Goal: Task Accomplishment & Management: Use online tool/utility

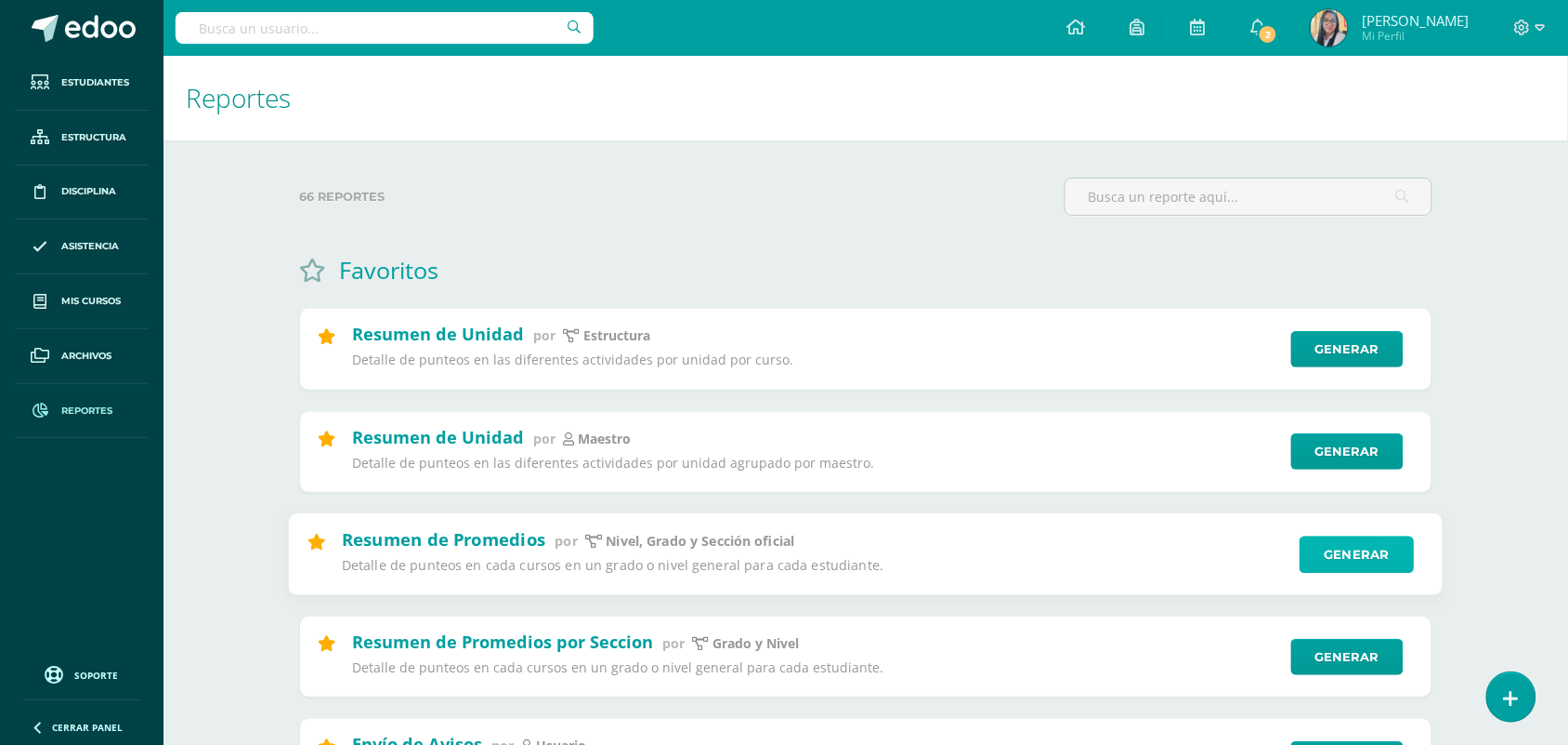
click at [1371, 555] on link "Generar" at bounding box center [1357, 554] width 114 height 37
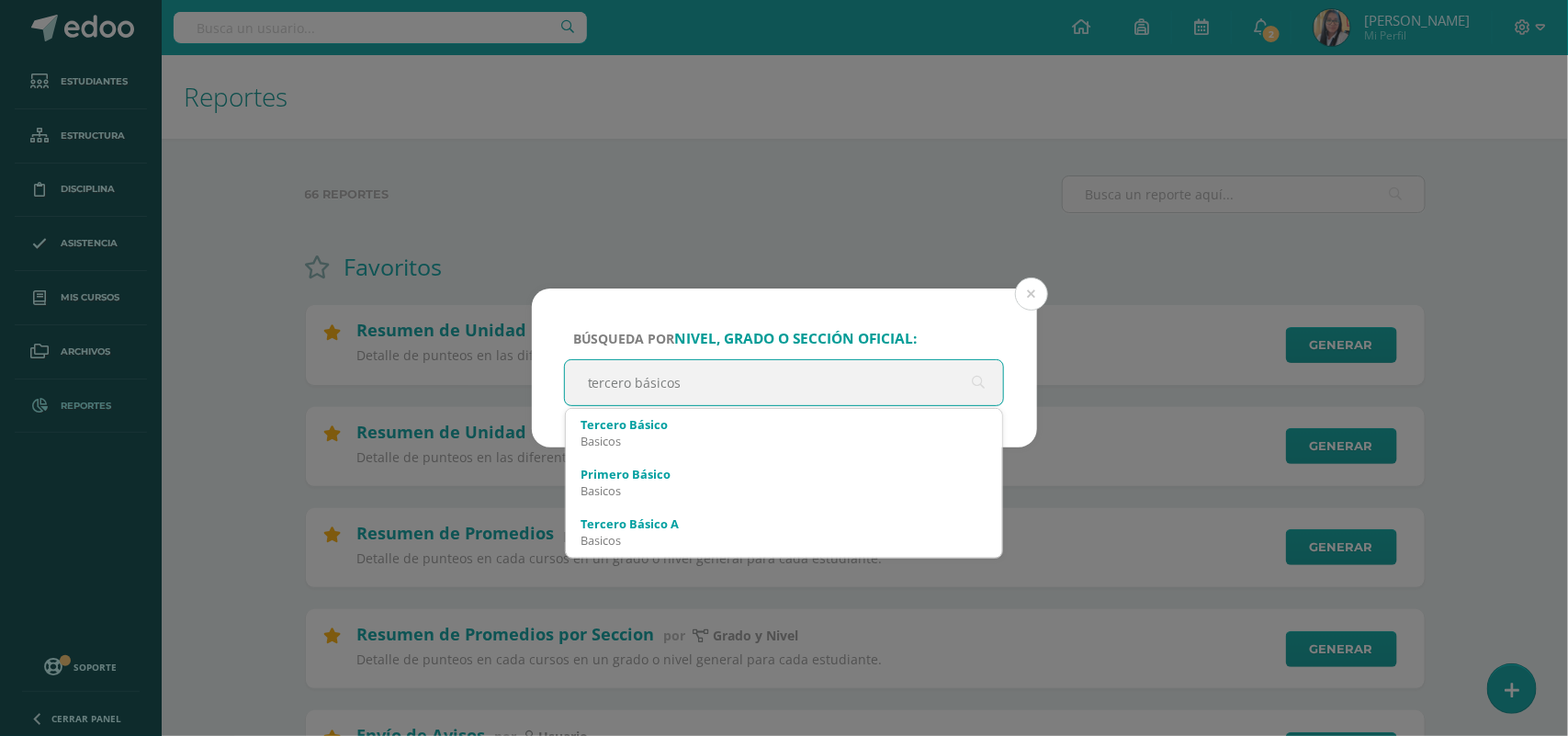
type input "tercero básico"
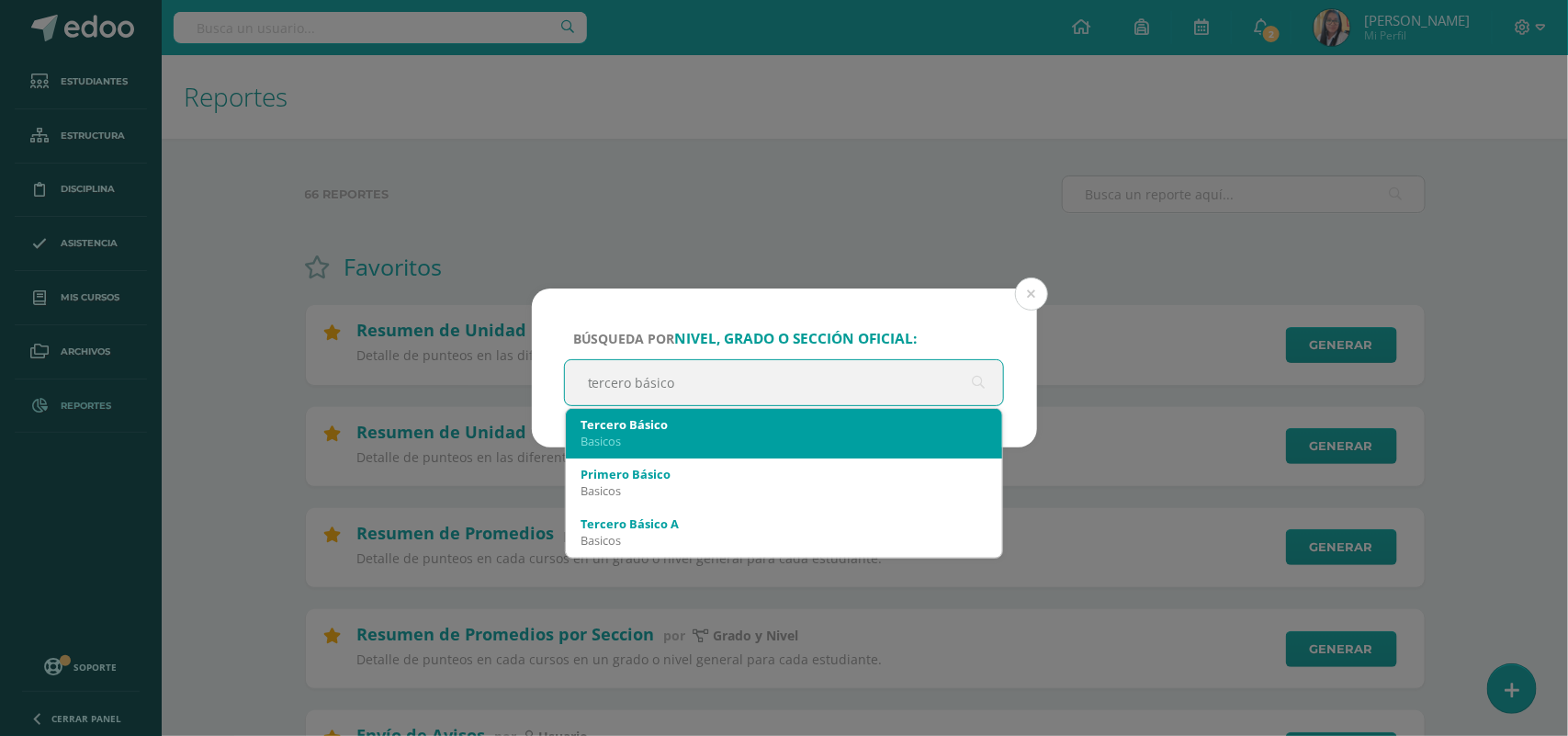
click at [633, 442] on div "Basicos" at bounding box center [784, 440] width 408 height 16
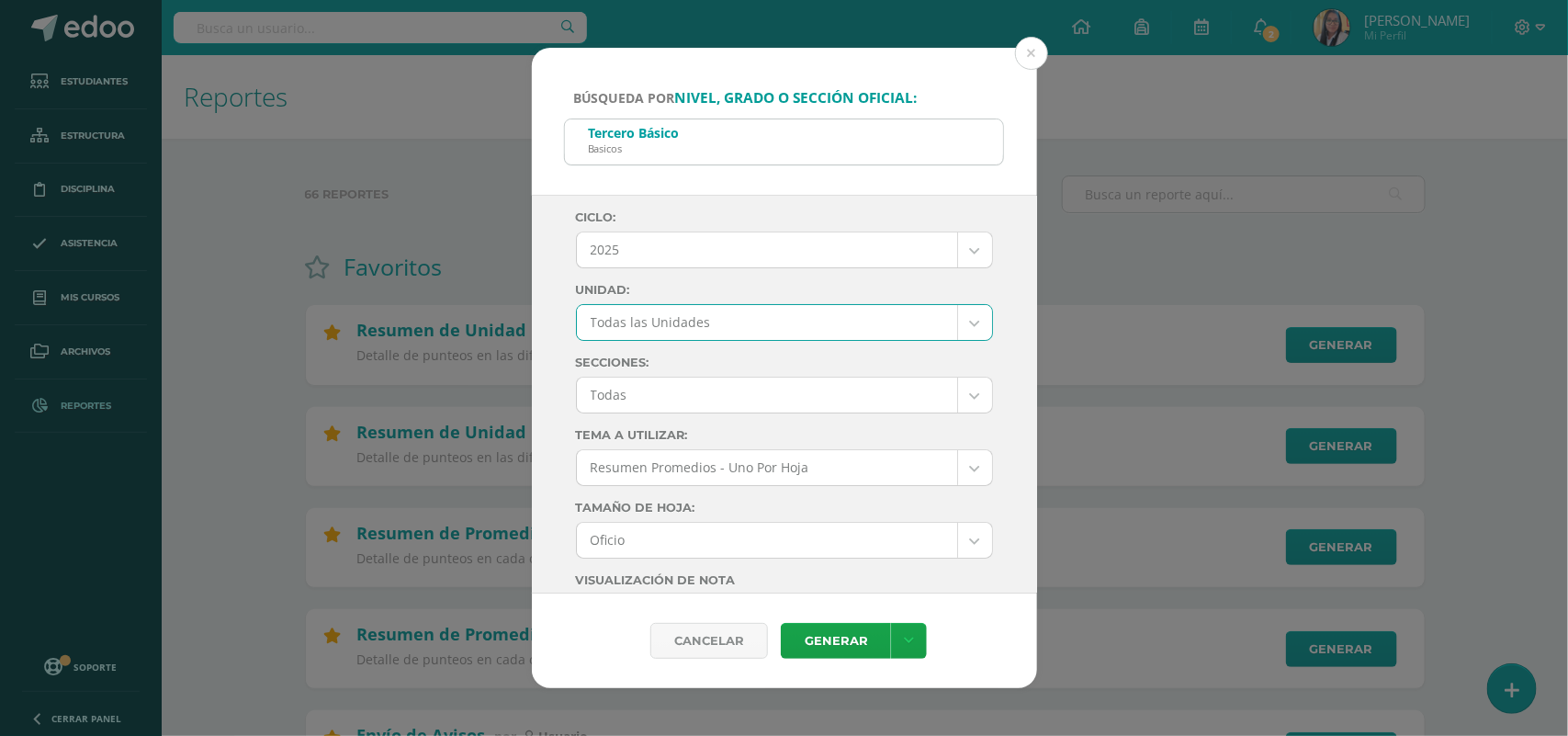
select select "all_units"
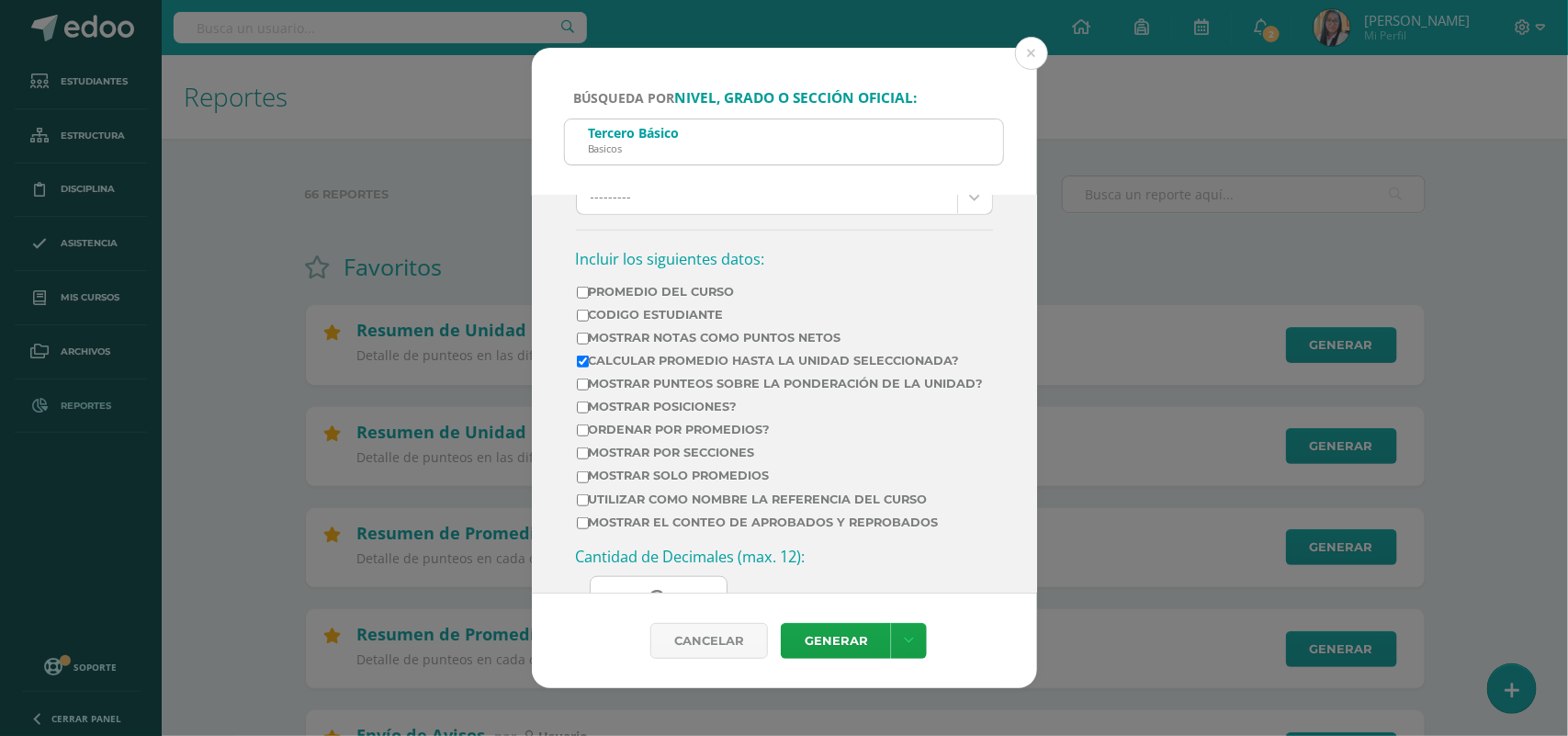
scroll to position [688, 0]
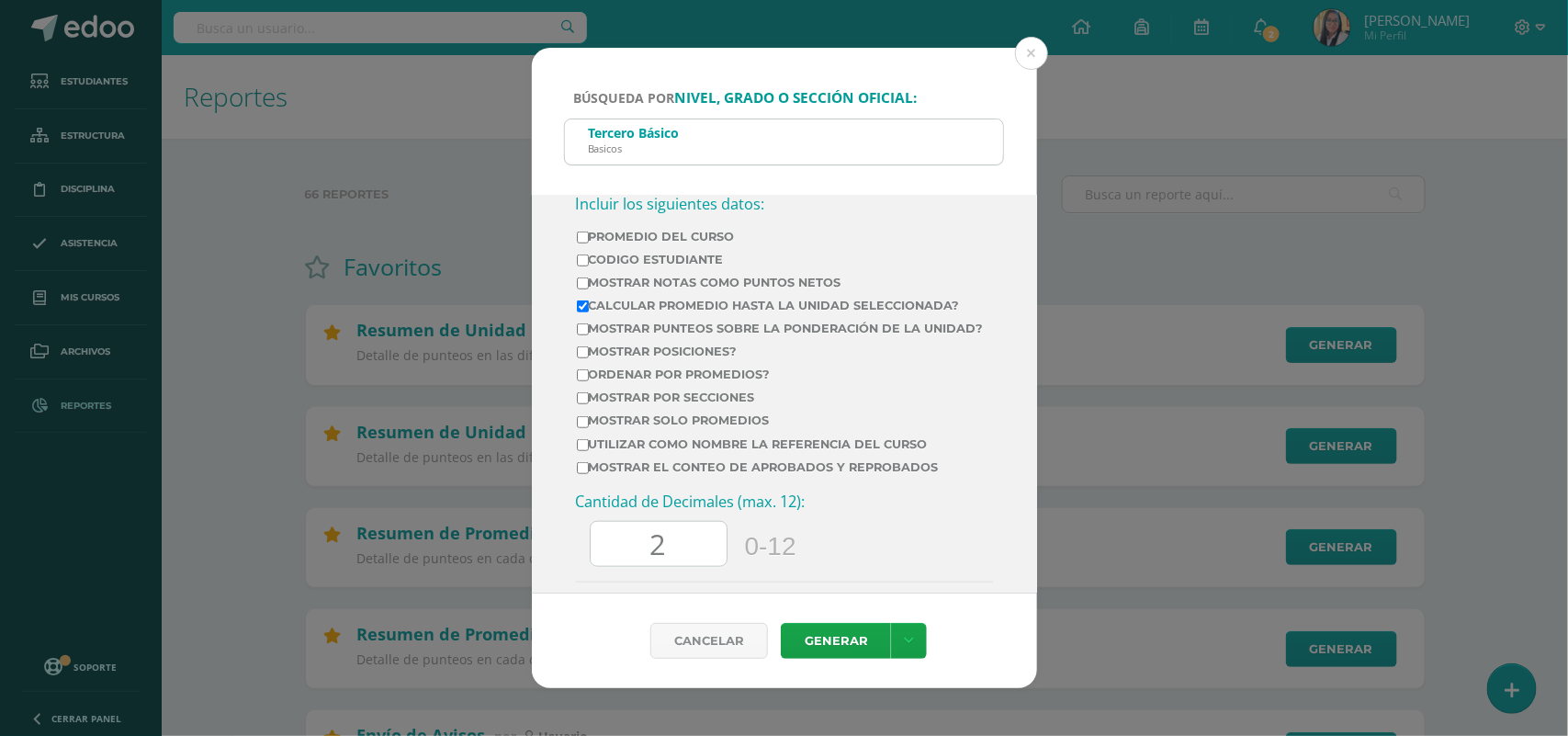
click at [584, 243] on input "Promedio del Curso" at bounding box center [583, 238] width 12 height 12
checkbox input "true"
click at [580, 289] on input "Mostrar Notas Como Puntos Netos" at bounding box center [583, 283] width 12 height 12
checkbox input "true"
click at [580, 428] on input "Mostrar solo promedios" at bounding box center [583, 422] width 12 height 12
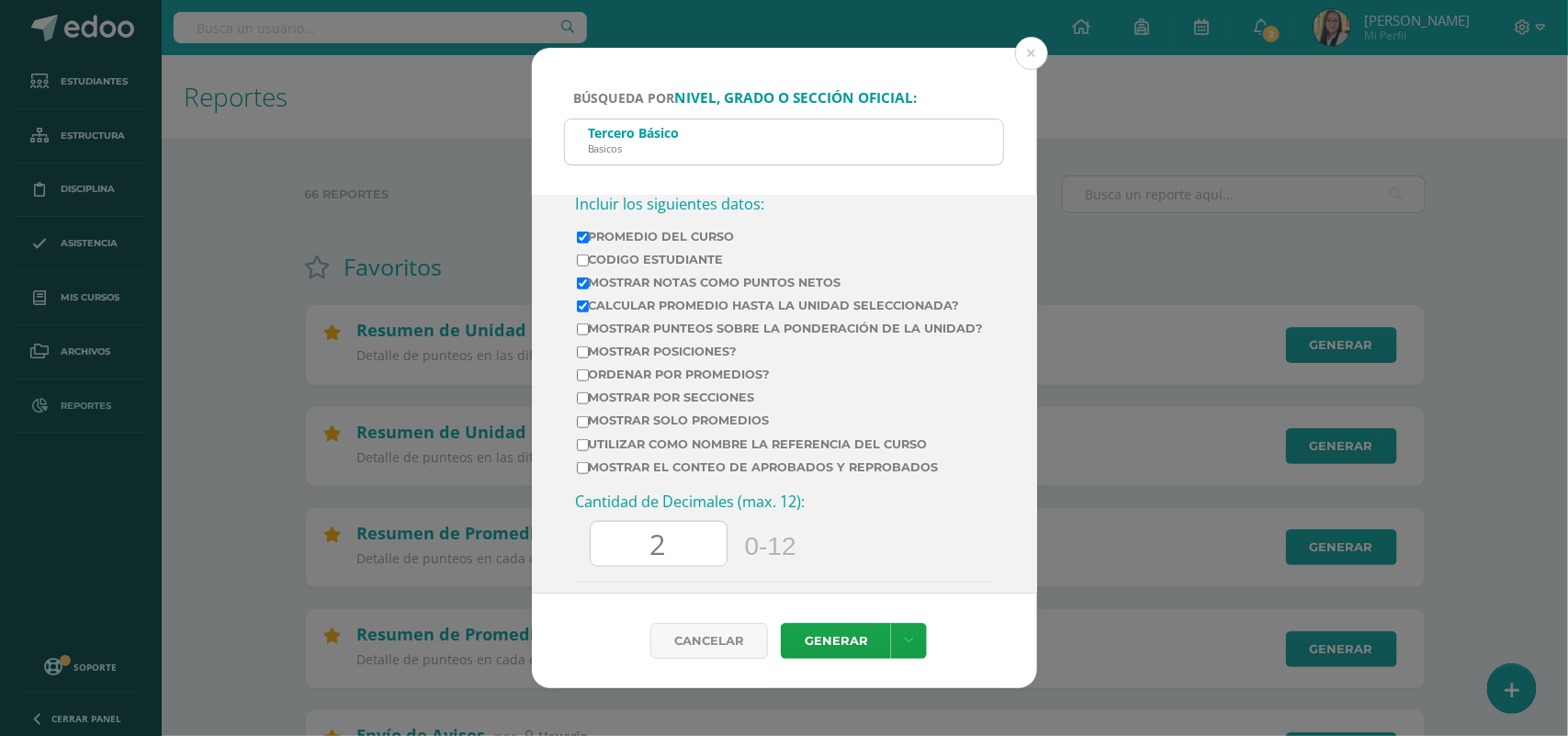
checkbox input "true"
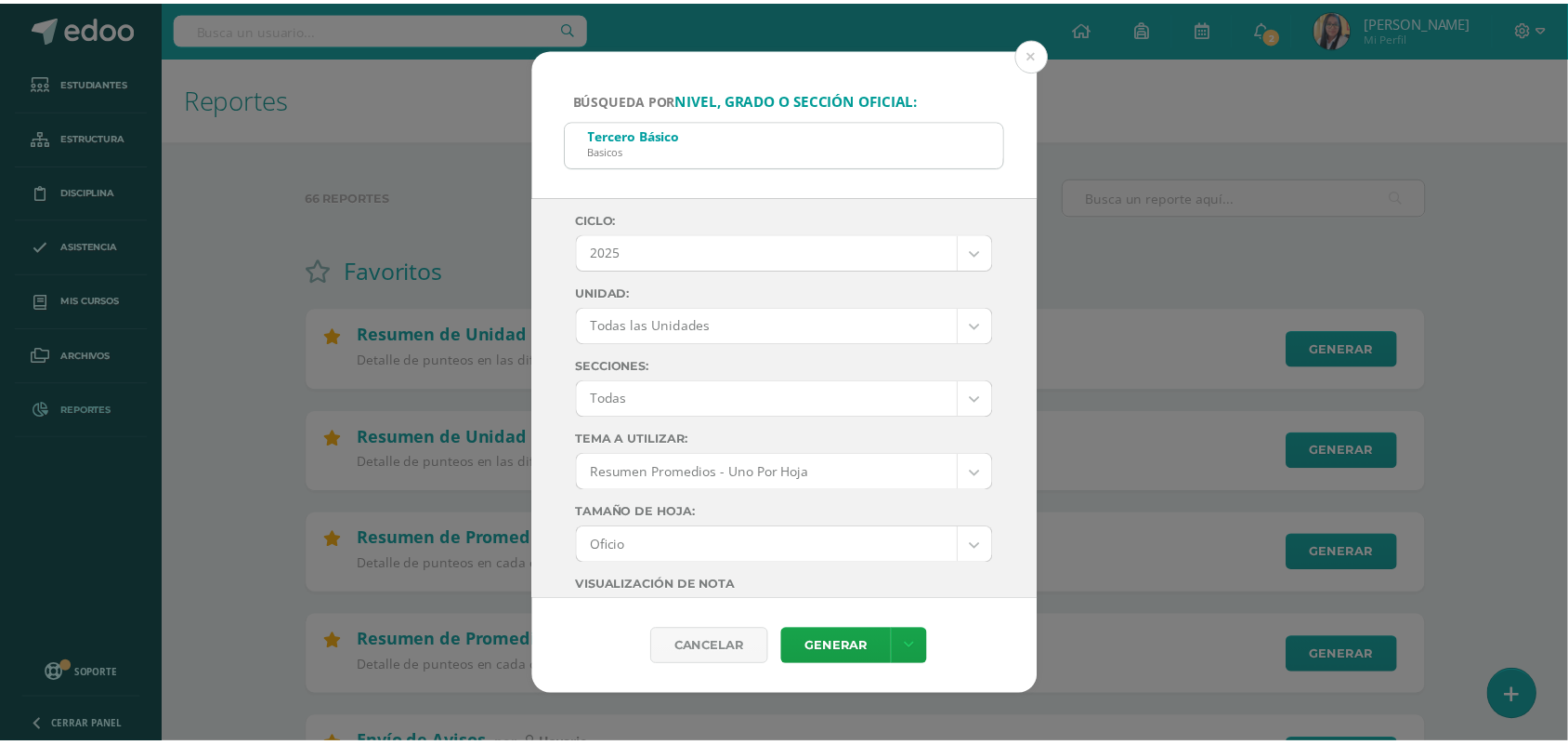
scroll to position [0, 0]
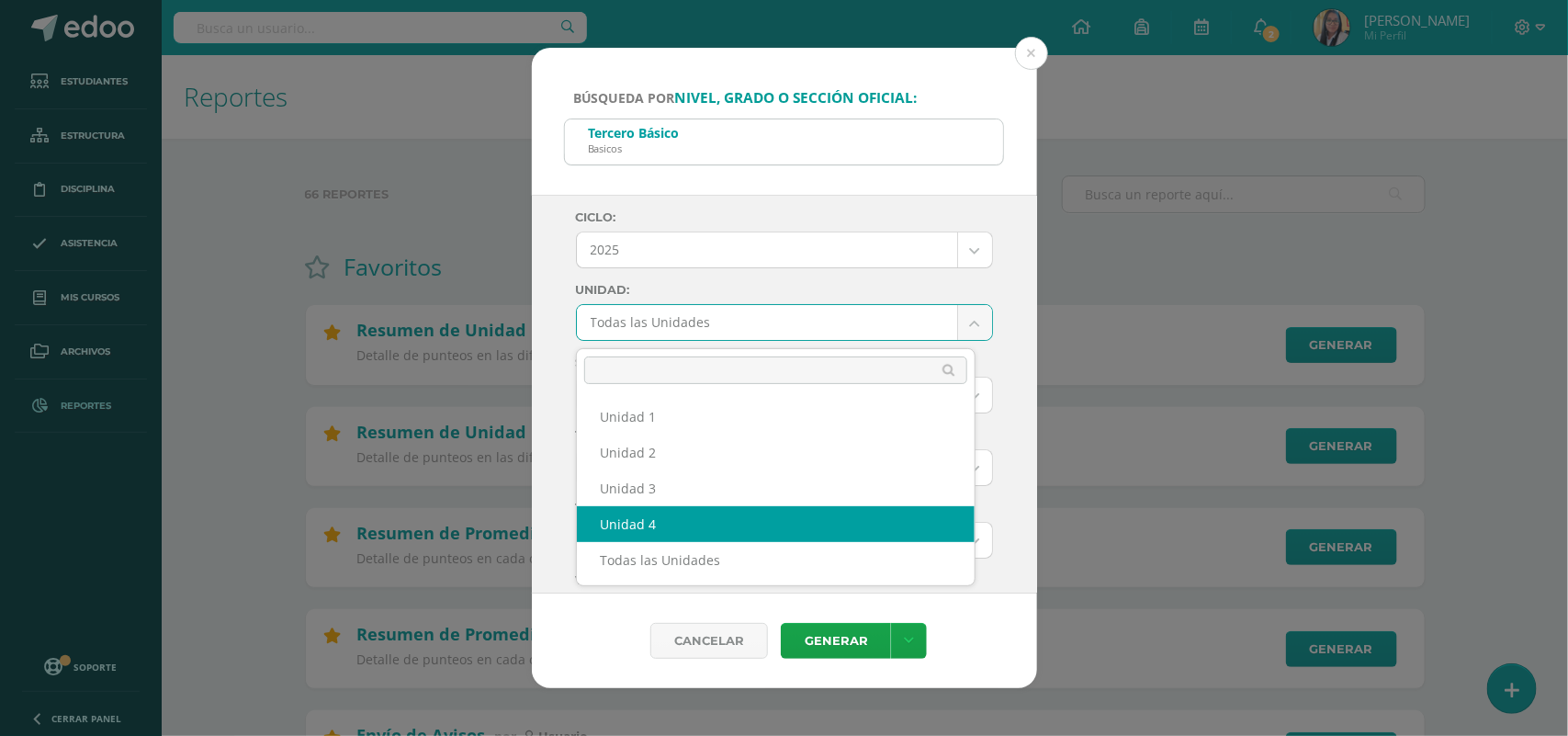
select select "Unidad 4"
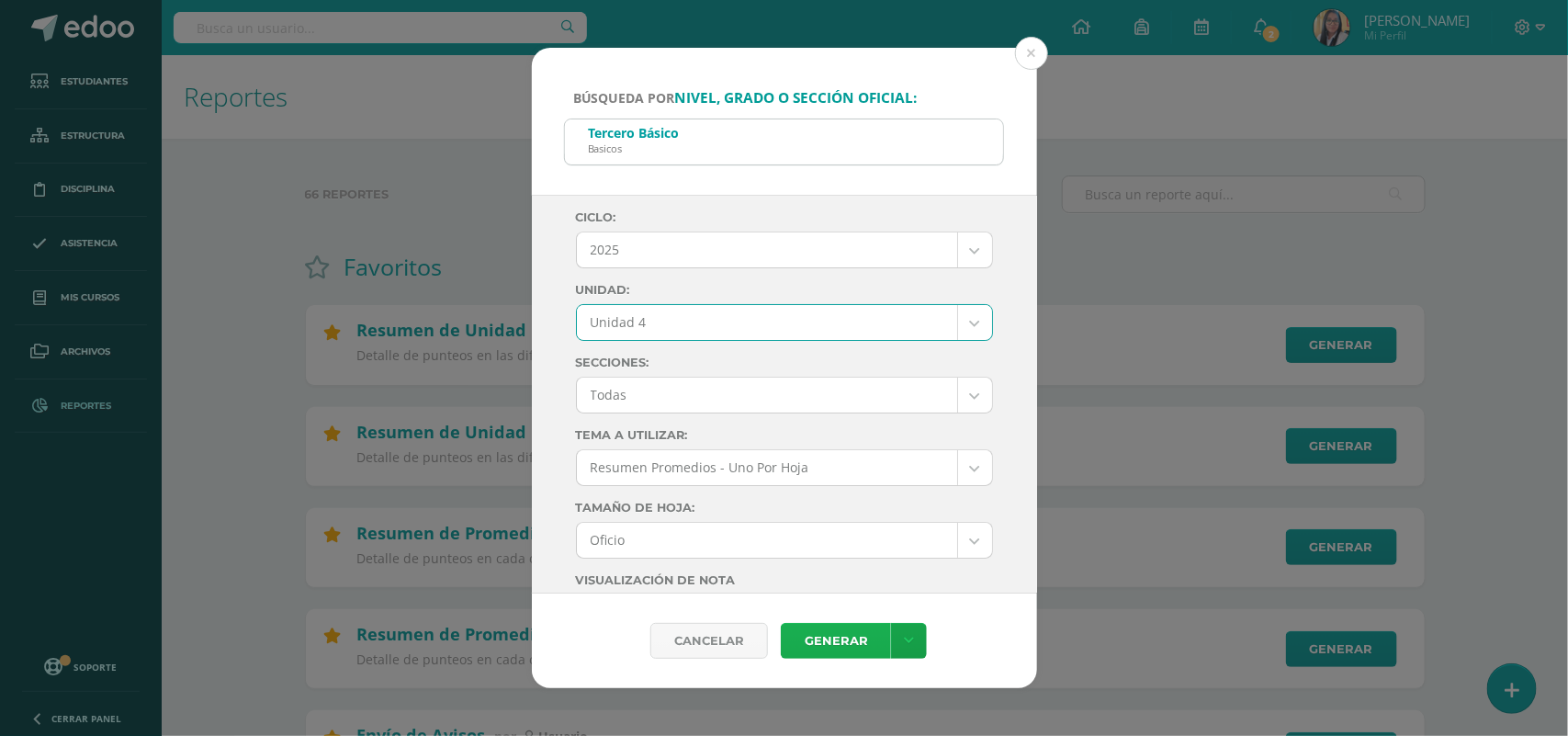
click at [820, 643] on link "Generar" at bounding box center [836, 640] width 111 height 36
click at [1036, 50] on button at bounding box center [1031, 53] width 33 height 33
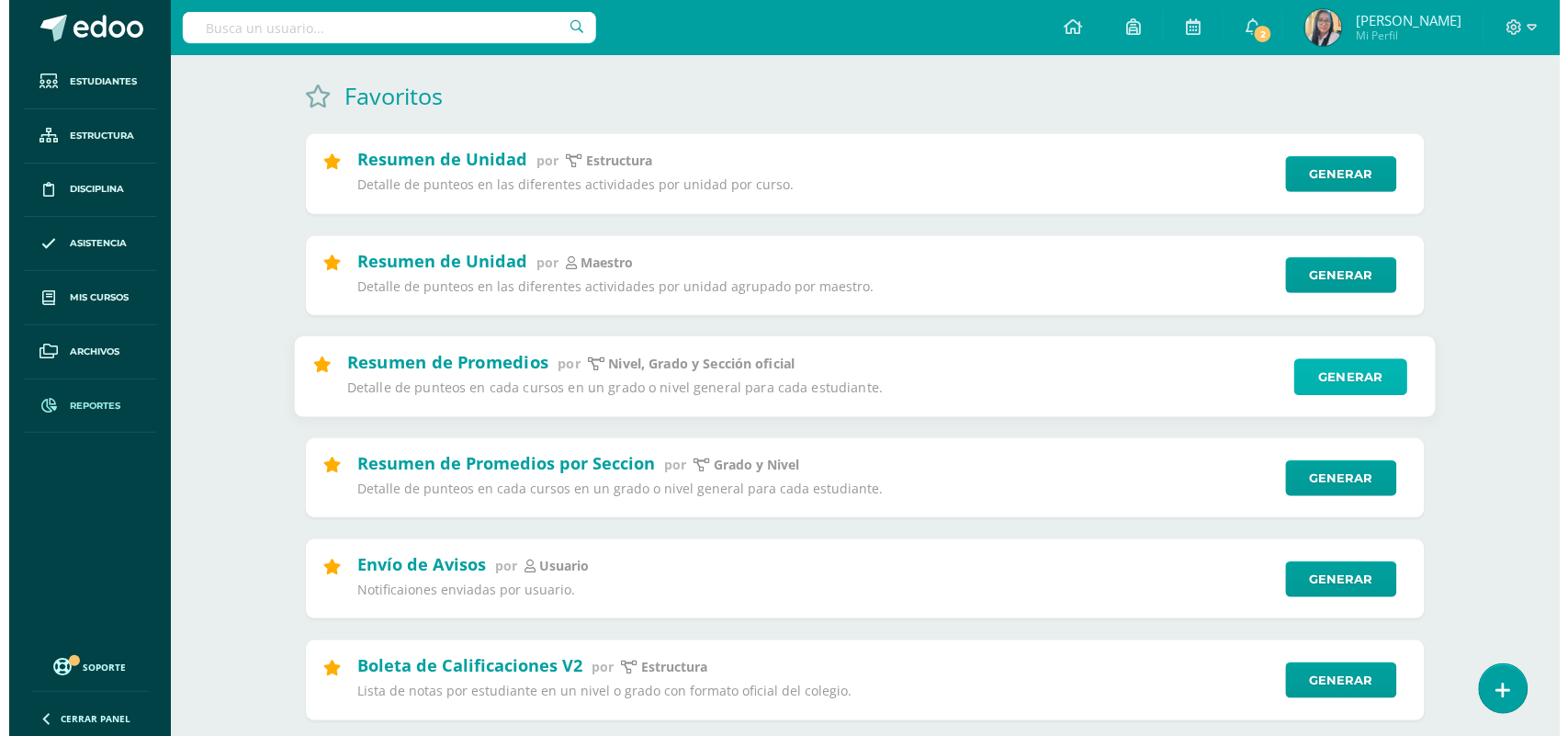
scroll to position [114, 0]
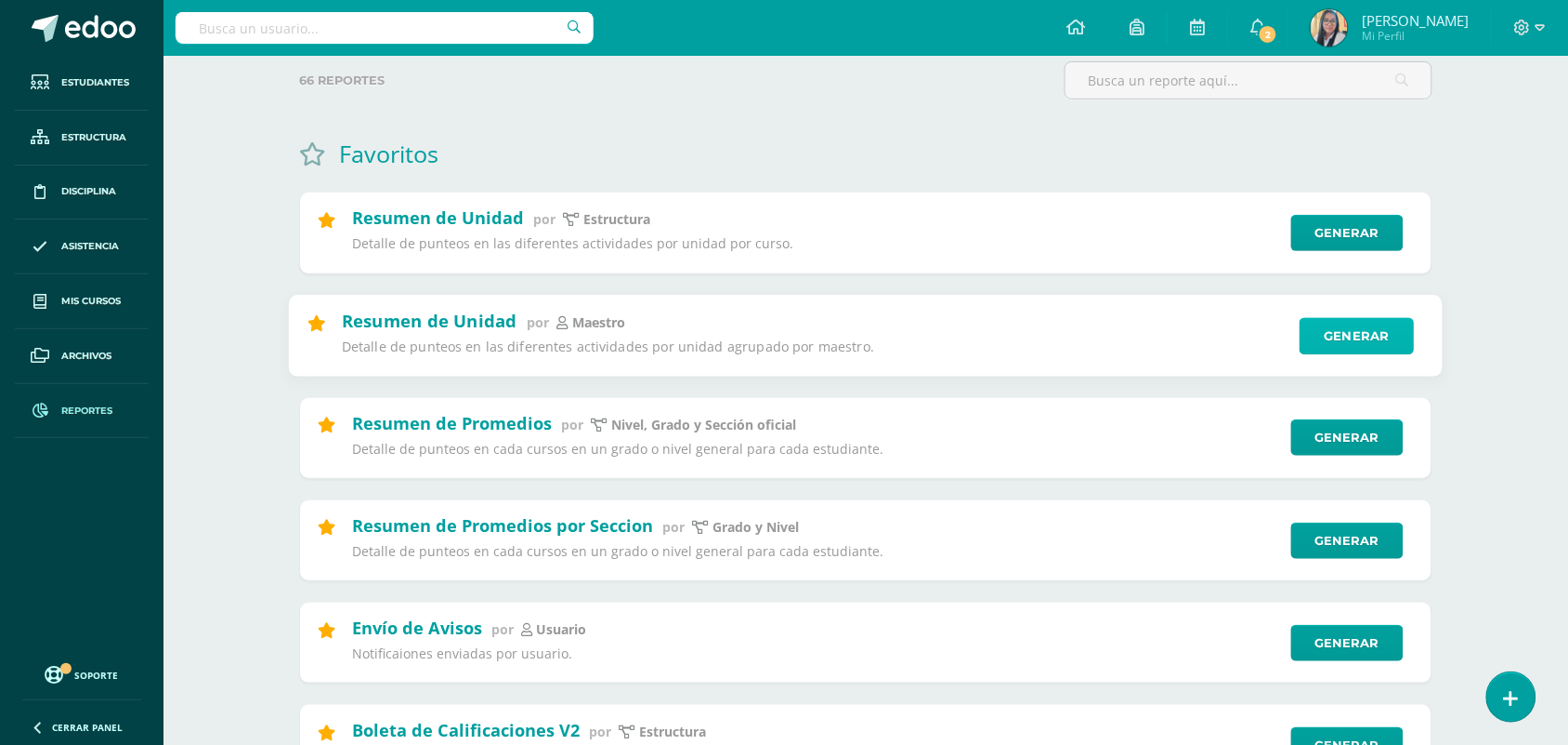
click at [1330, 341] on link "Generar" at bounding box center [1357, 336] width 114 height 37
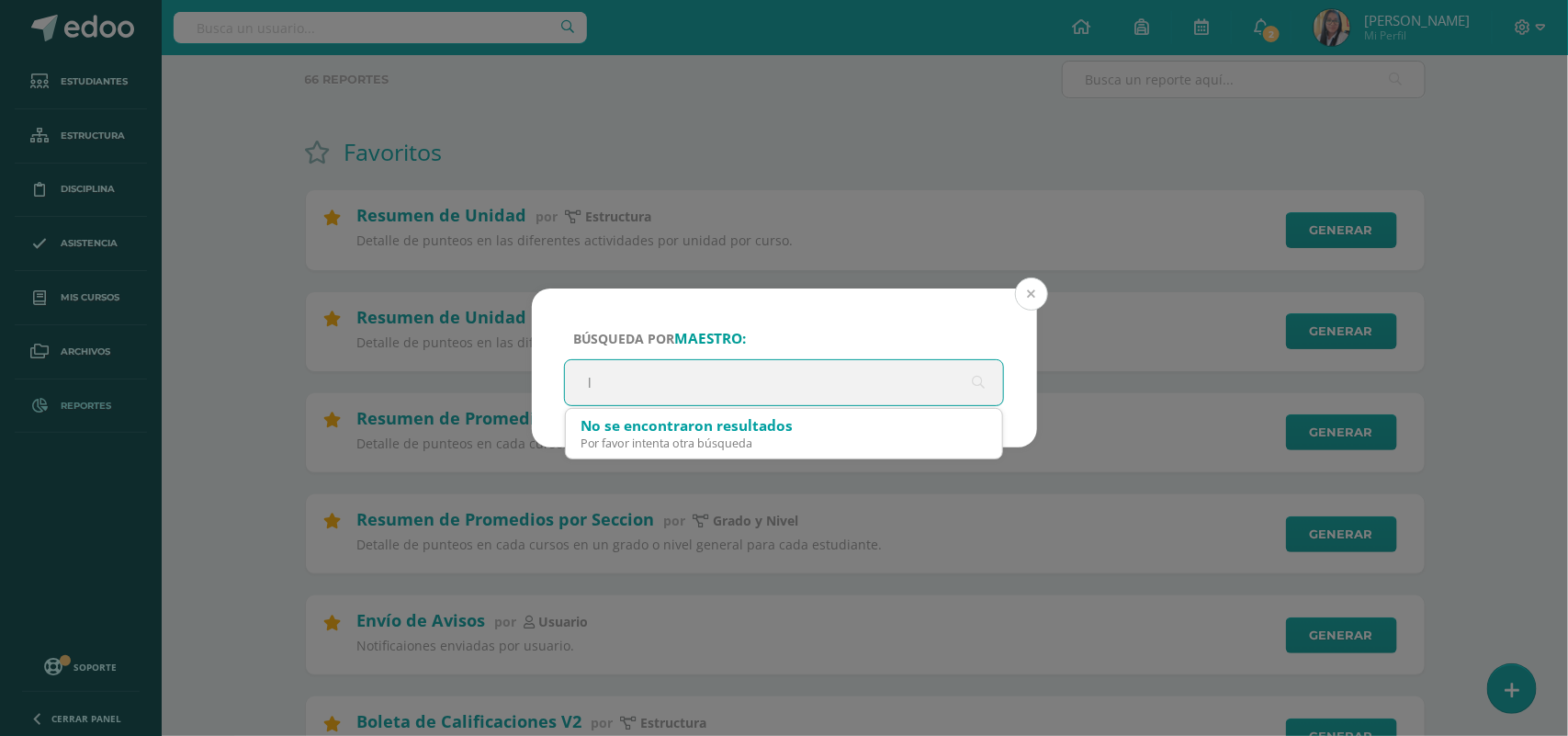
type input "l"
drag, startPoint x: 1028, startPoint y: 301, endPoint x: 1062, endPoint y: 291, distance: 35.4
click at [1038, 296] on button at bounding box center [1031, 294] width 33 height 33
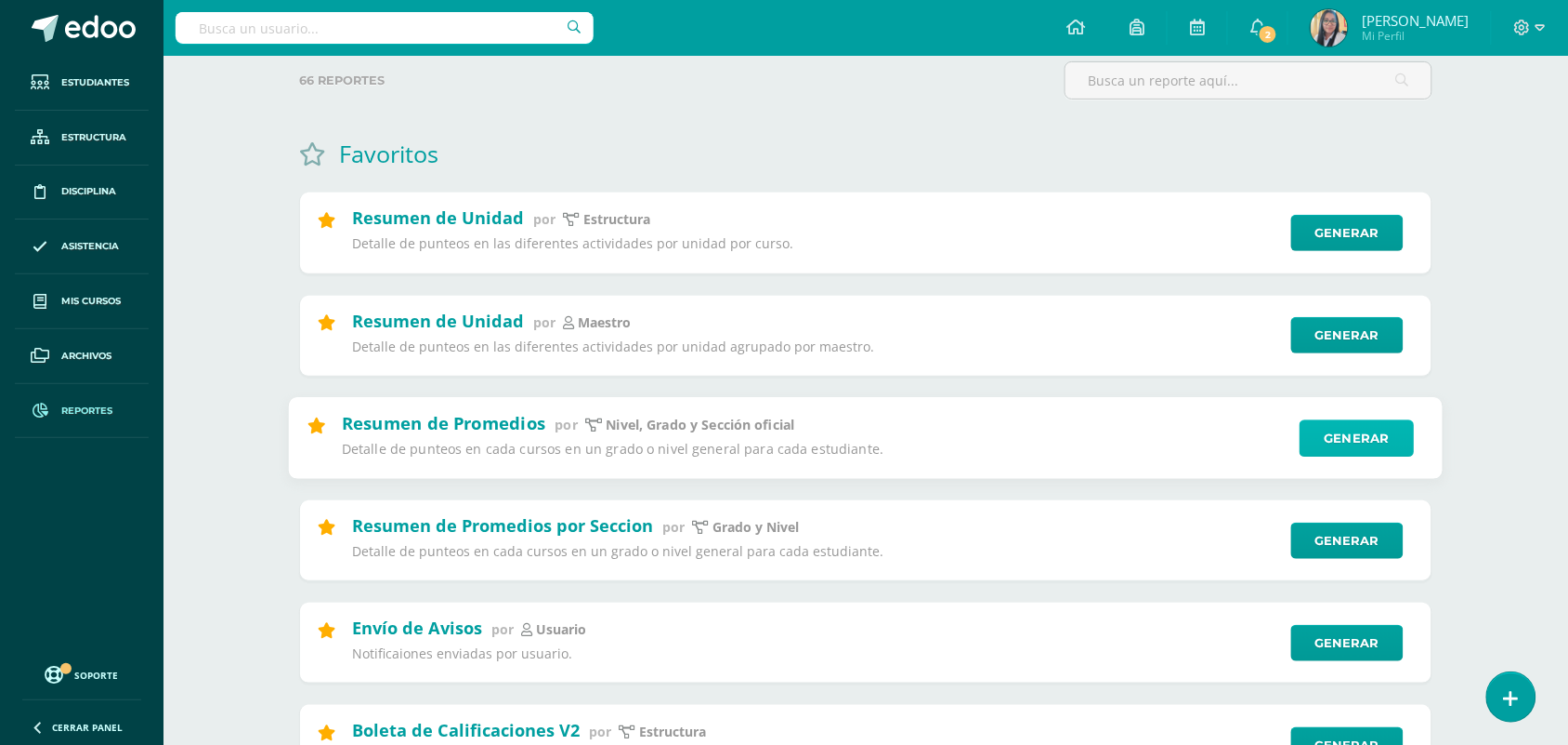
click at [1358, 442] on link "Generar" at bounding box center [1357, 438] width 114 height 37
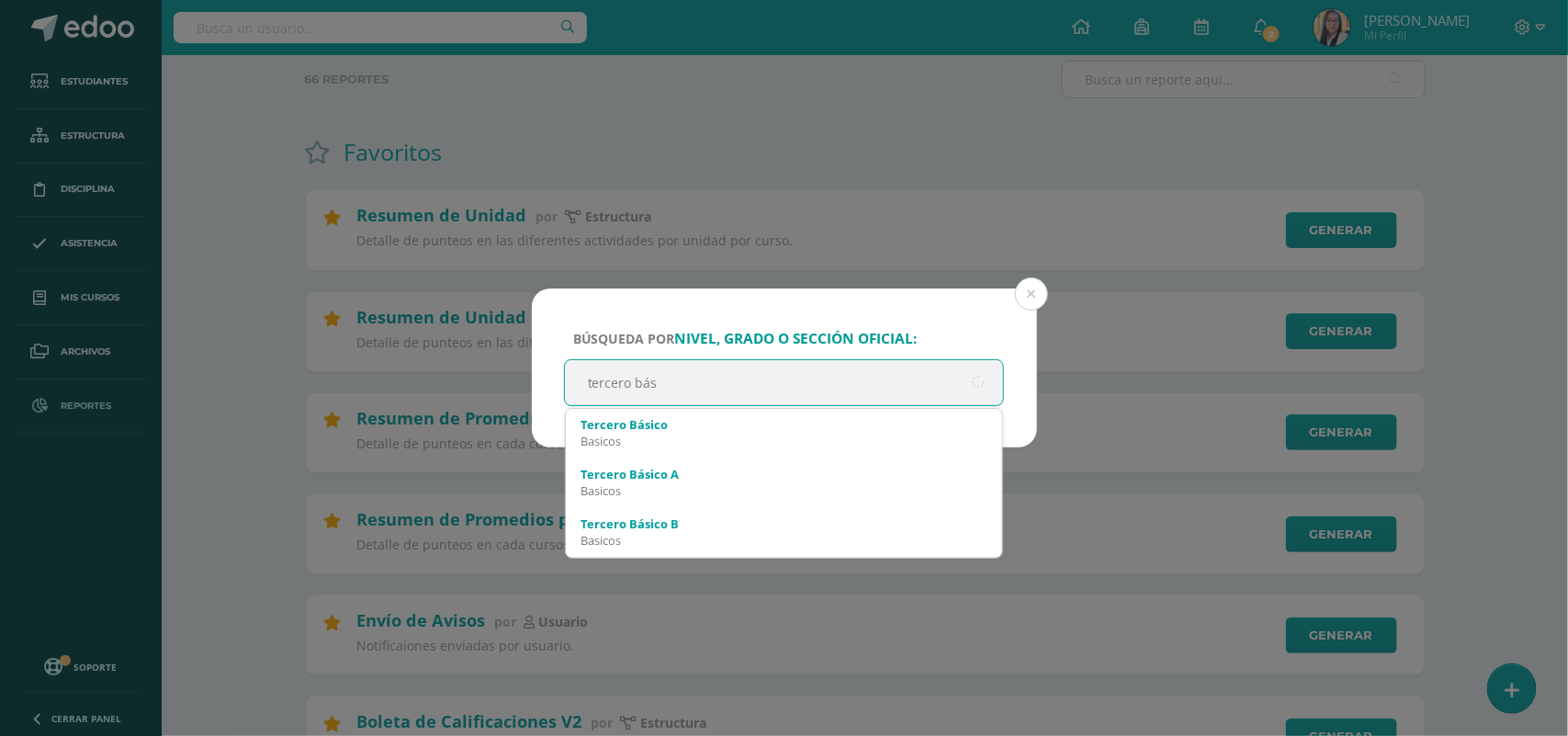
type input "tercero bási"
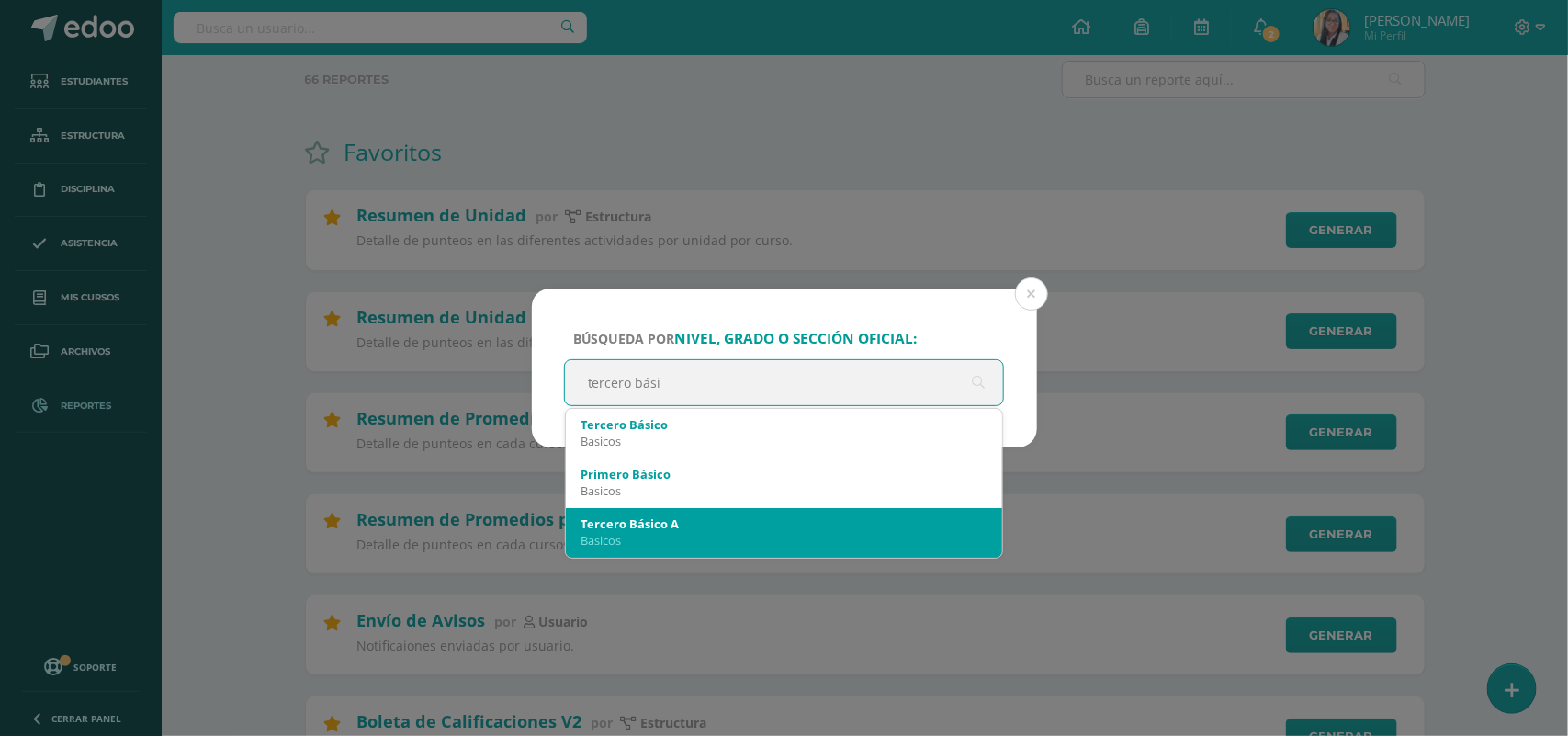
click at [671, 538] on div "Basicos" at bounding box center [784, 539] width 408 height 16
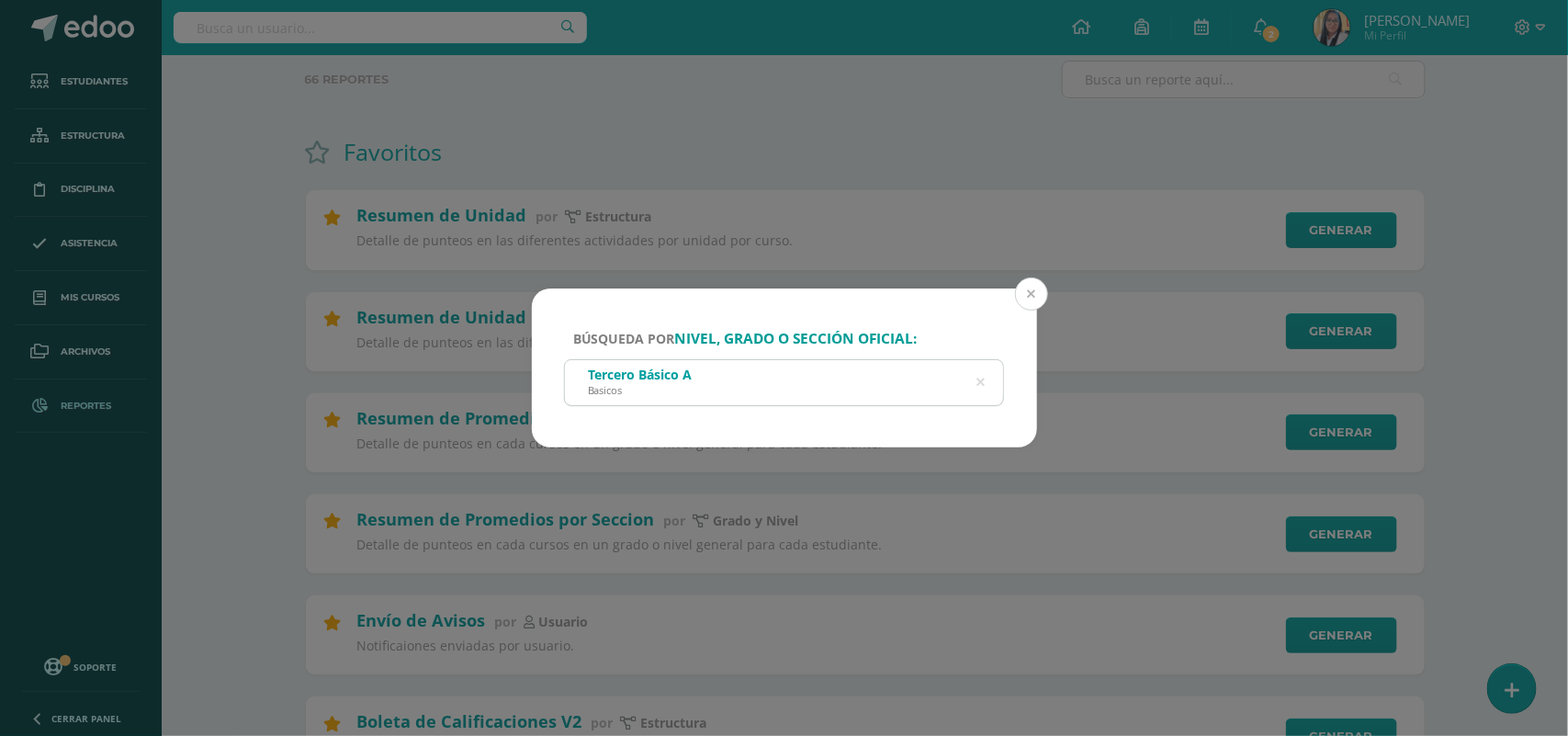
click at [1033, 295] on button at bounding box center [1031, 294] width 33 height 33
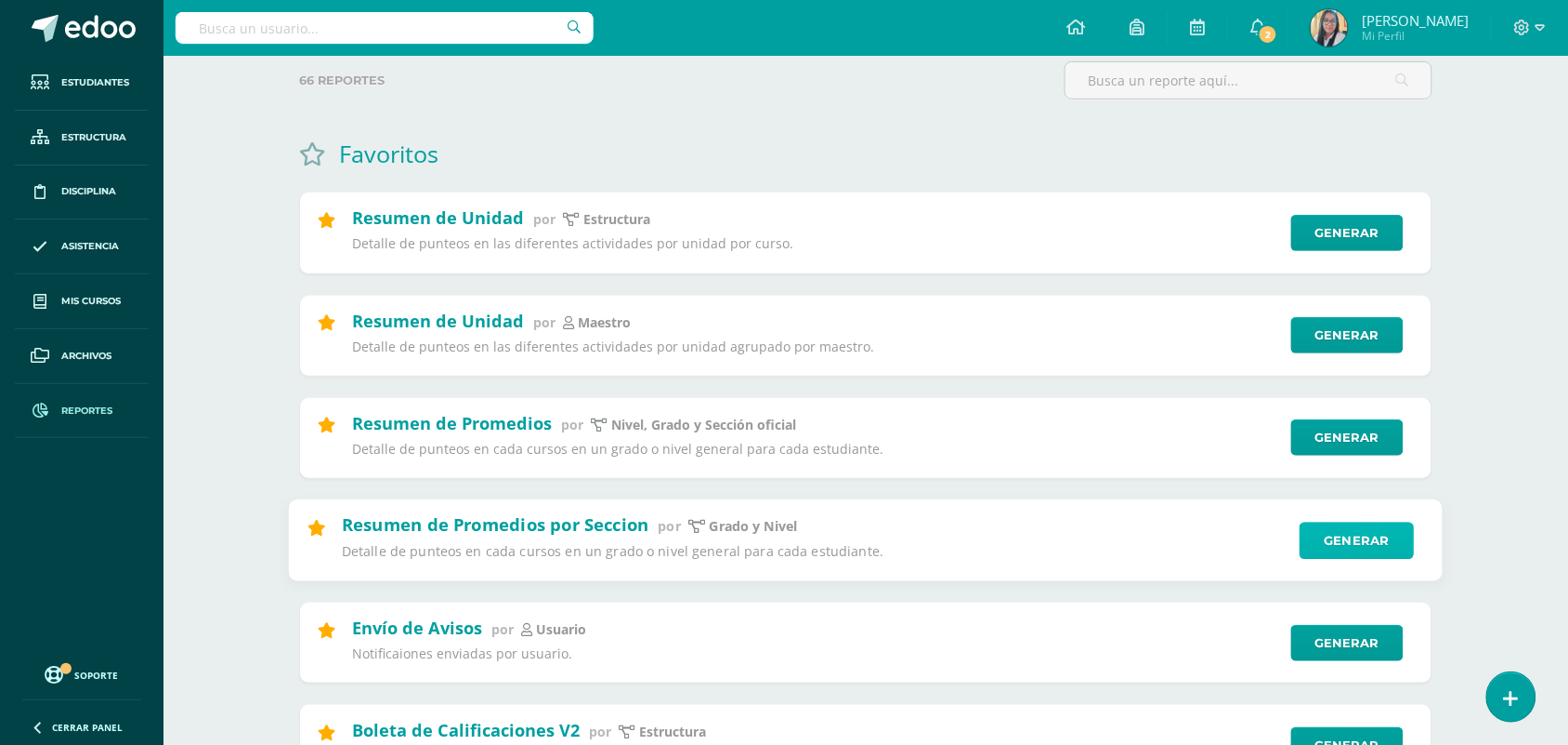
click at [1335, 550] on link "Generar" at bounding box center [1357, 540] width 114 height 37
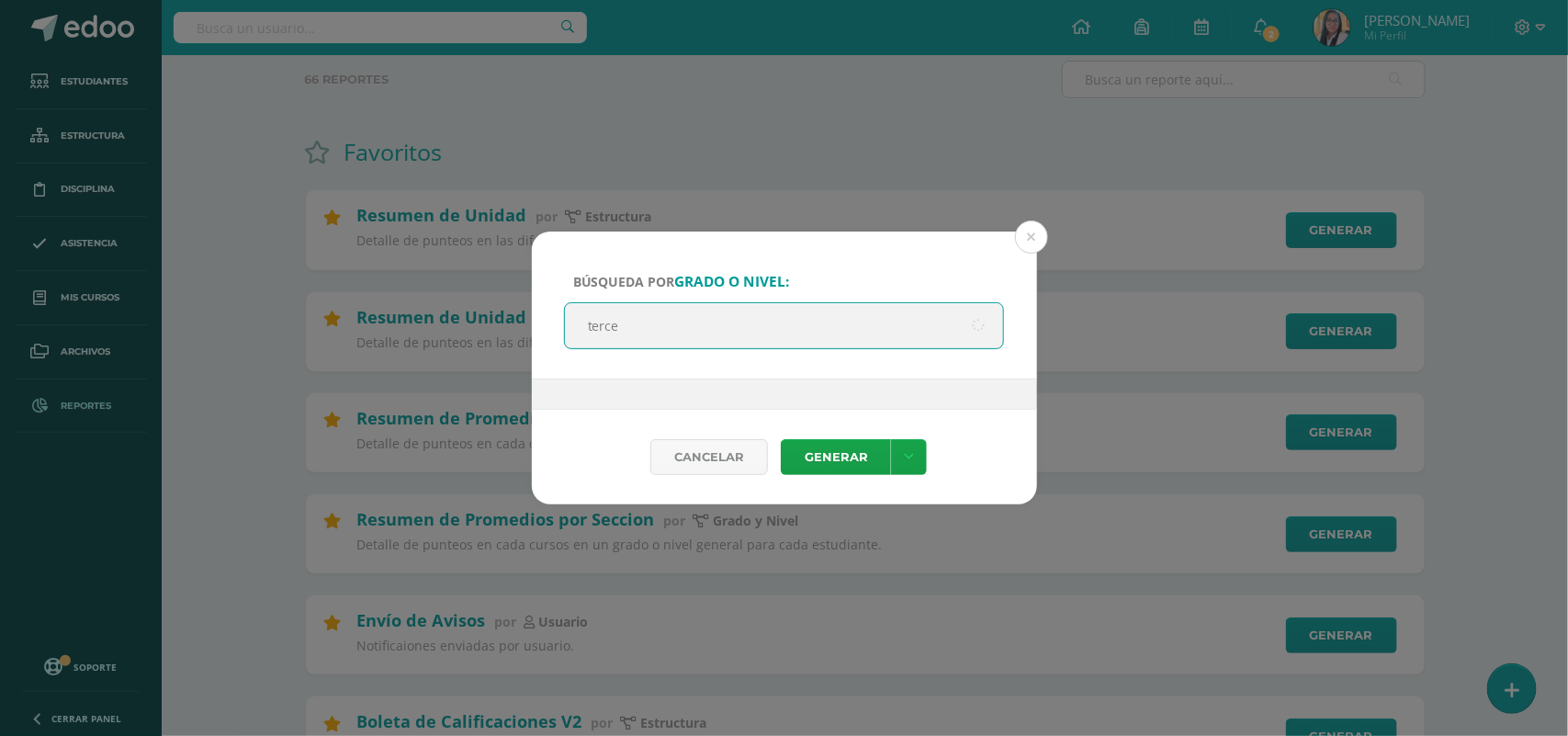
type input "tercer"
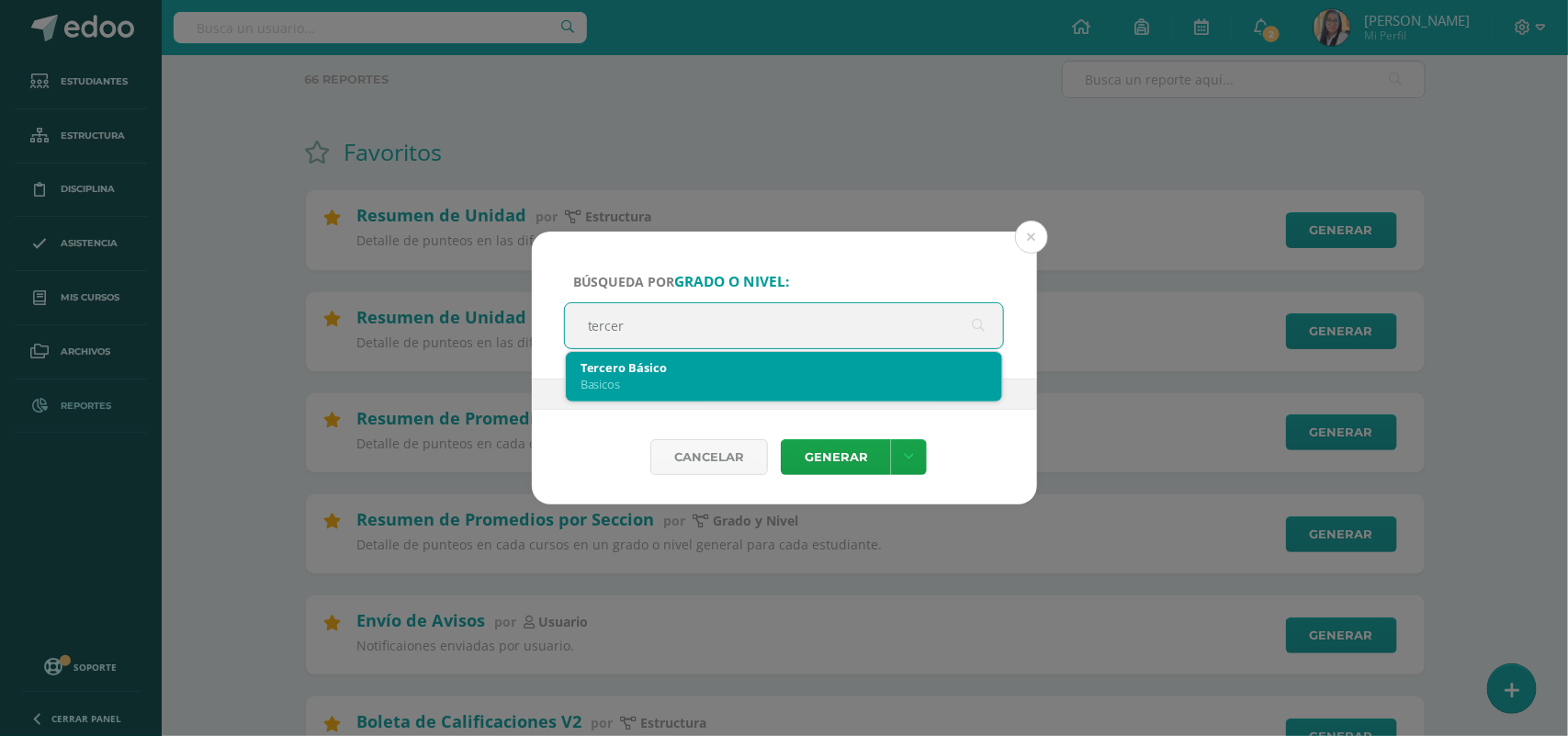
click at [690, 389] on div "Basicos" at bounding box center [784, 383] width 408 height 16
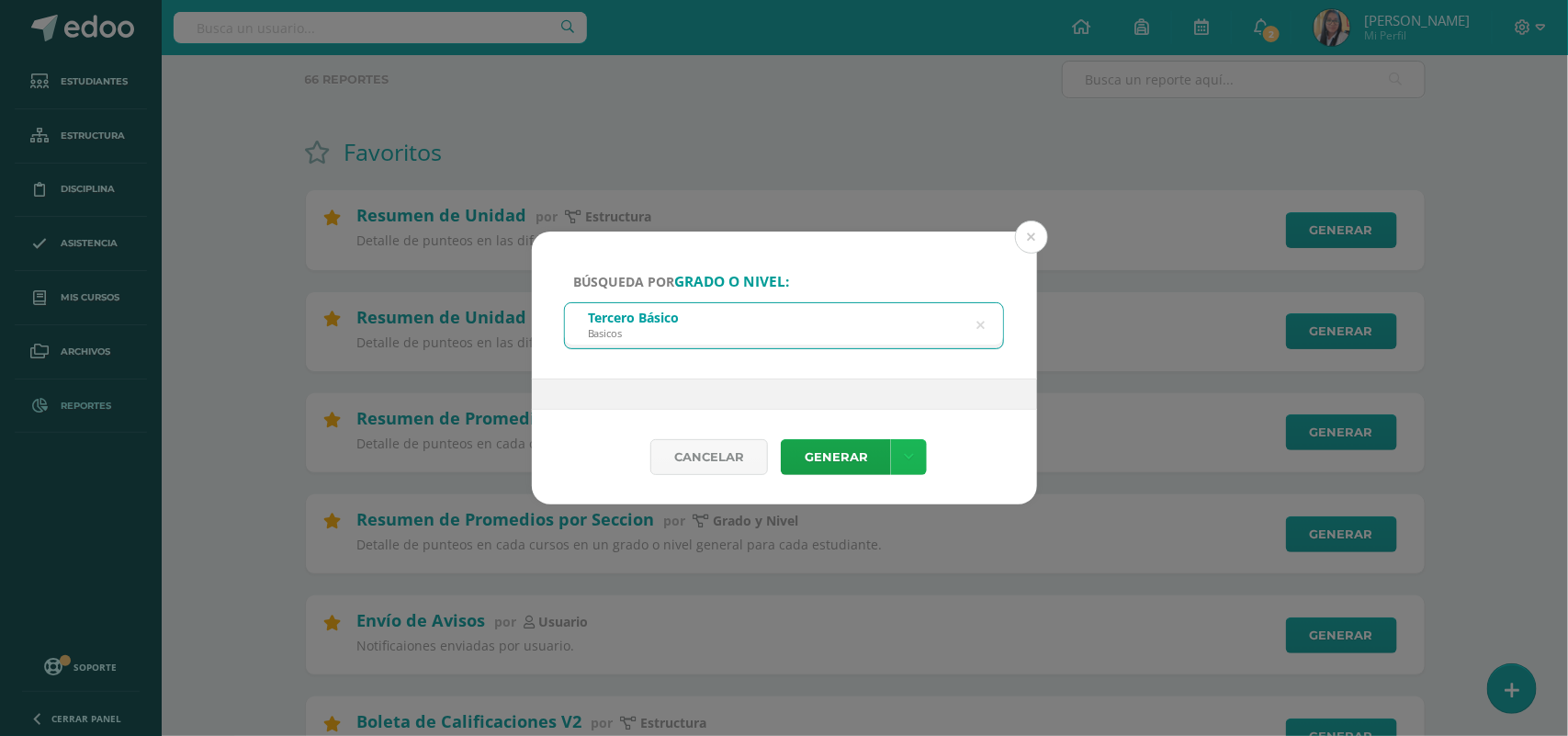
click at [904, 452] on icon at bounding box center [909, 457] width 10 height 16
click at [916, 337] on link "Descargar como HTML" at bounding box center [909, 336] width 196 height 28
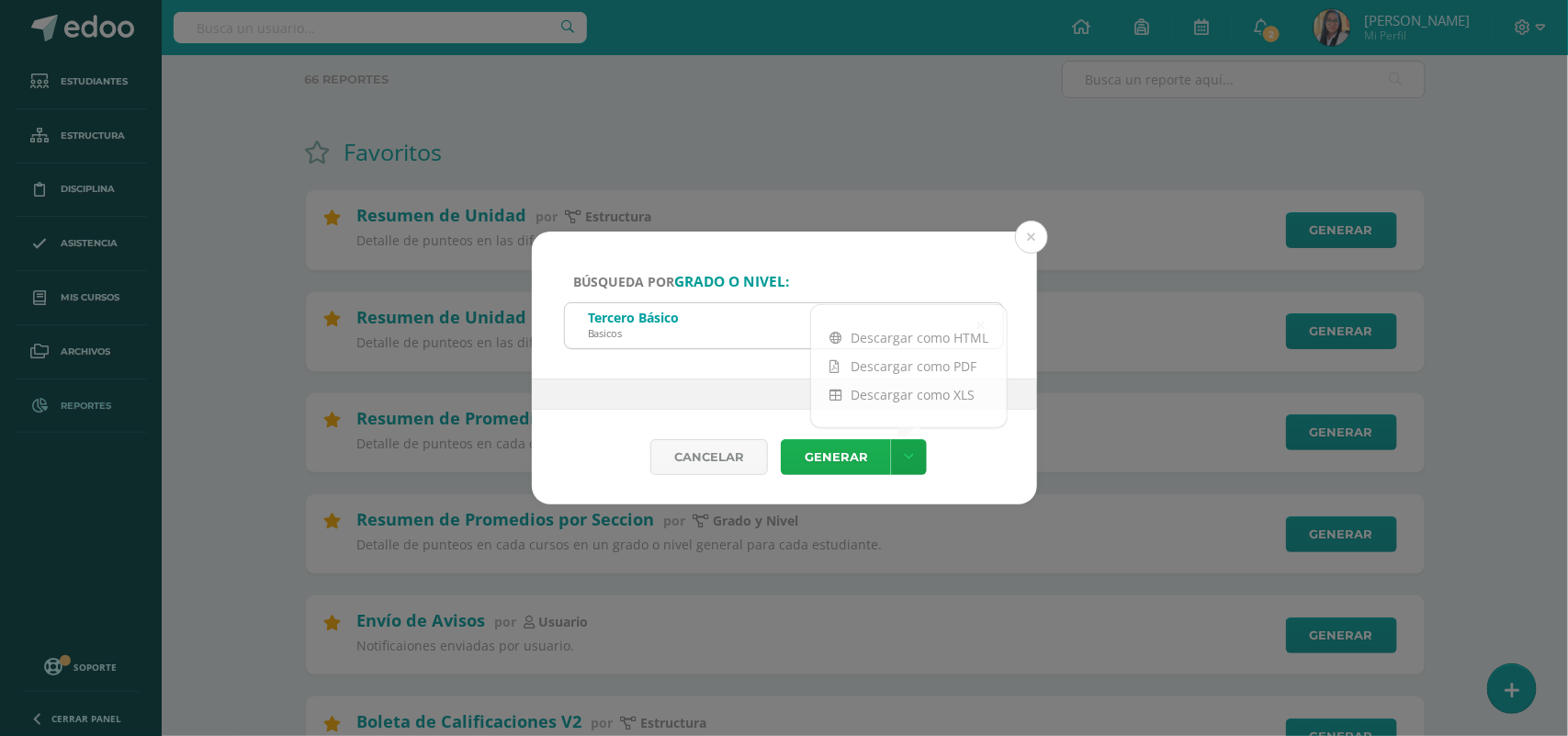
click at [825, 450] on link "Generar" at bounding box center [836, 457] width 111 height 36
click at [823, 447] on form "Búsqueda por grado o nivel: Tercero Básico Basicos tercer Cancelar Generar" at bounding box center [784, 368] width 506 height 272
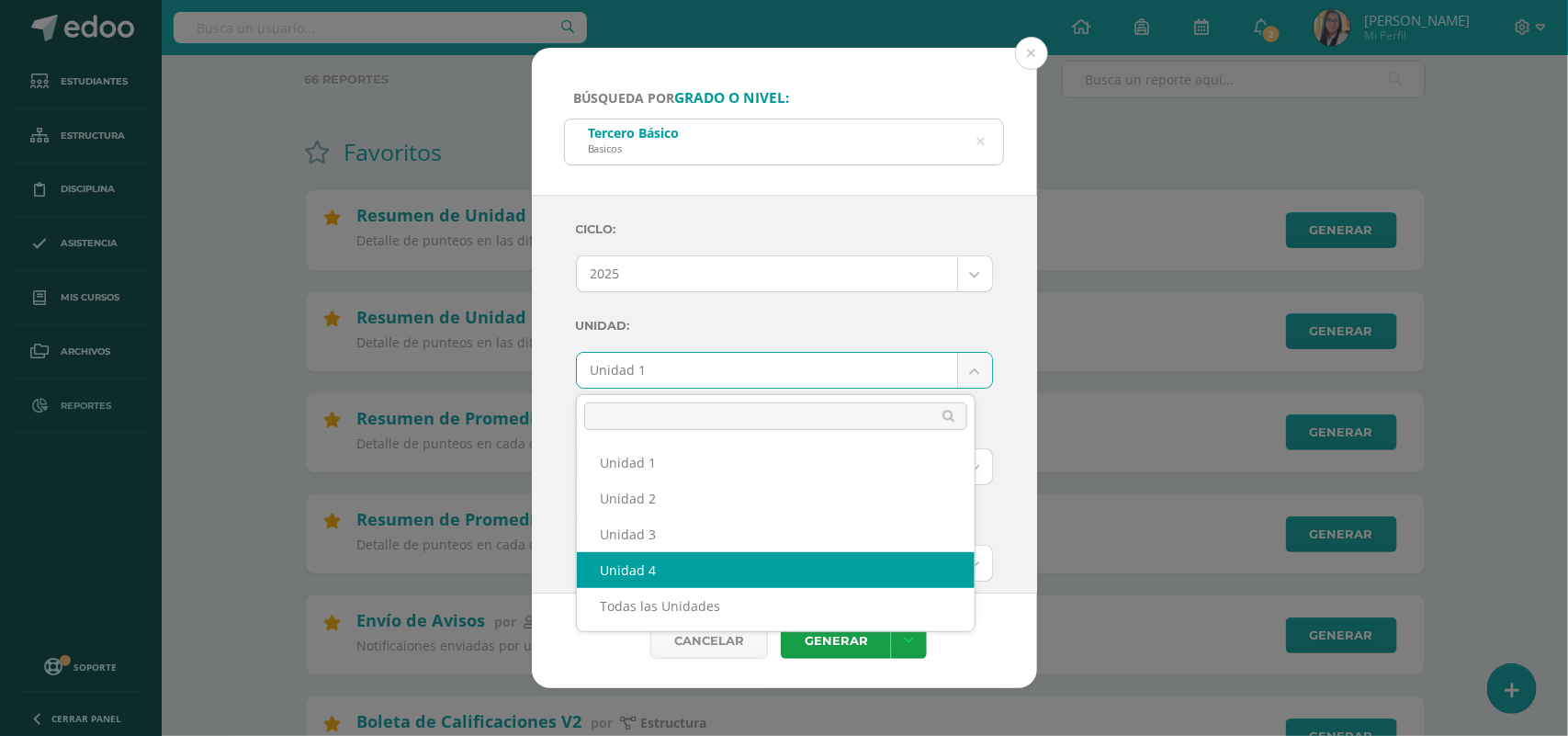
select select "Unidad 4"
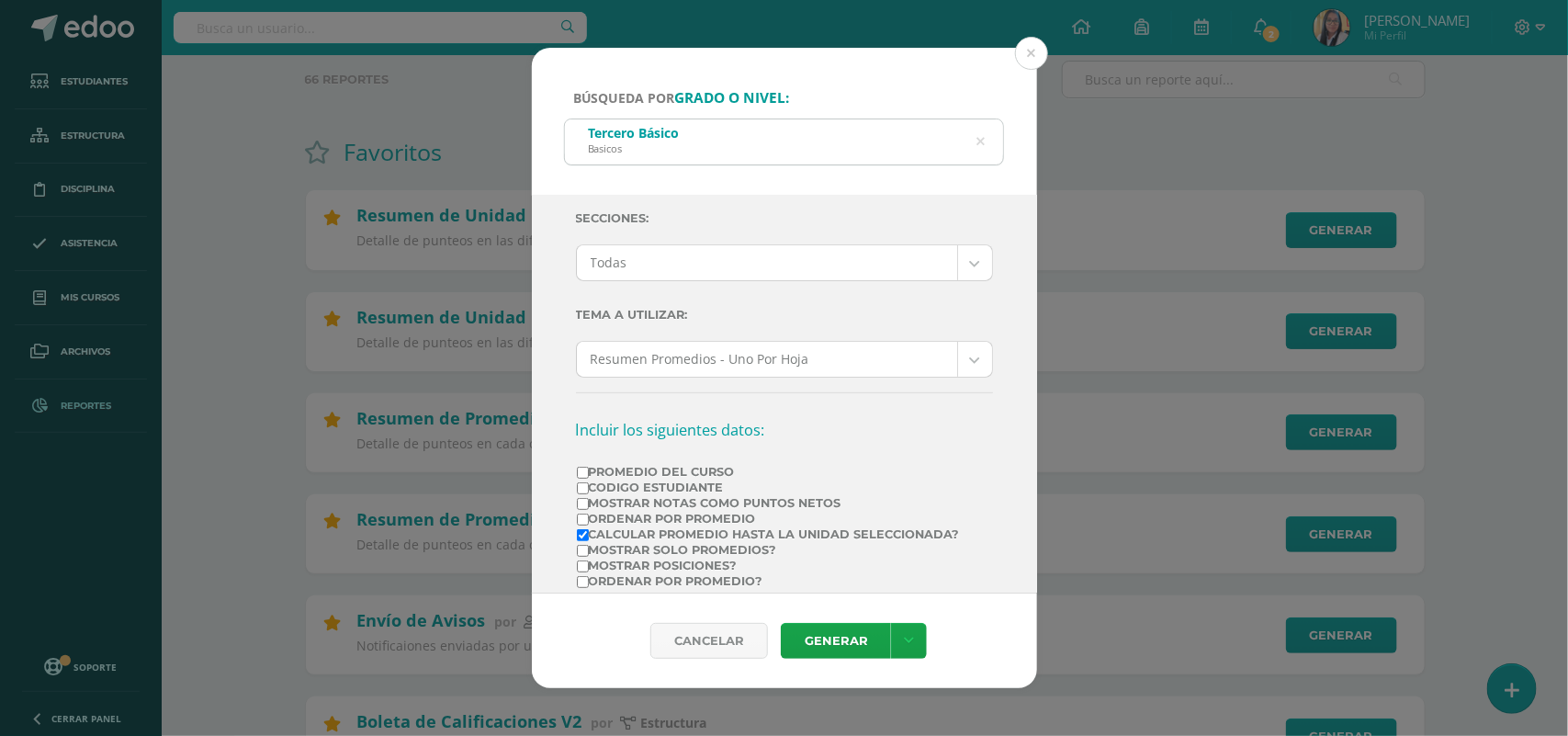
scroll to position [344, 0]
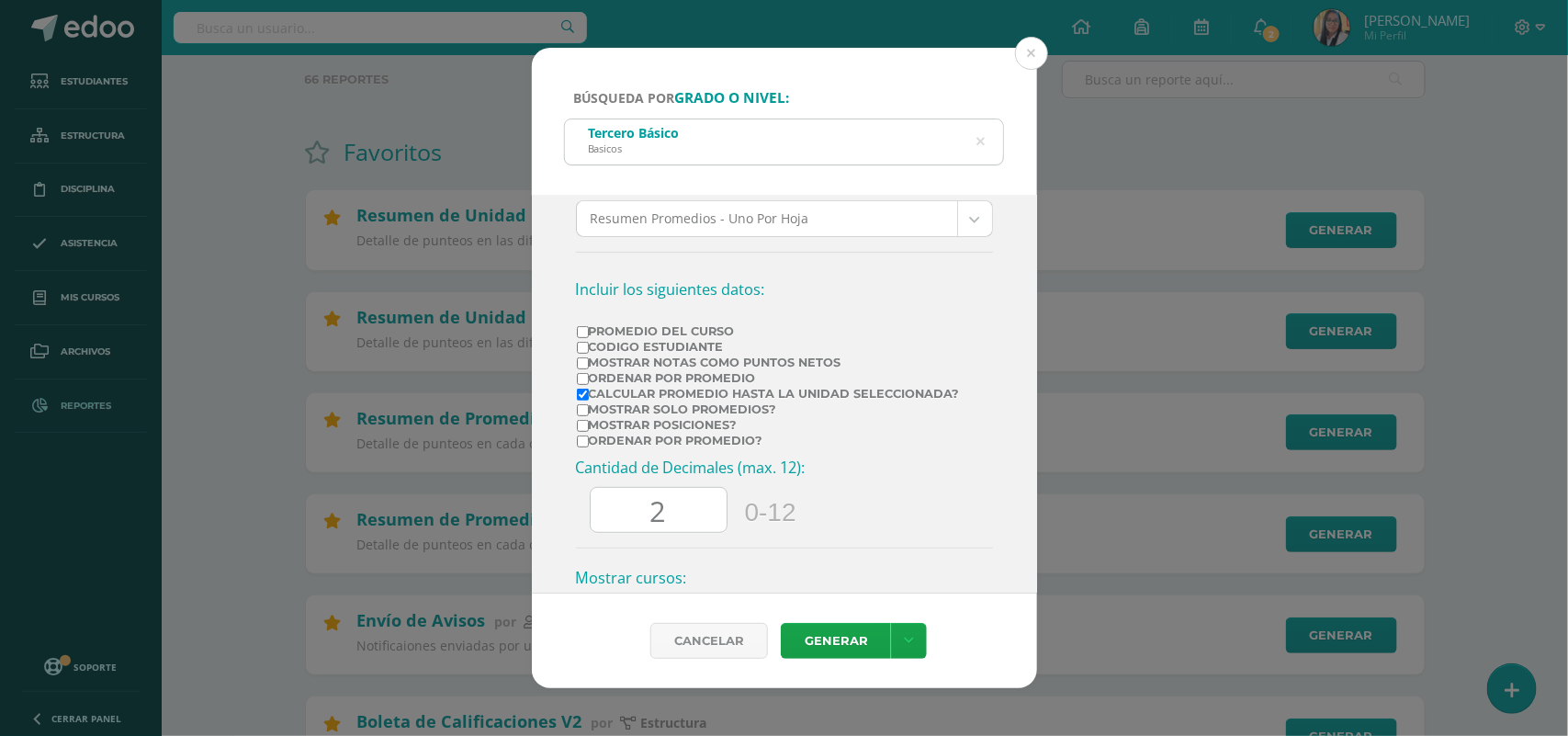
click at [584, 336] on input "Promedio del Curso" at bounding box center [583, 332] width 12 height 12
checkbox input "true"
click at [580, 369] on input "Mostrar Notas Como Puntos Netos" at bounding box center [583, 363] width 12 height 12
checkbox input "true"
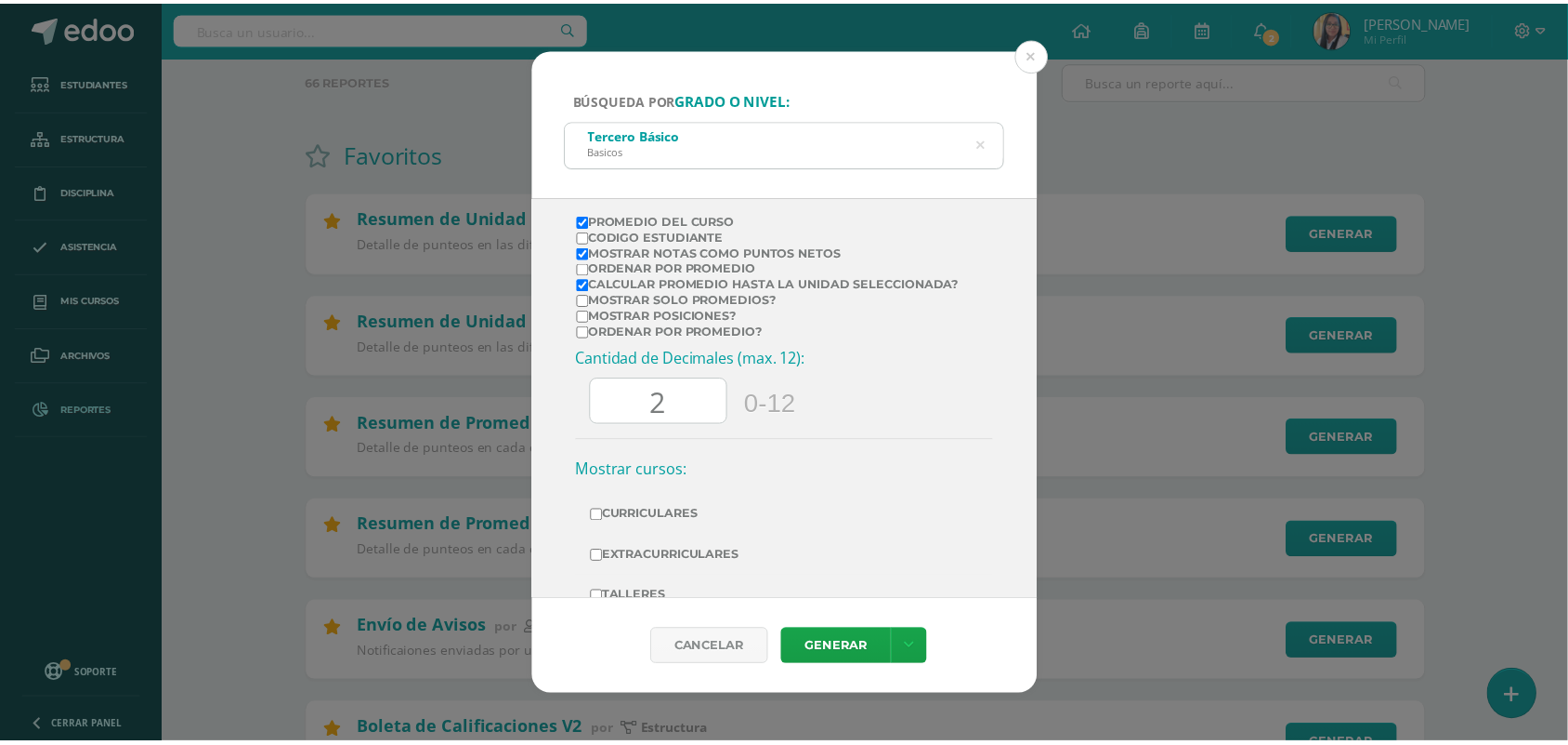
scroll to position [464, 0]
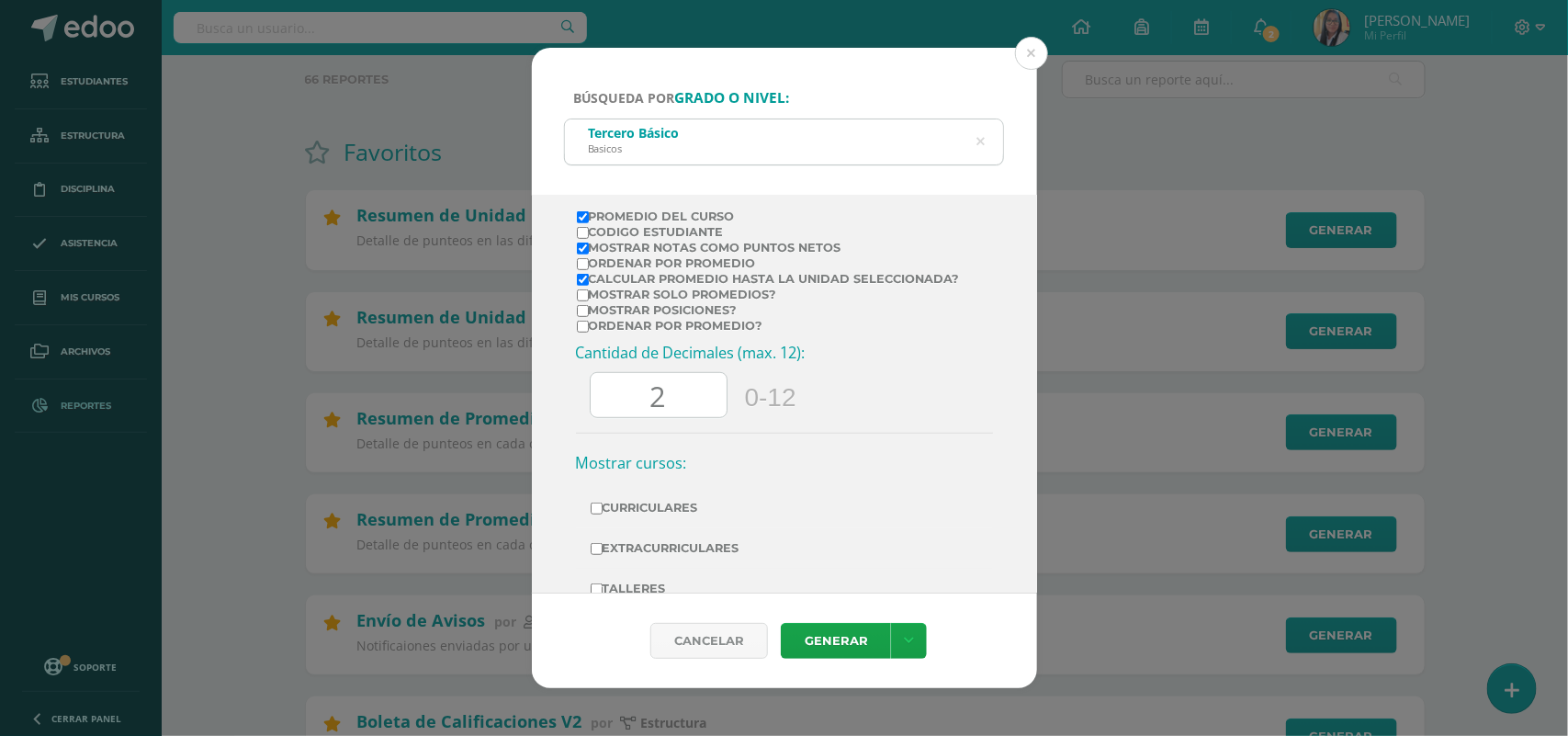
click at [588, 302] on input "Mostrar solo promedios?" at bounding box center [583, 295] width 12 height 12
checkbox input "true"
click at [827, 644] on link "Generar" at bounding box center [836, 640] width 111 height 36
click at [1035, 46] on button at bounding box center [1031, 53] width 33 height 33
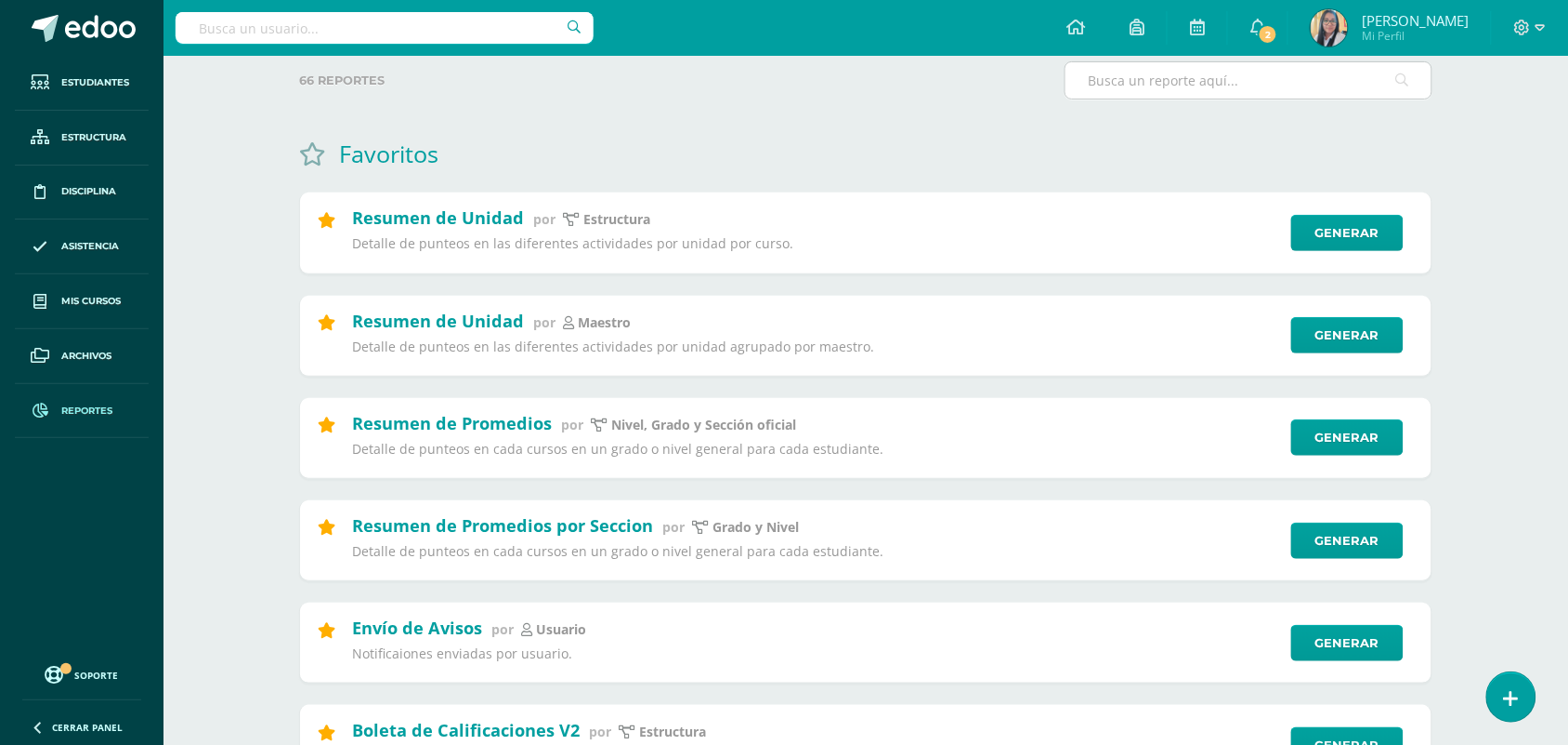
click at [1197, 97] on input "text" at bounding box center [1248, 80] width 366 height 36
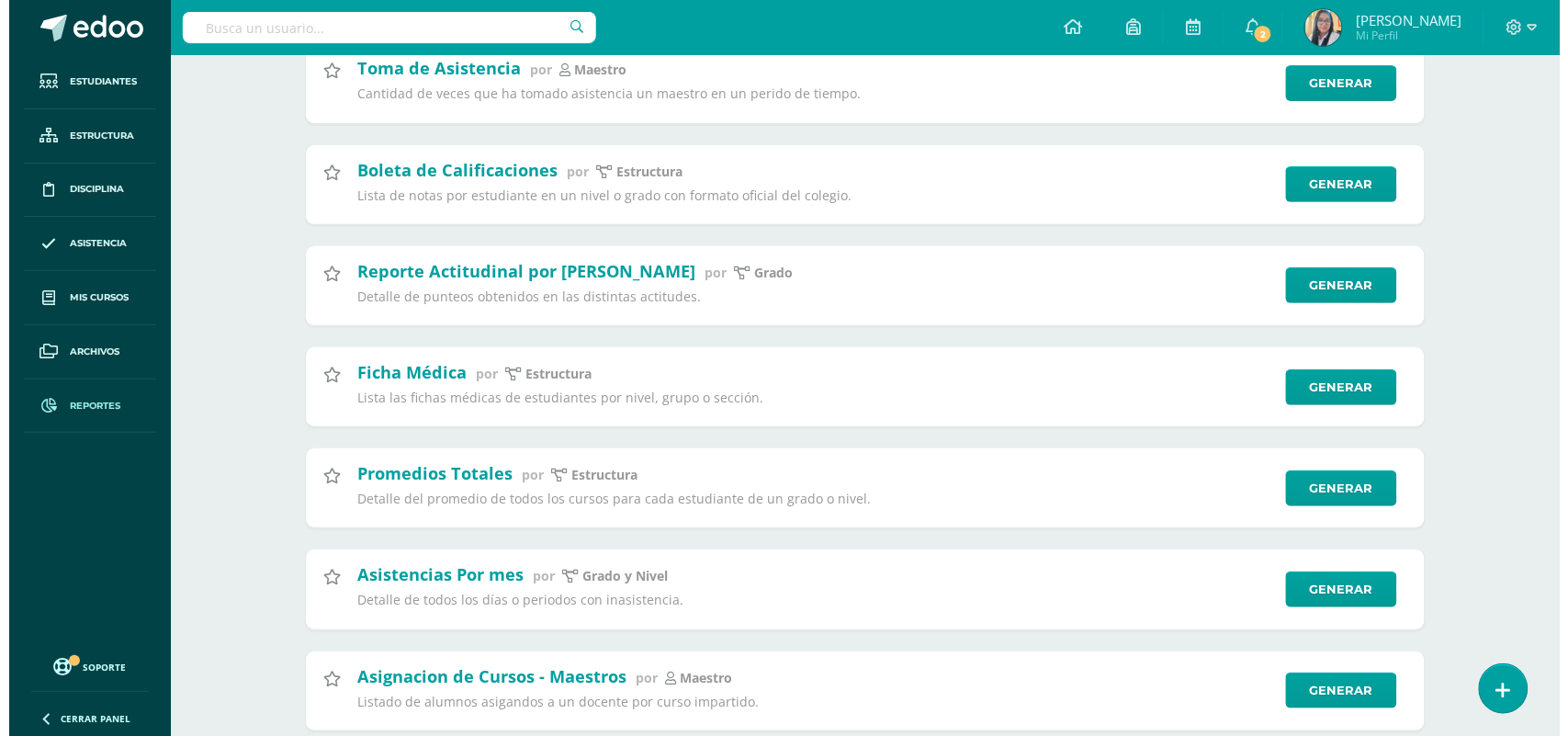
scroll to position [2181, 0]
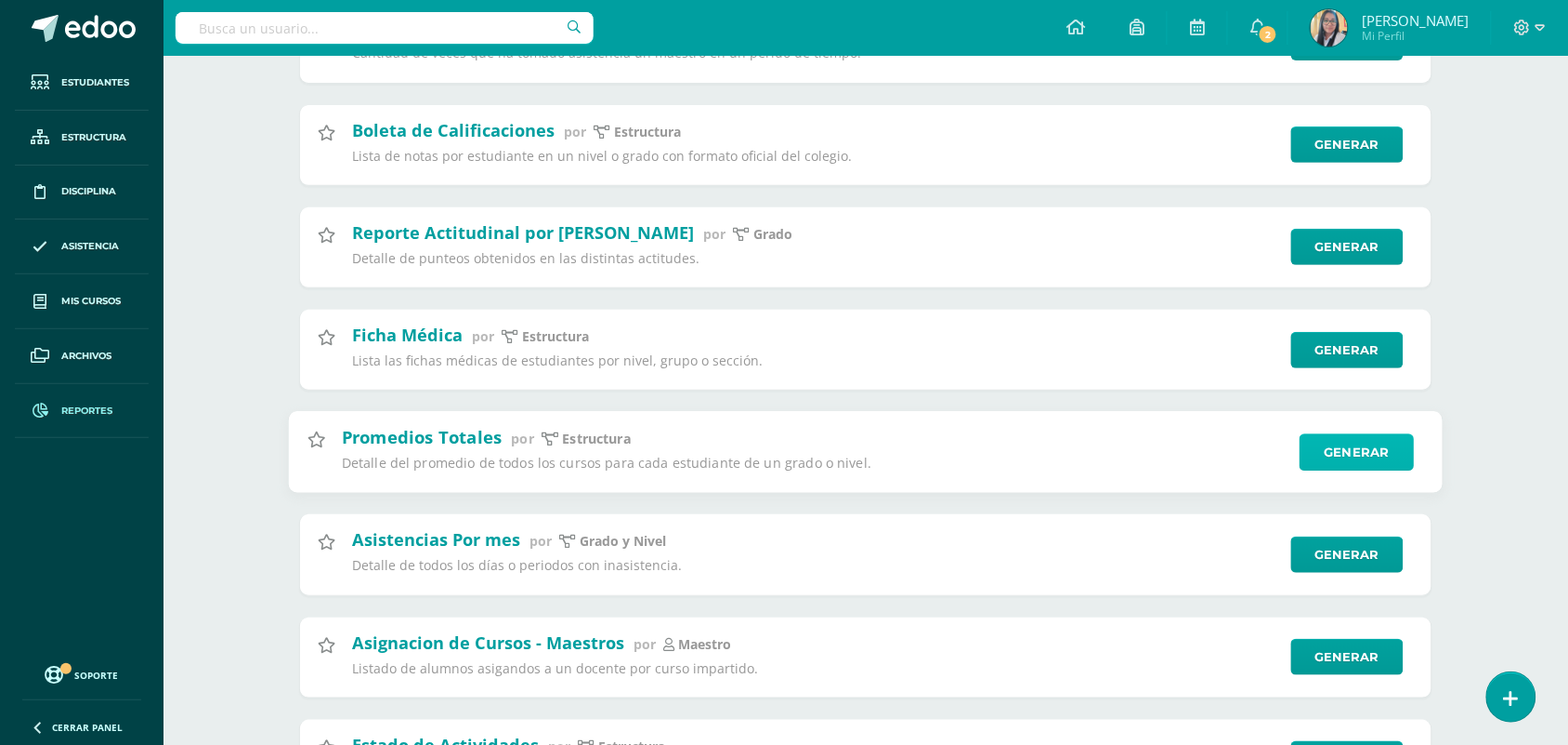
click at [1330, 470] on link "Generar" at bounding box center [1357, 452] width 114 height 37
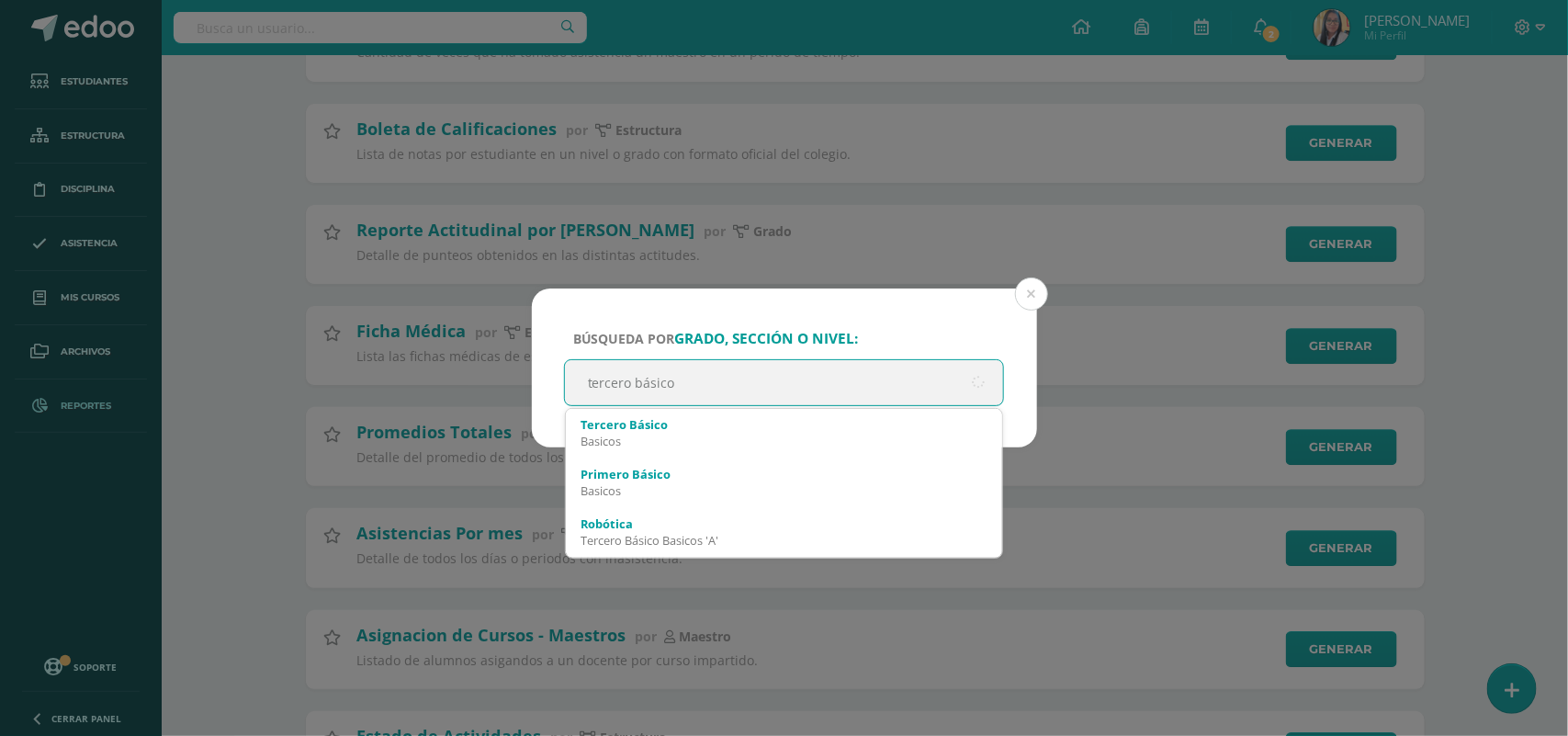
type input "tercero básicos"
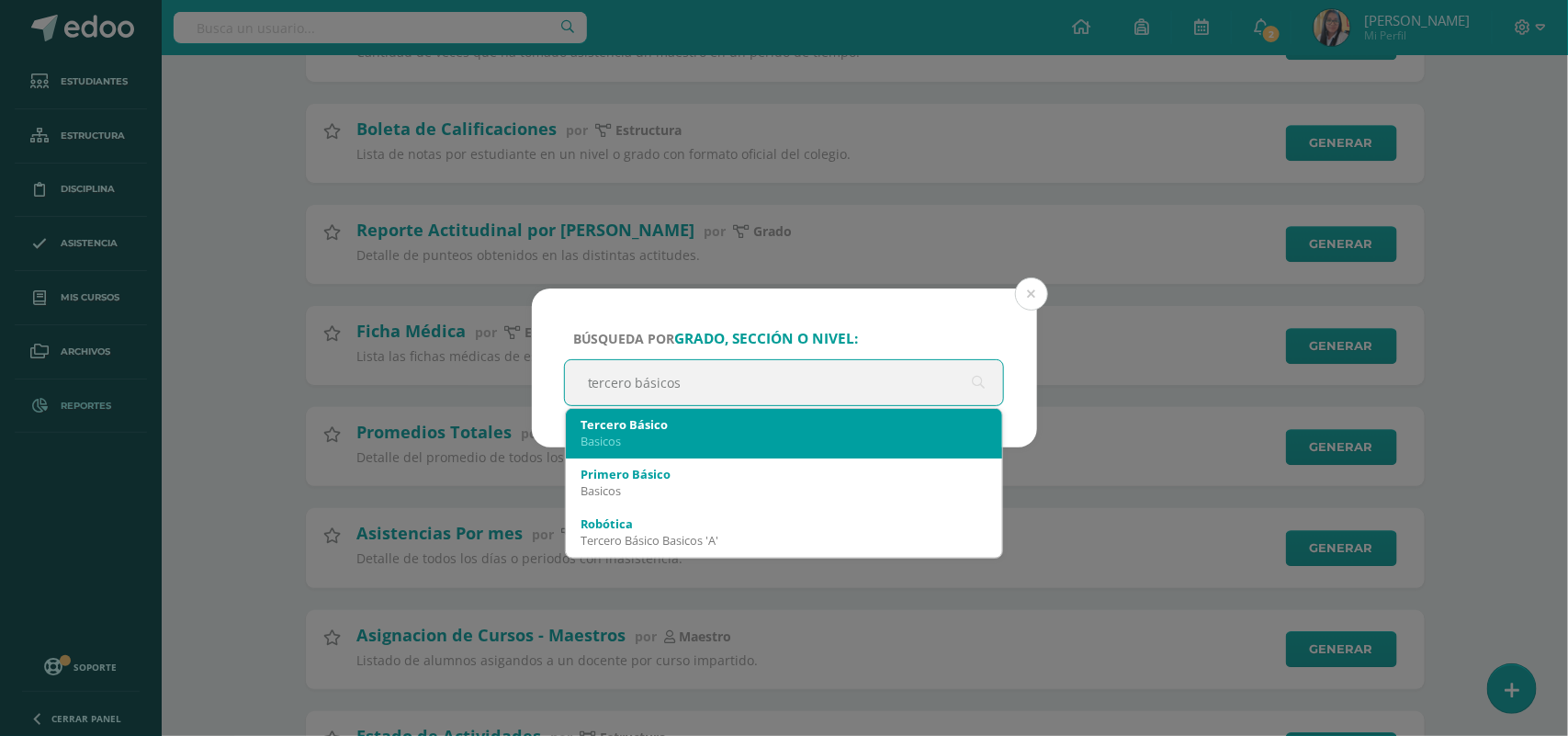
click at [667, 432] on div "Tercero Básico" at bounding box center [784, 424] width 408 height 16
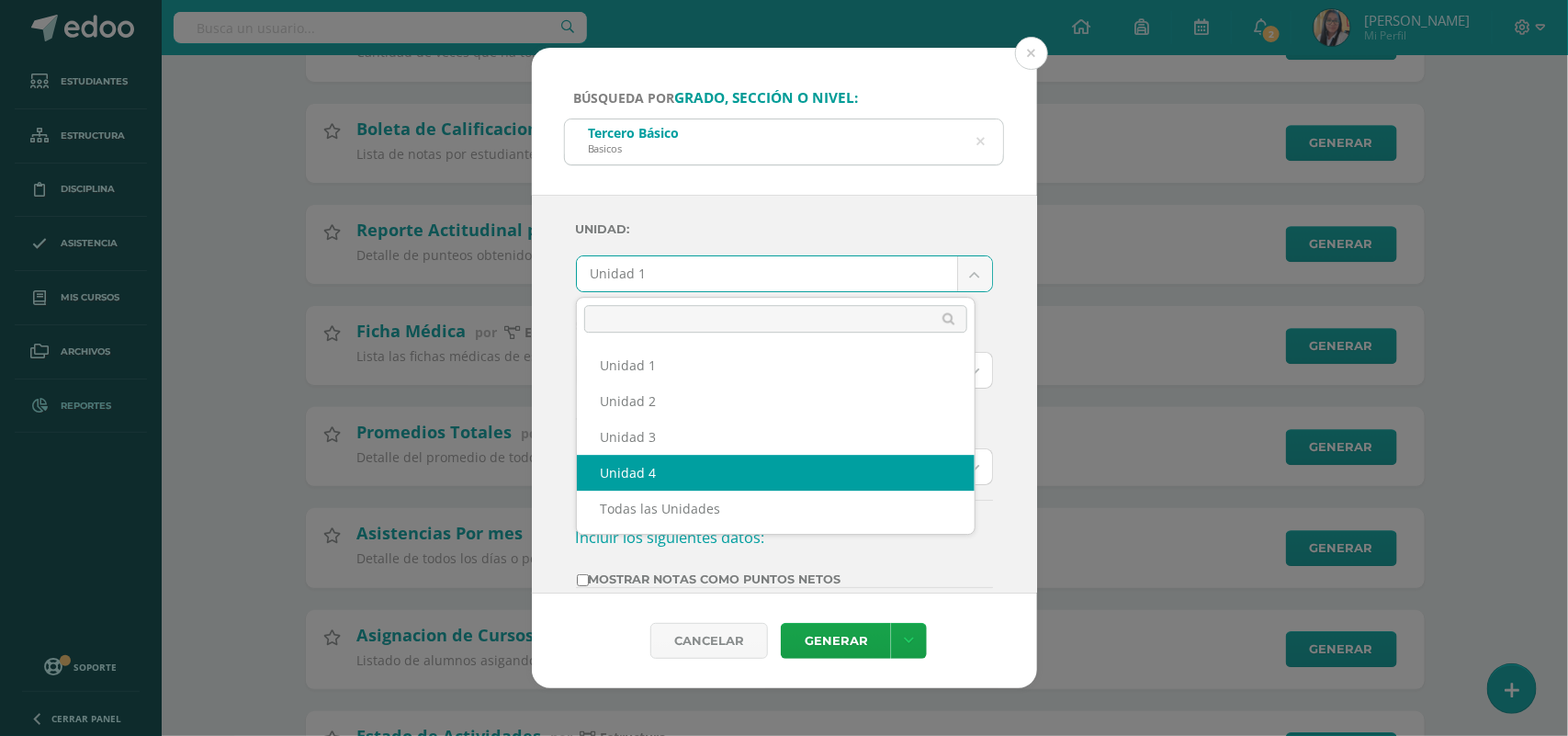
select select "Unidad 4"
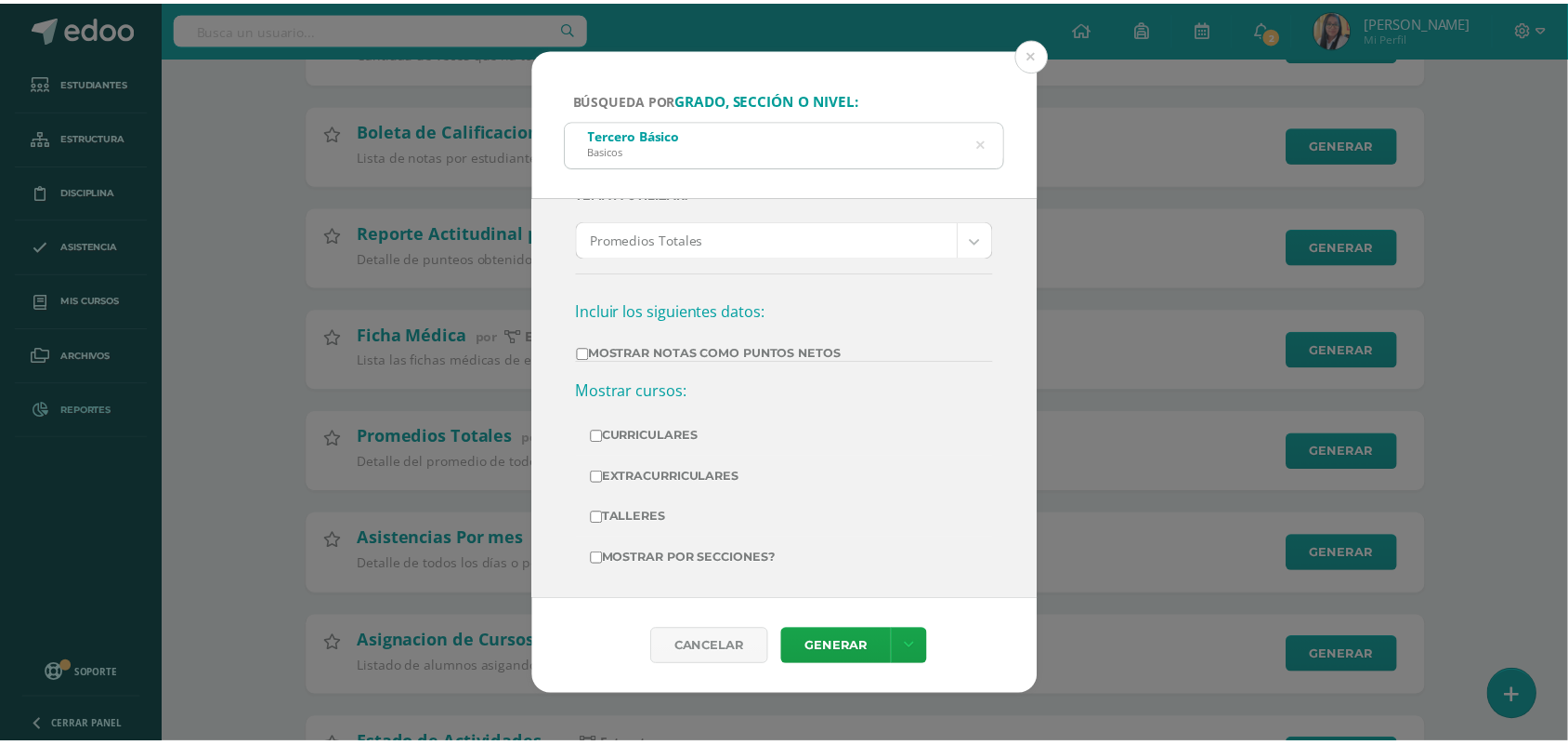
scroll to position [244, 0]
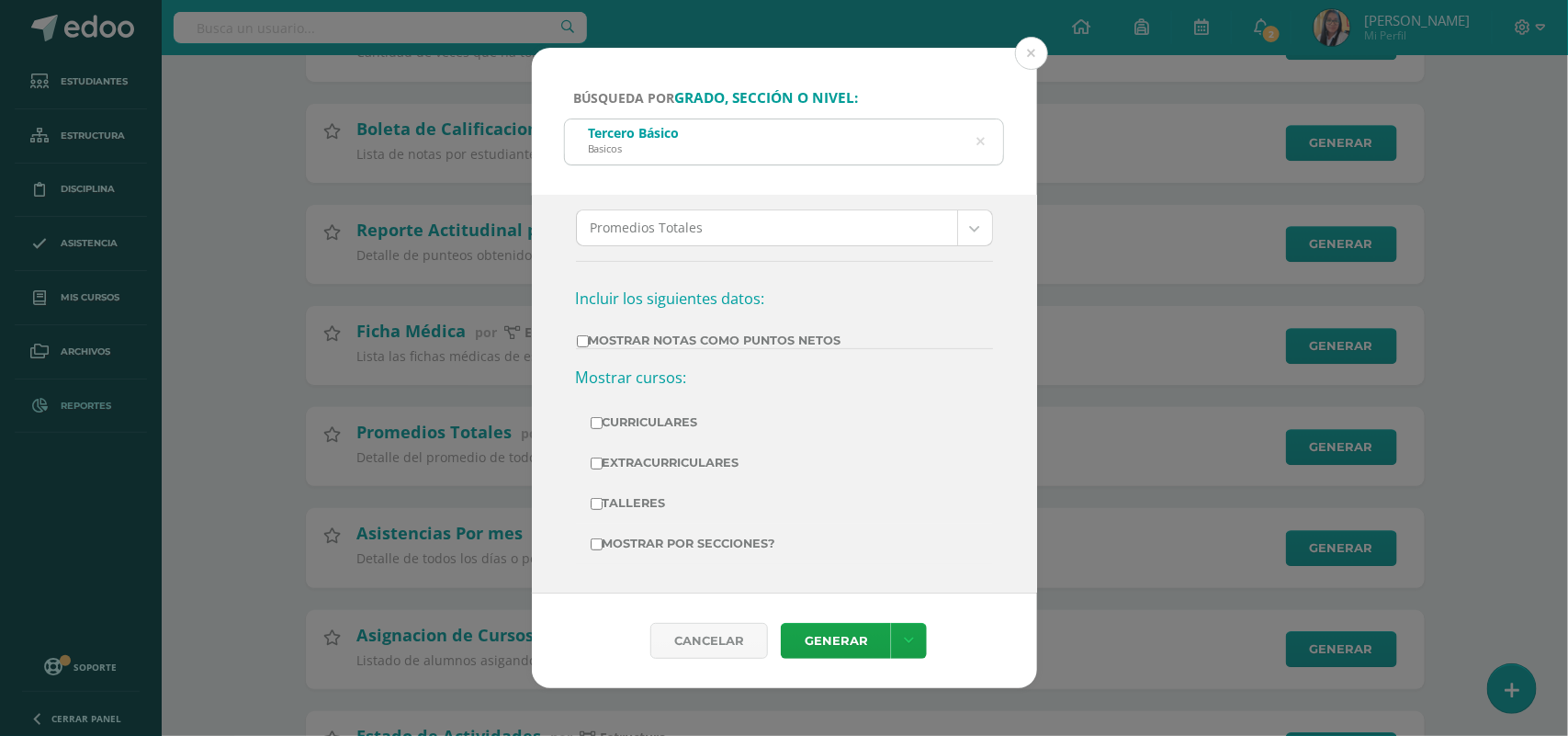
click at [602, 545] on input "Mostrar por secciones?" at bounding box center [597, 544] width 12 height 12
checkbox input "true"
click at [579, 339] on input "Mostrar Notas Como Puntos Netos" at bounding box center [583, 341] width 12 height 12
checkbox input "true"
click at [821, 597] on div "Cancelar Generar Descargar como HTML Descargar como PDF Descargar como XLS" at bounding box center [784, 641] width 506 height 95
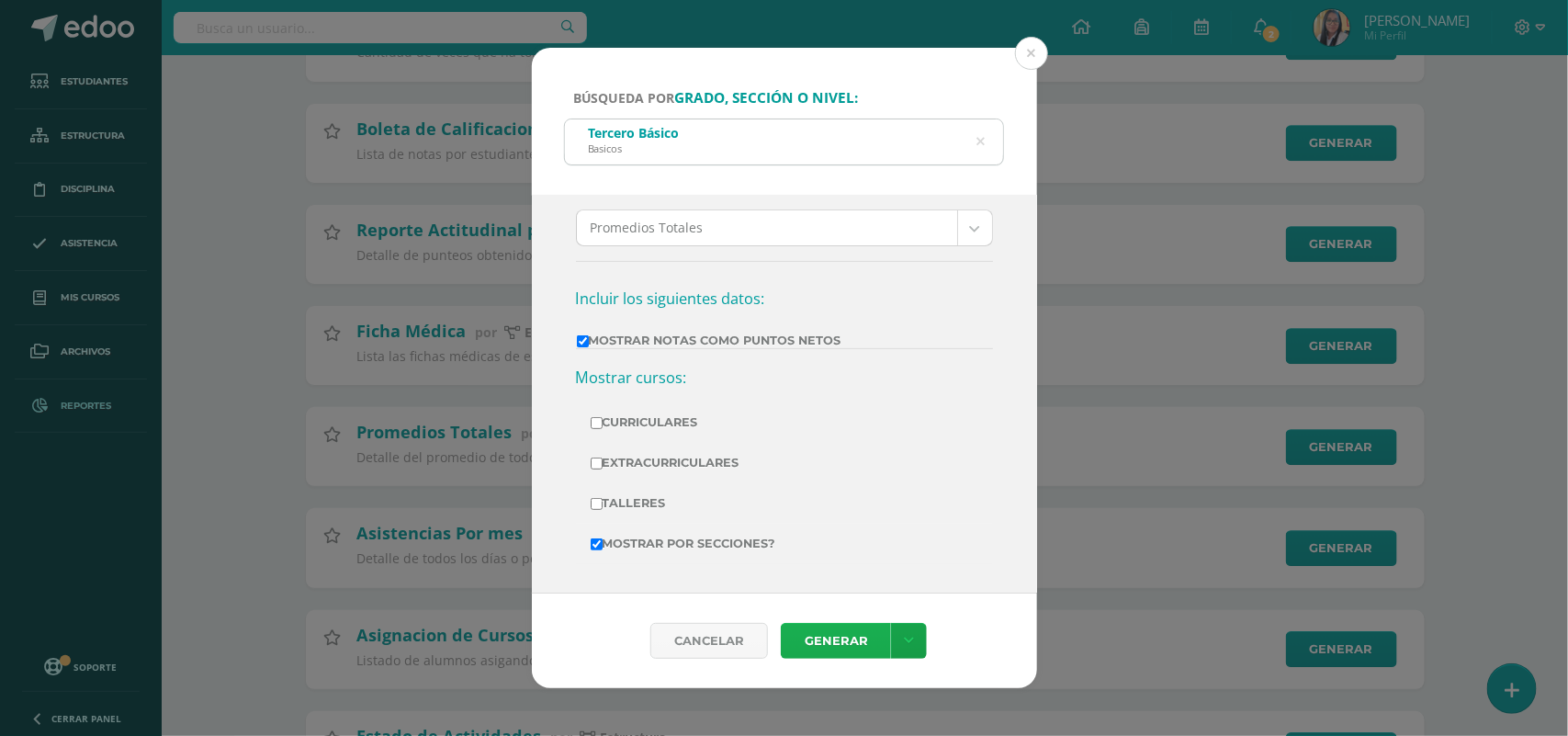
click at [838, 634] on link "Generar" at bounding box center [836, 640] width 111 height 36
click at [1038, 53] on button at bounding box center [1031, 53] width 33 height 33
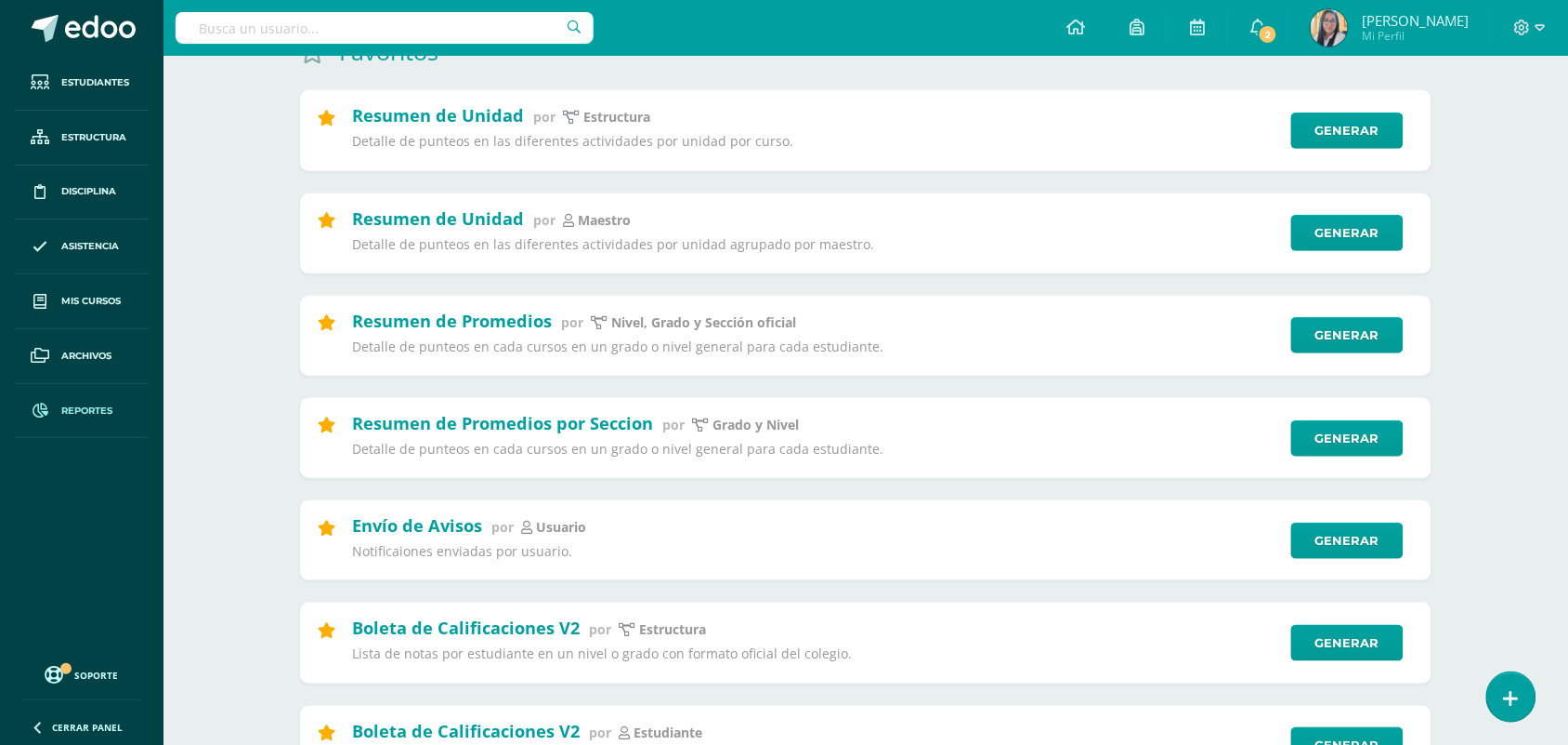
scroll to position [0, 0]
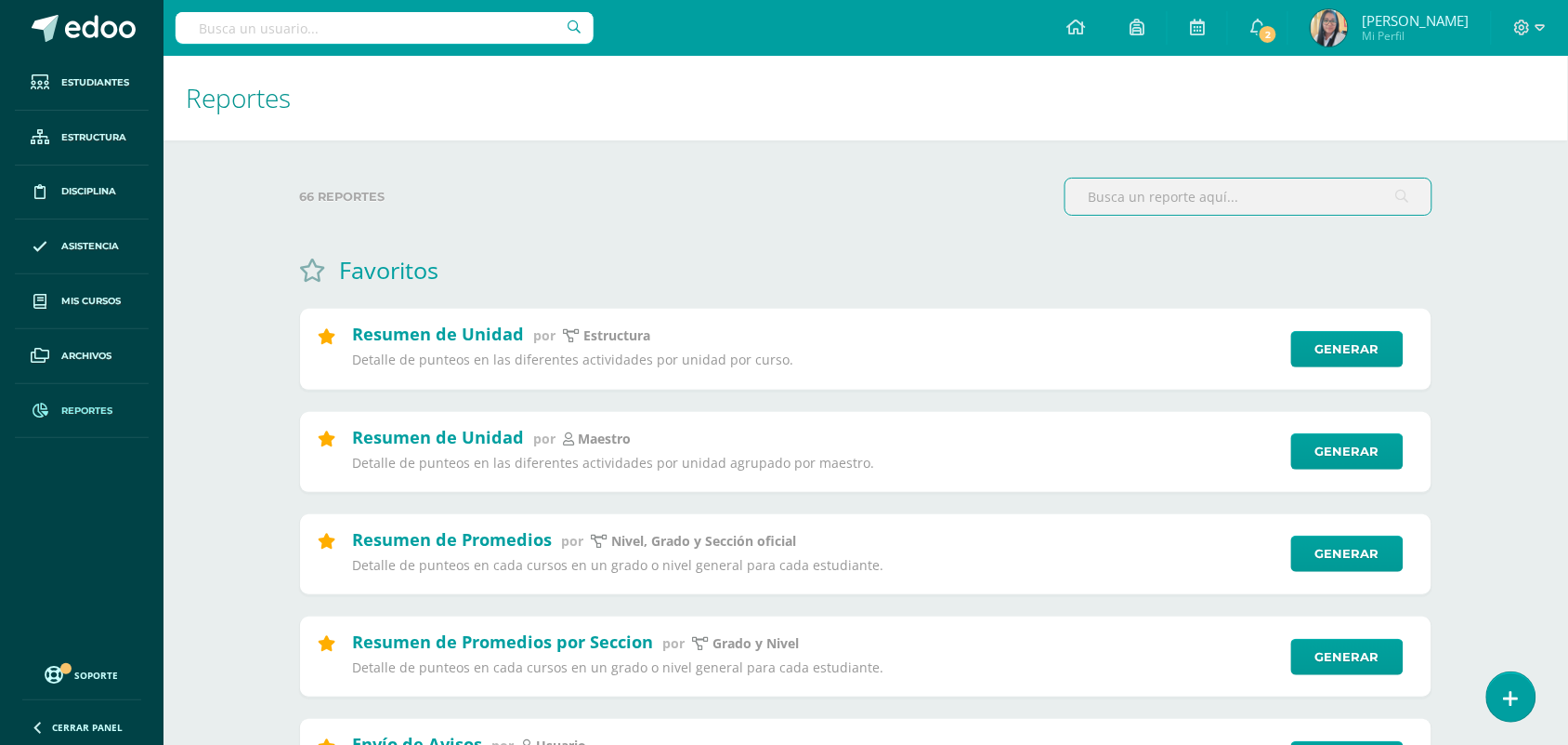
click at [1146, 202] on input "text" at bounding box center [1248, 196] width 366 height 36
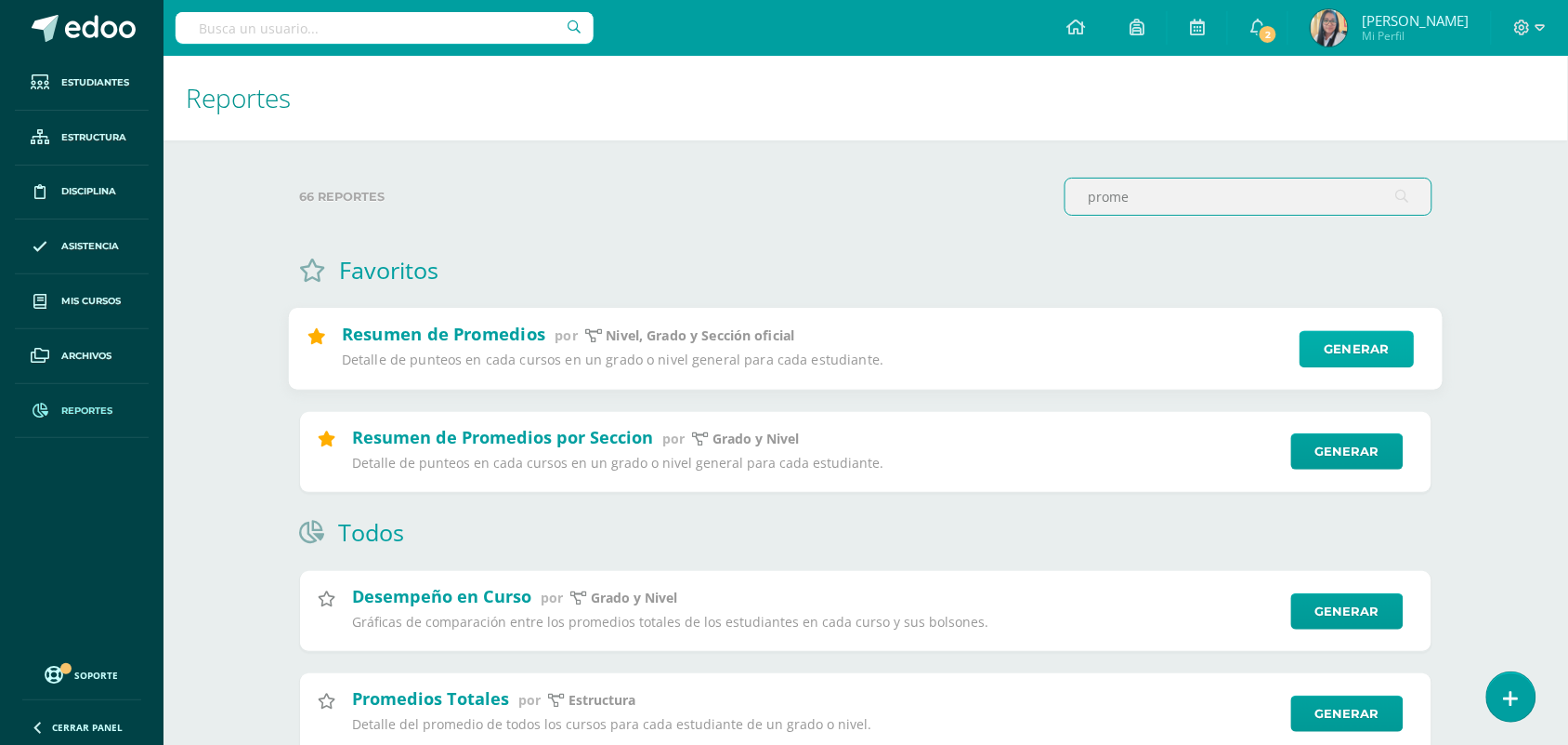
type input "prome"
click at [1334, 349] on link "Generar" at bounding box center [1357, 349] width 114 height 37
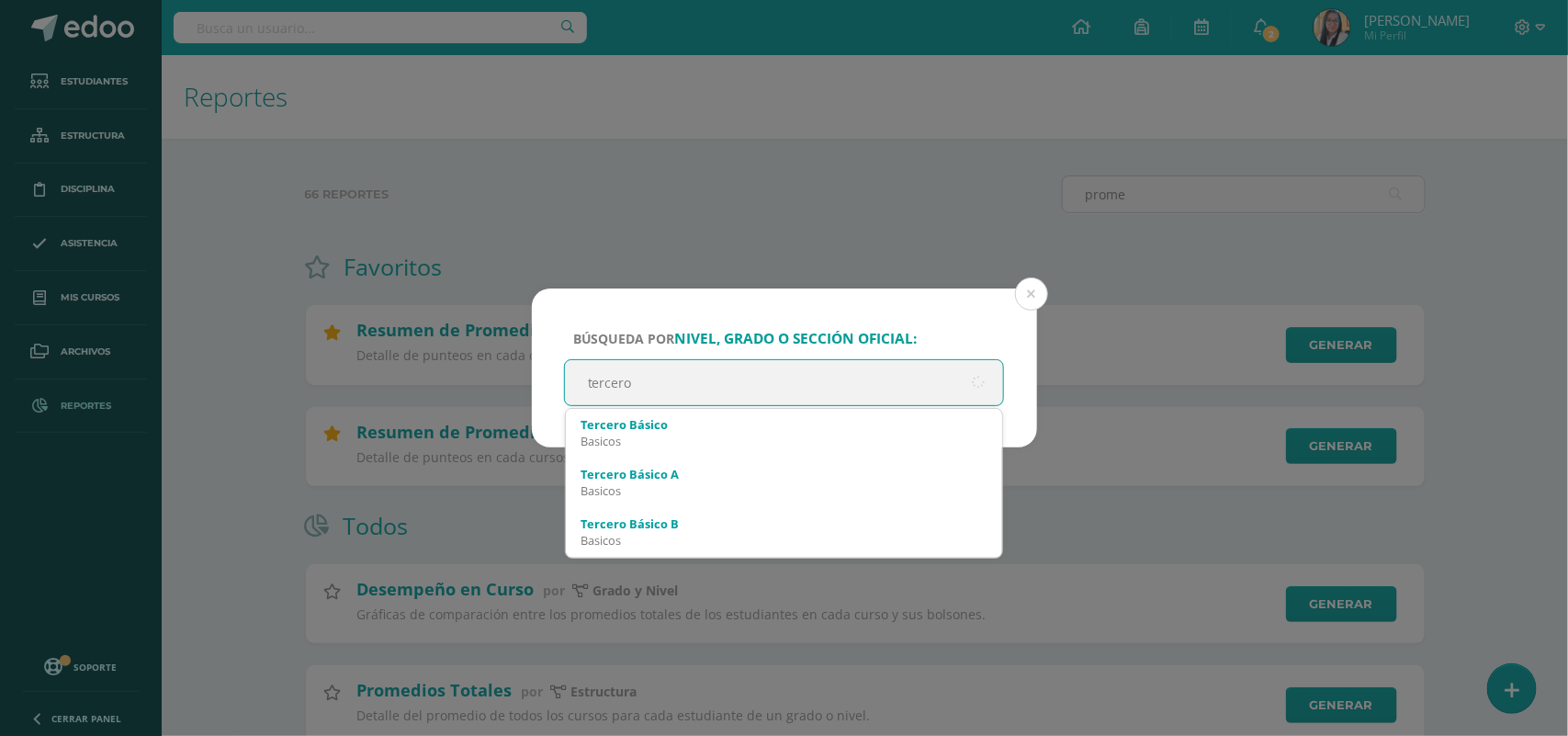
type input "tercero"
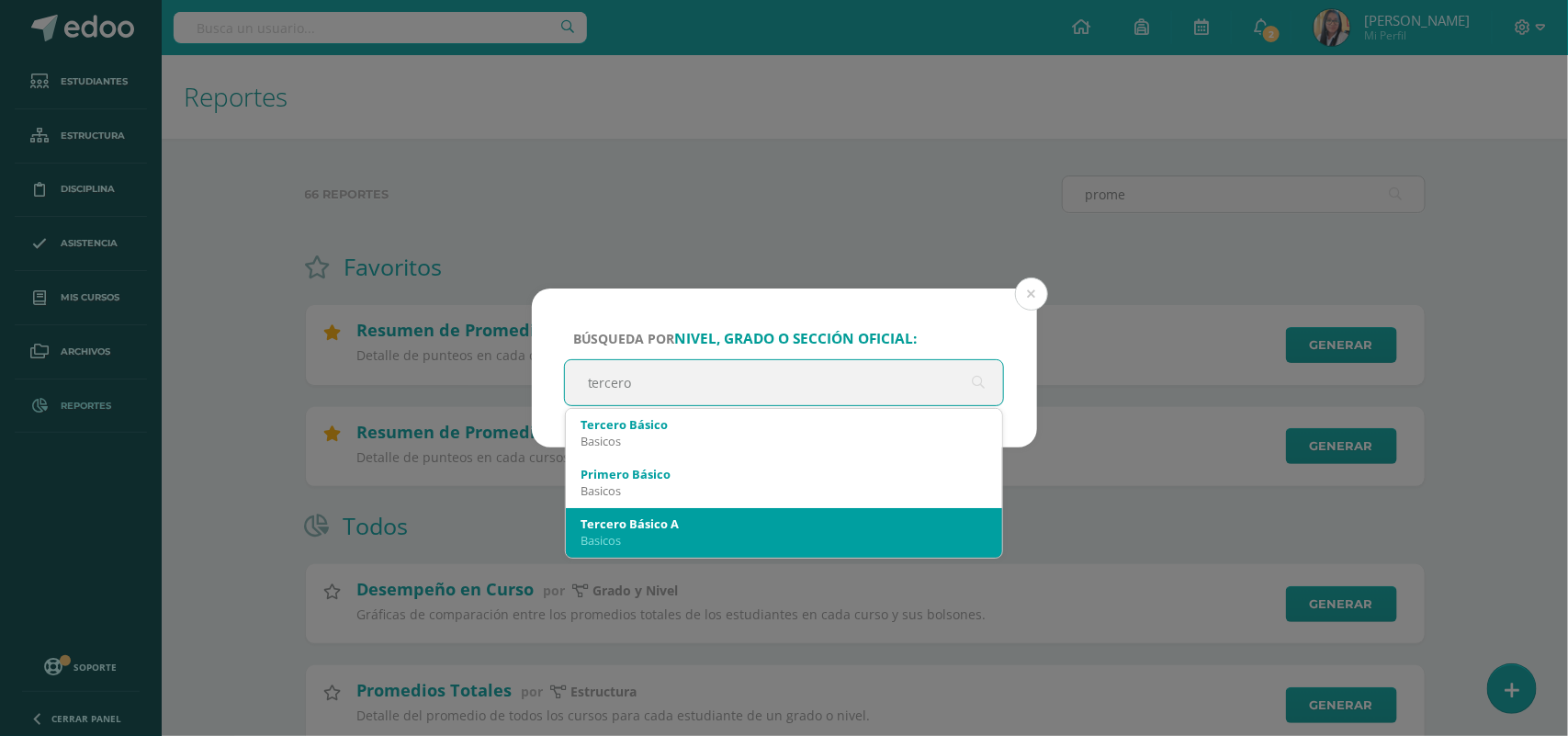
click at [664, 530] on div "Tercero Básico A" at bounding box center [784, 523] width 408 height 16
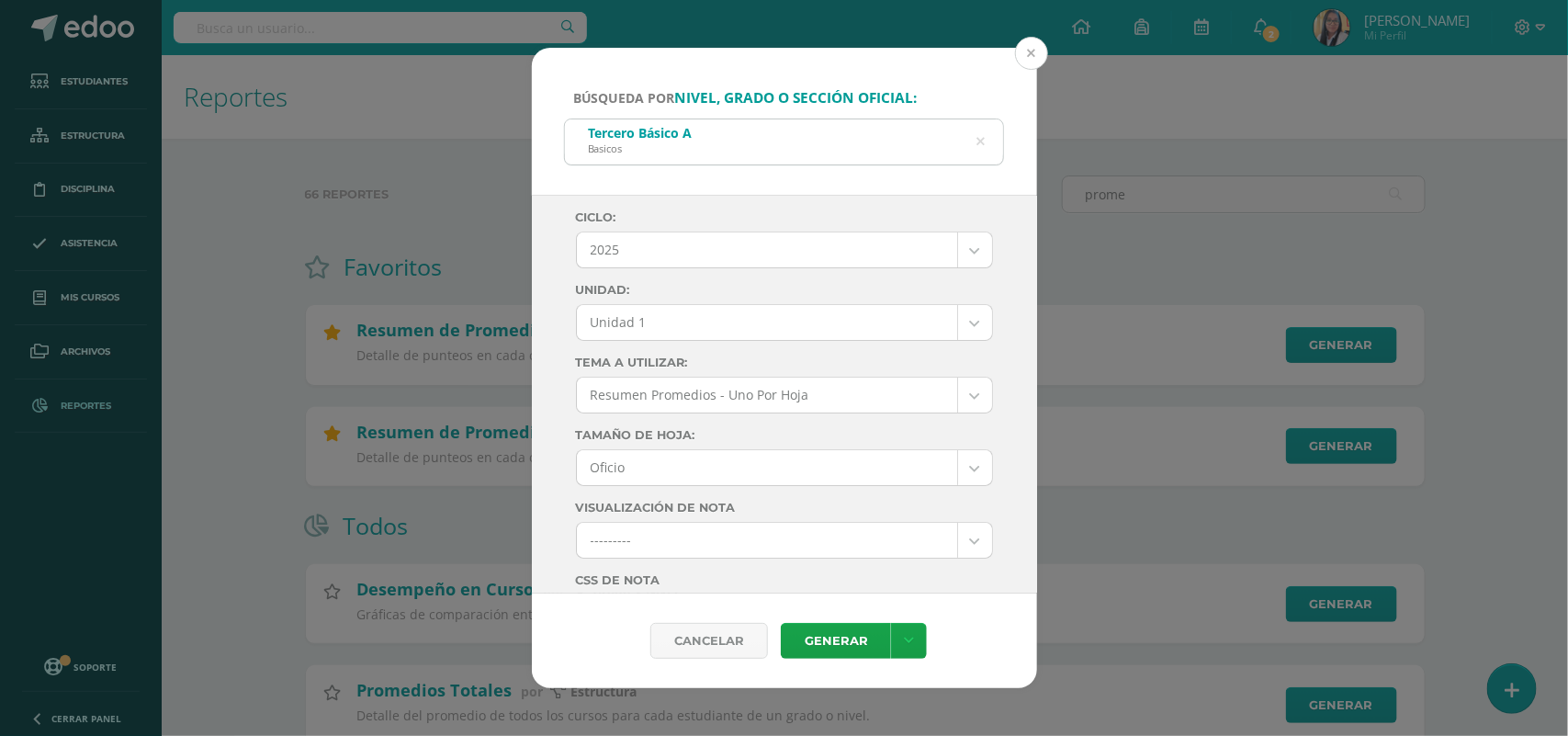
click at [1030, 57] on button at bounding box center [1031, 53] width 33 height 33
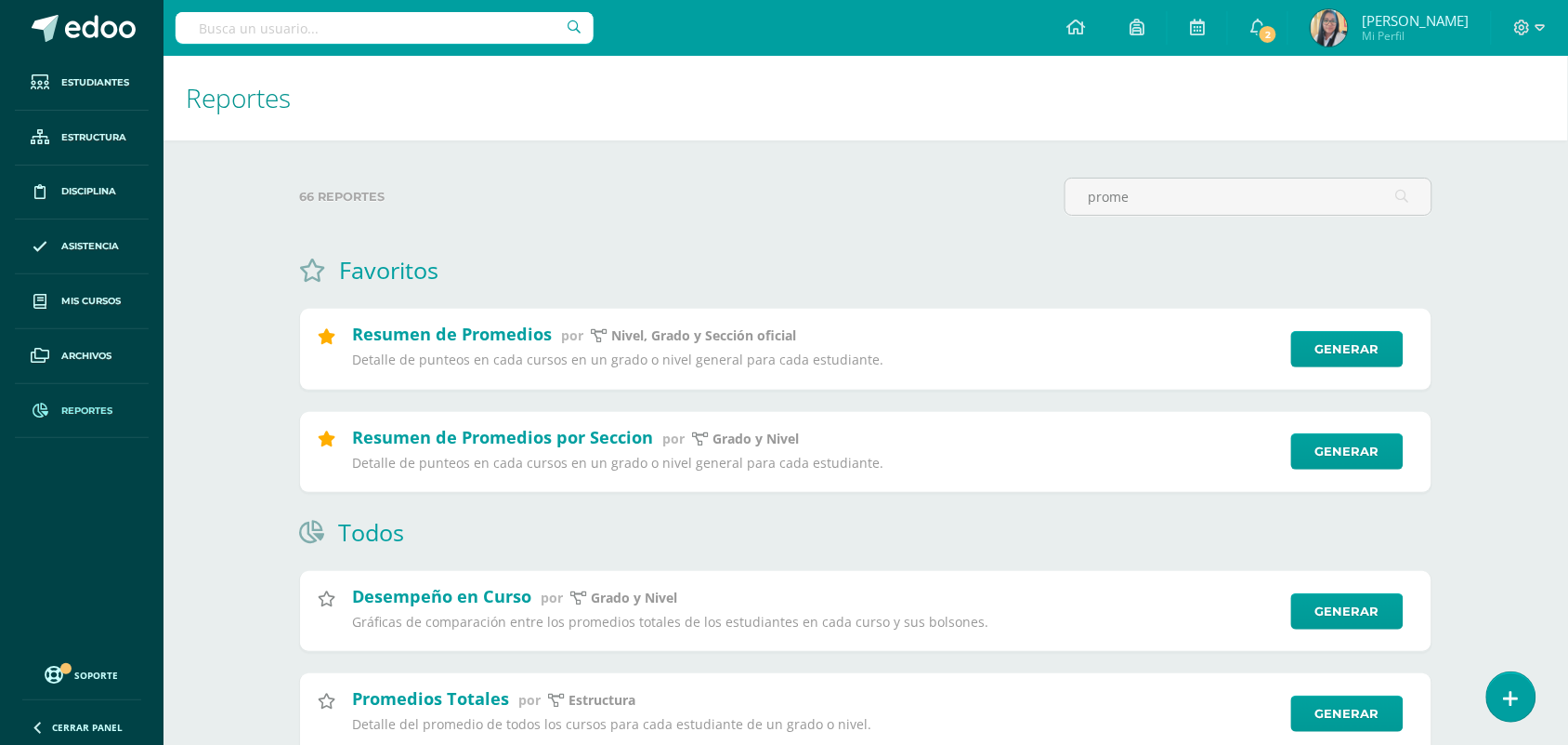
click at [62, 410] on span "Reportes" at bounding box center [87, 410] width 51 height 15
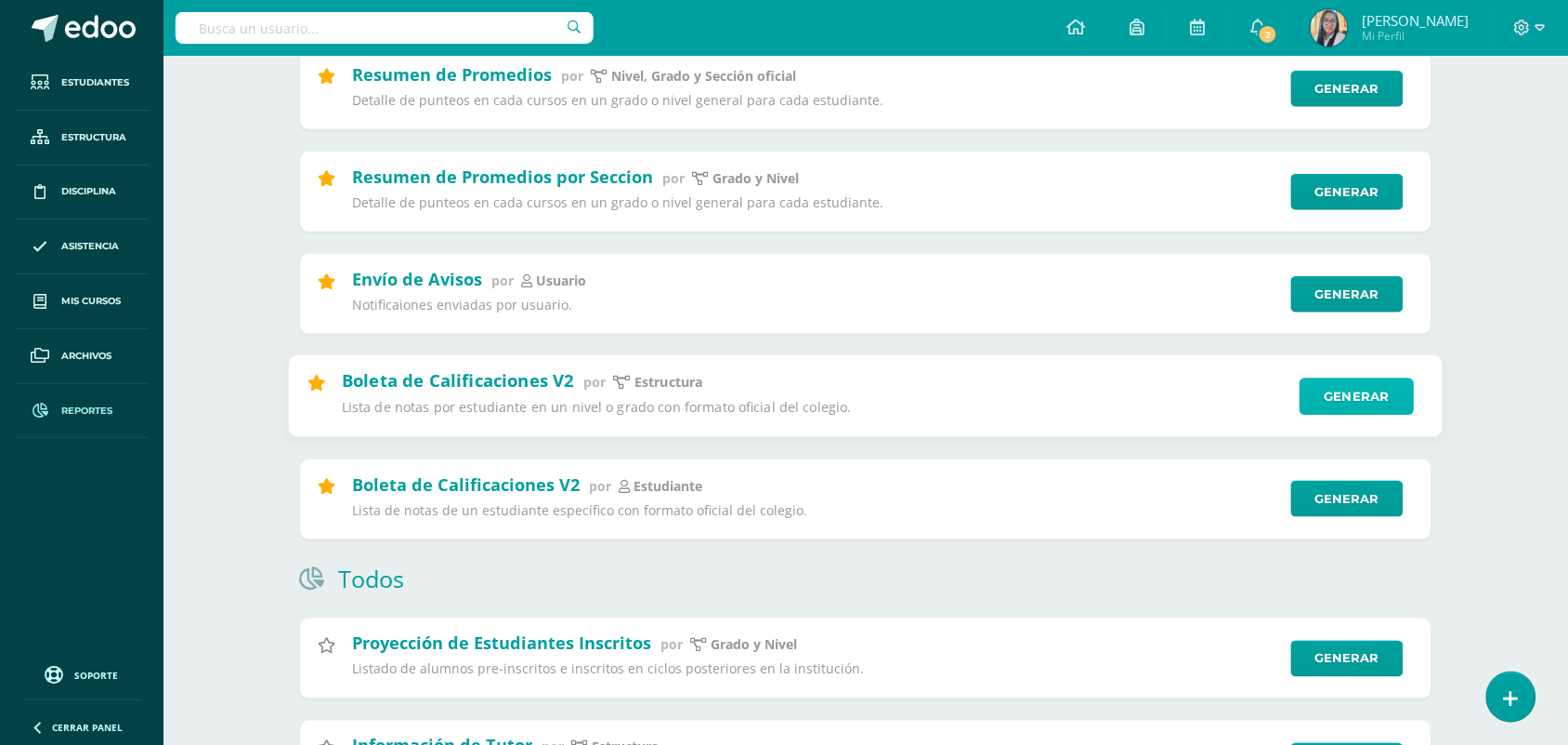
click at [1358, 413] on link "Generar" at bounding box center [1357, 397] width 114 height 37
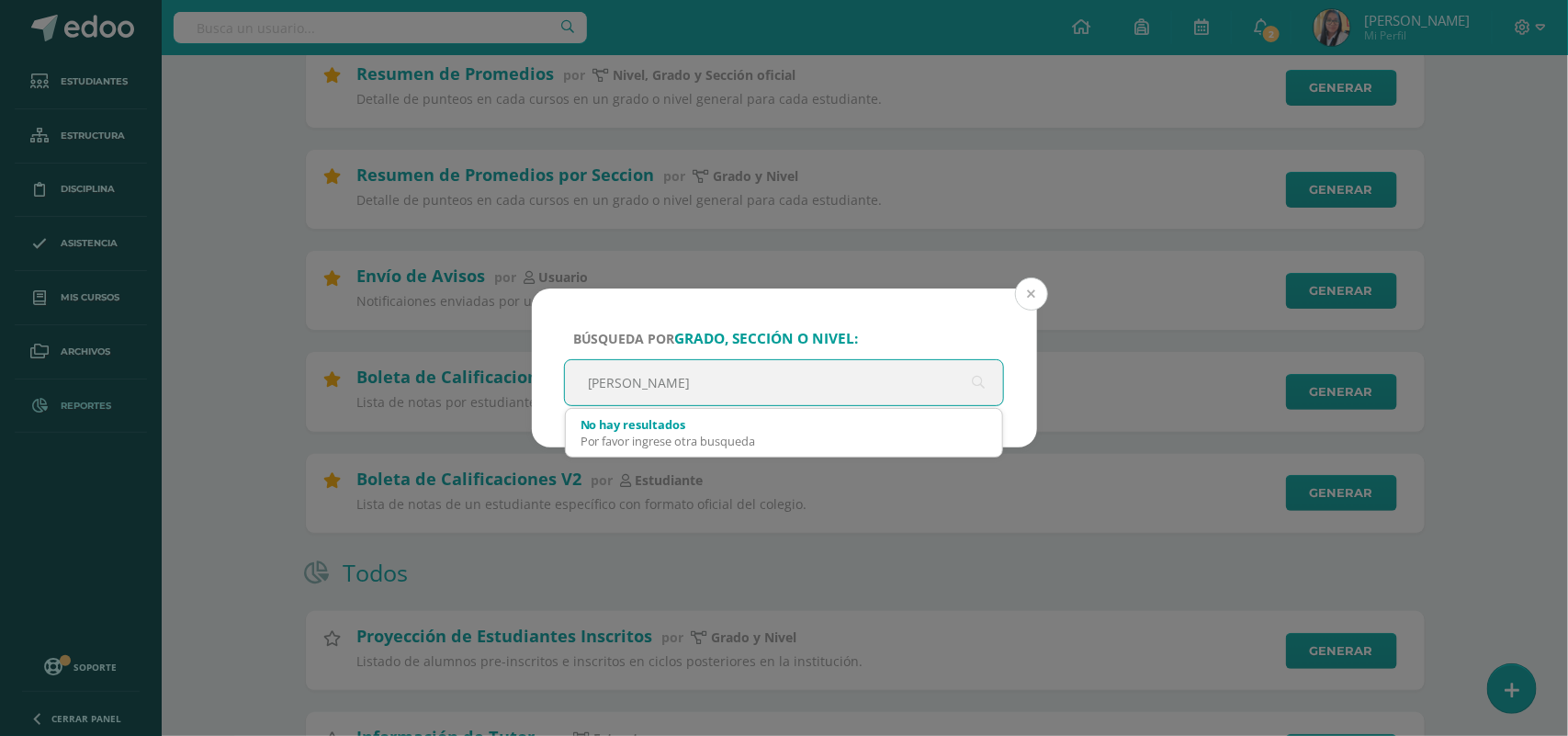
type input "GENARO ARANA"
click at [1038, 299] on button at bounding box center [1031, 294] width 33 height 33
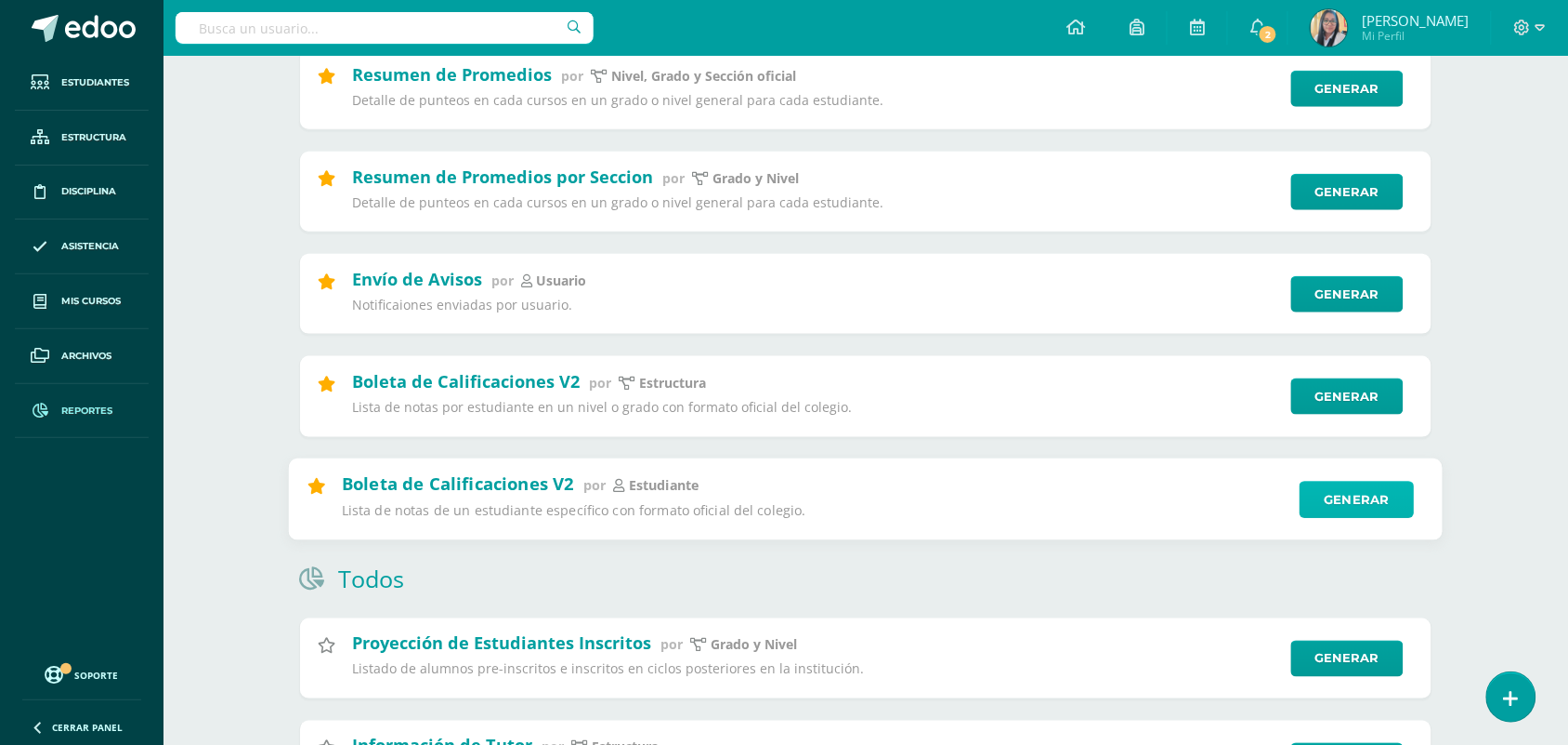
click at [1324, 512] on link "Generar" at bounding box center [1357, 500] width 114 height 37
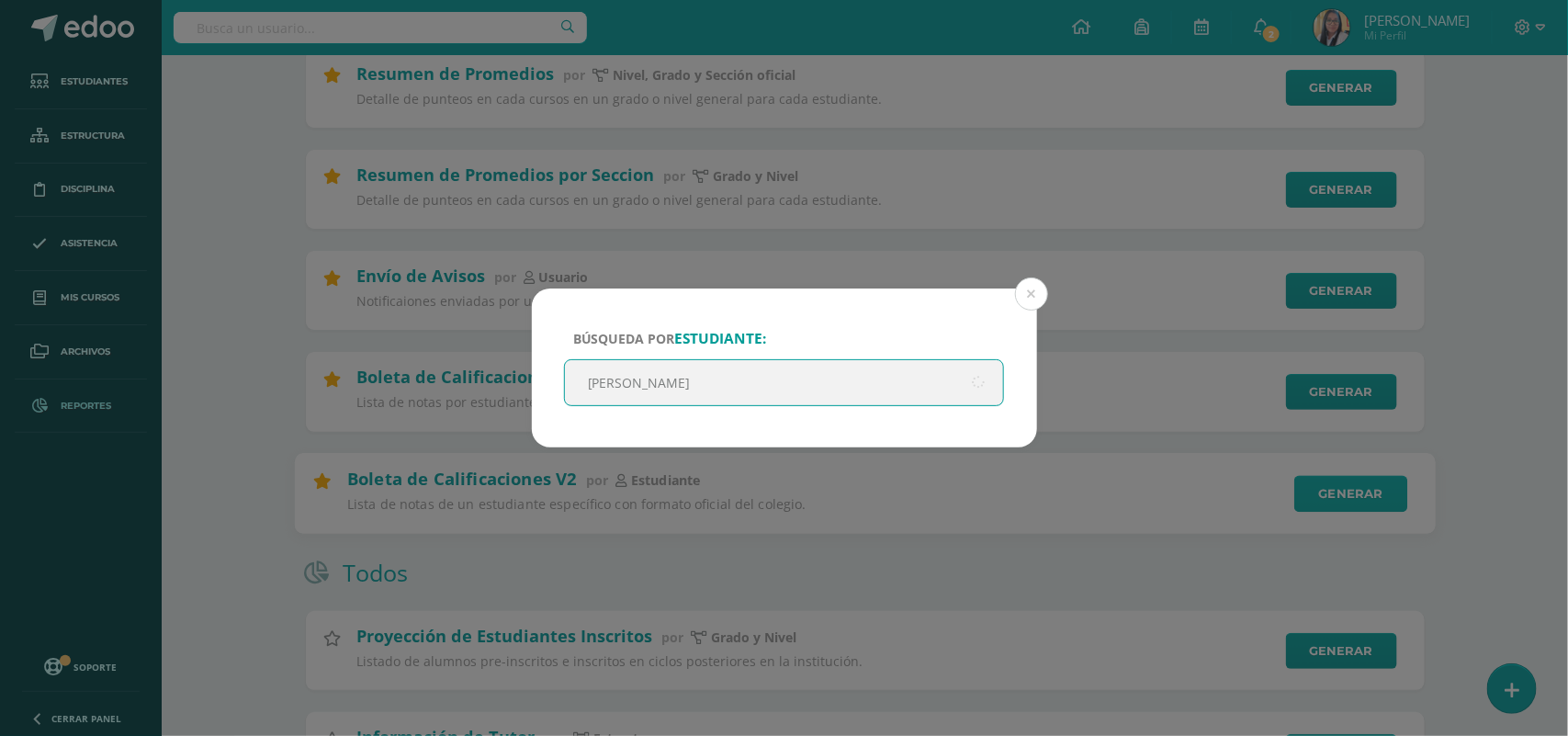
type input "ANGEL GUERRA"
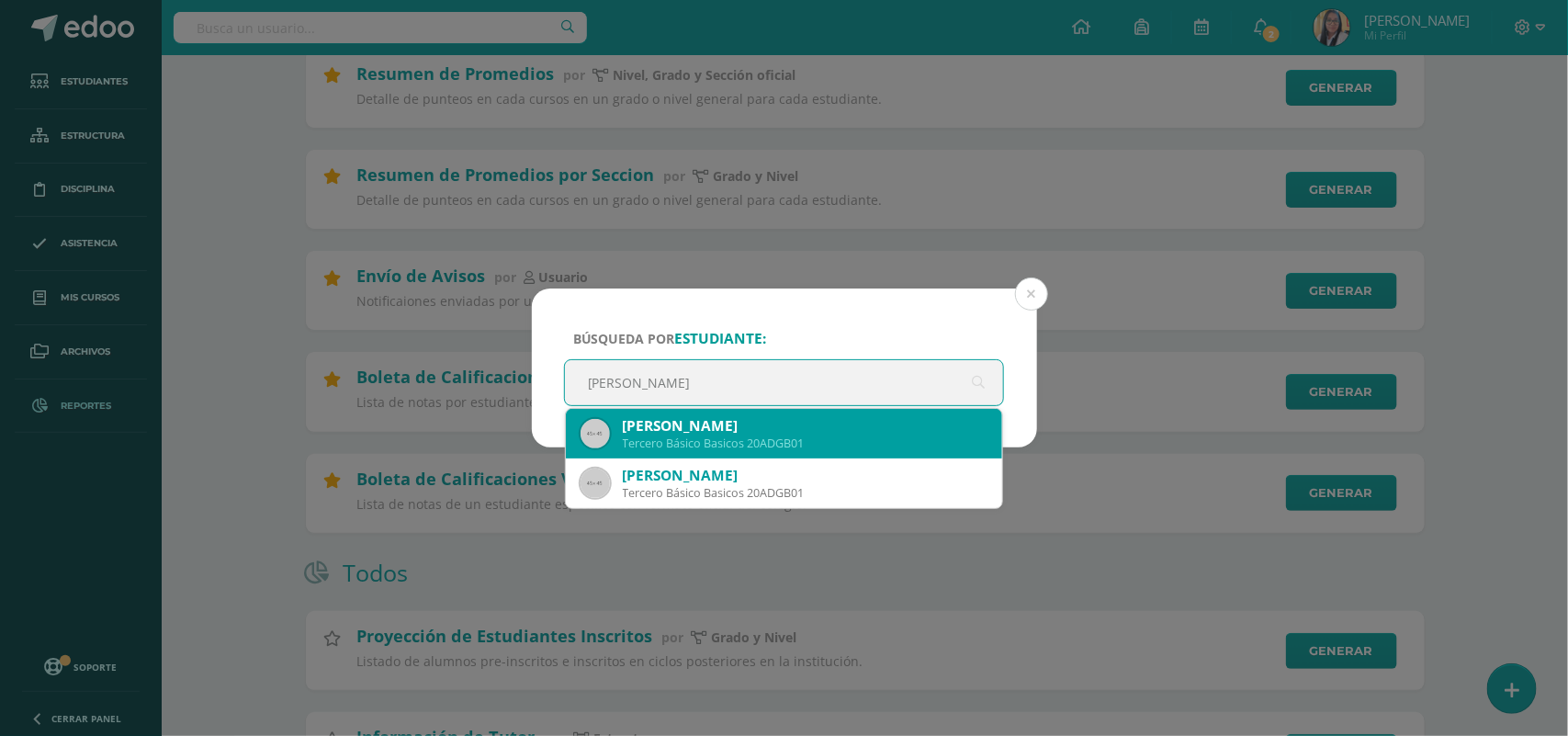
click at [778, 428] on div "Angel David Guerra Batten" at bounding box center [805, 426] width 366 height 19
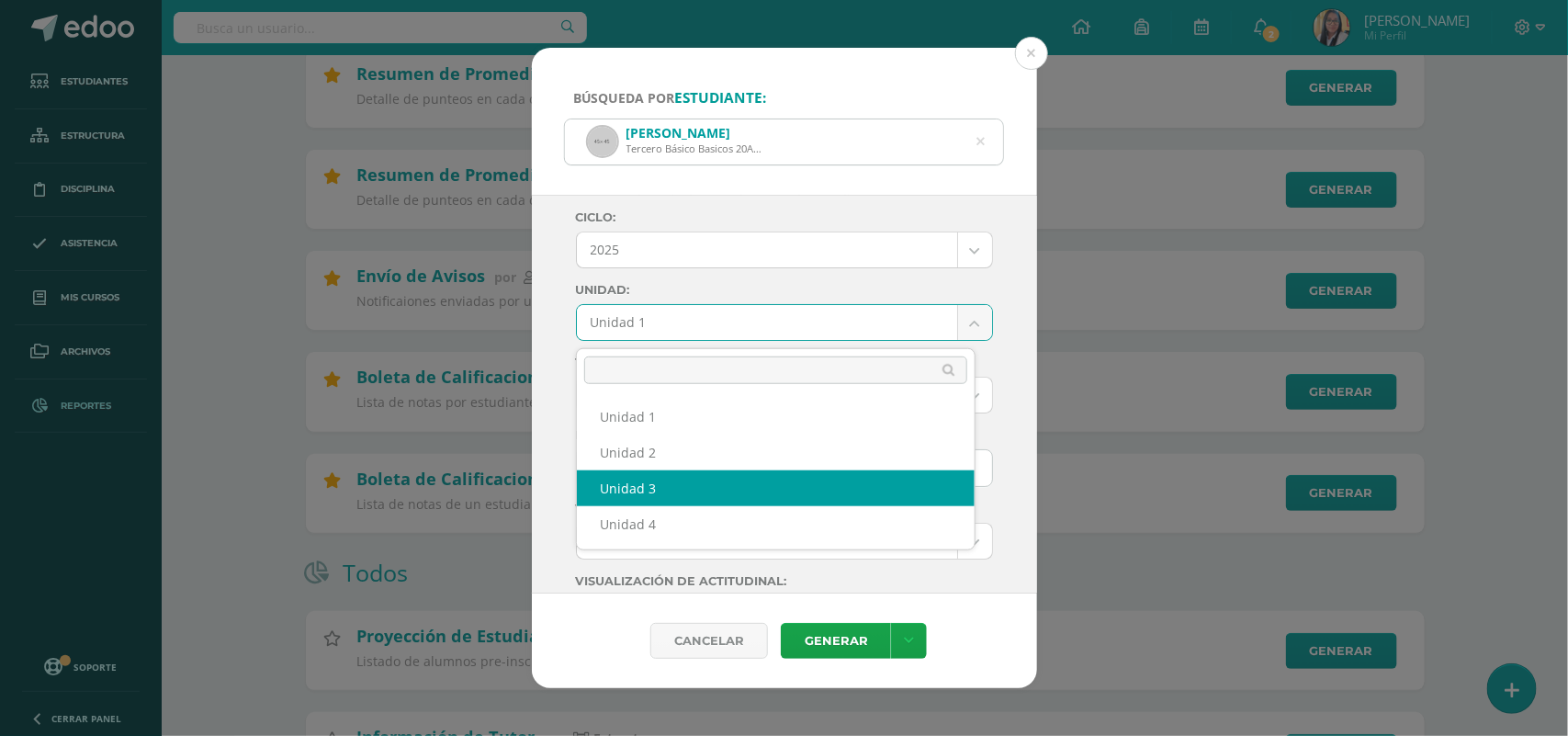
select select "Unidad 3"
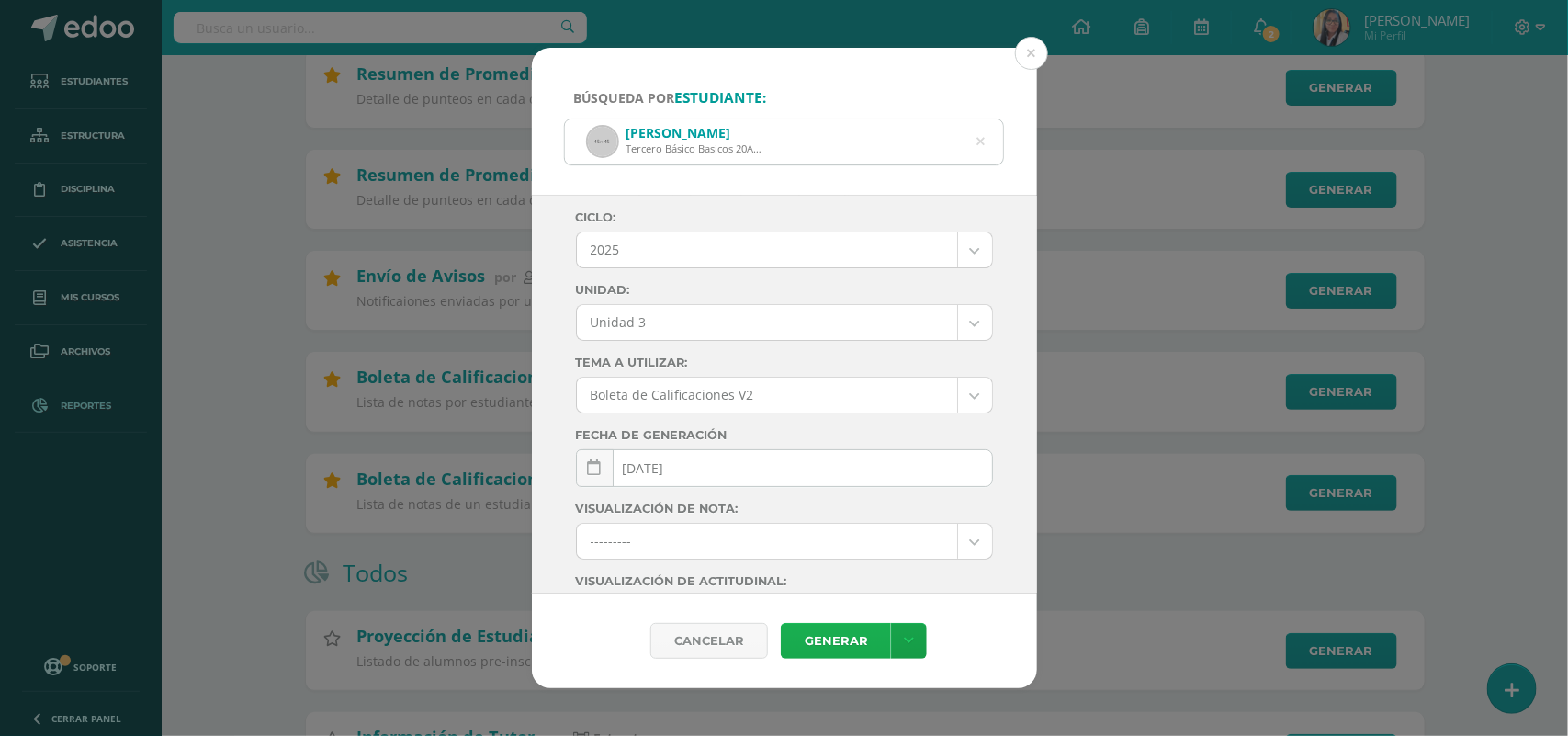
click at [840, 632] on link "Generar" at bounding box center [836, 640] width 111 height 36
click at [1026, 48] on button at bounding box center [1031, 53] width 33 height 33
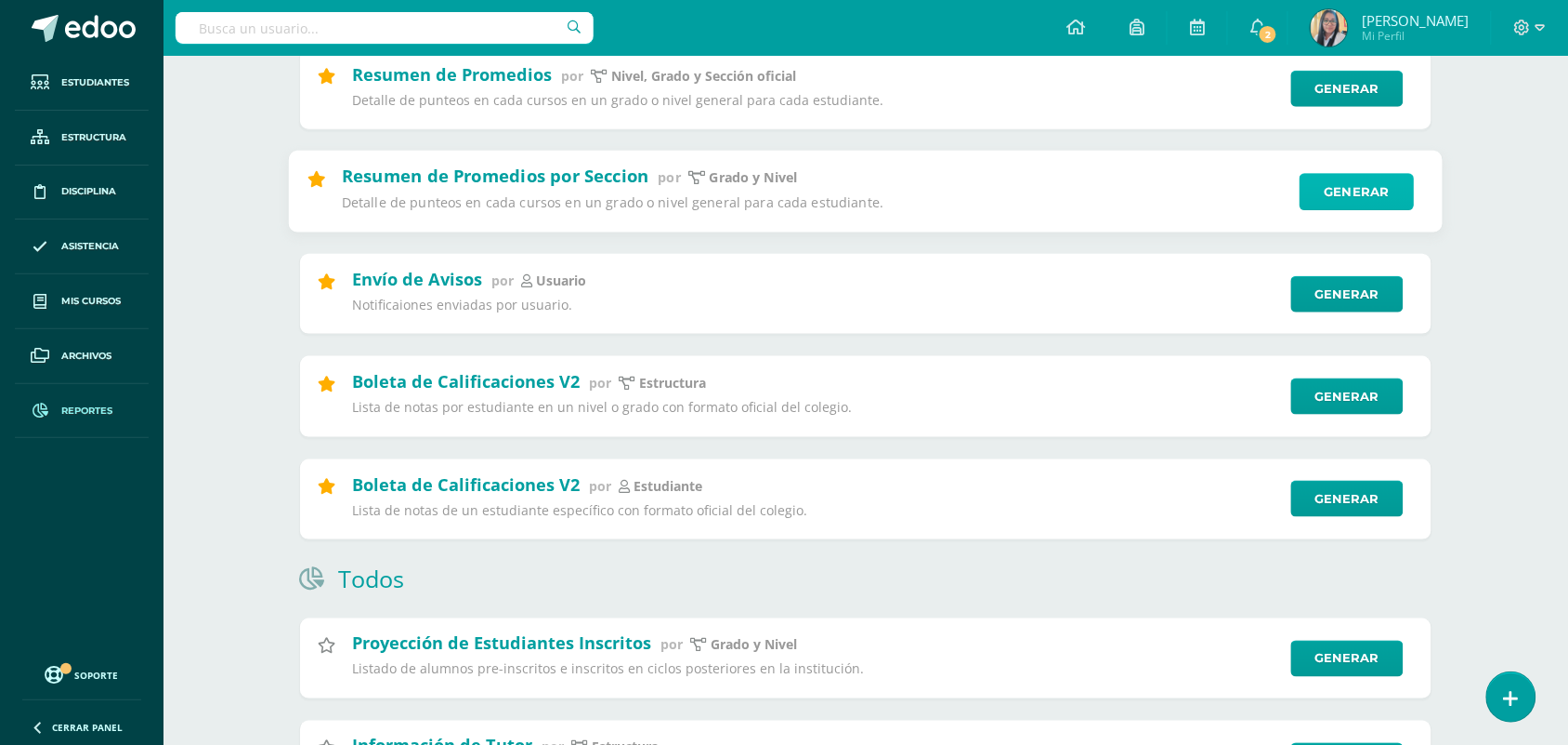
click at [1329, 192] on link "Generar" at bounding box center [1357, 191] width 114 height 37
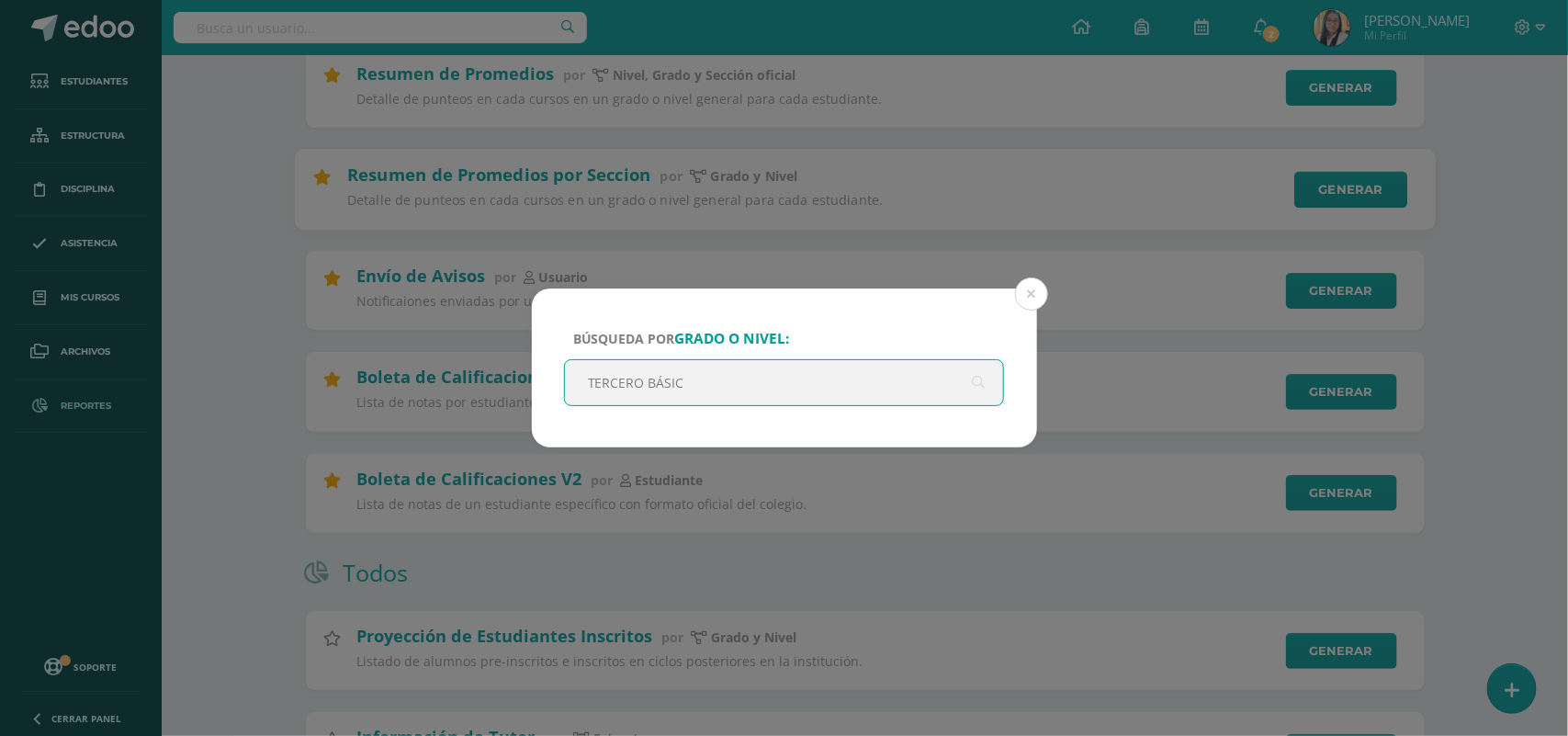
type input "TERCERO BÁSICO"
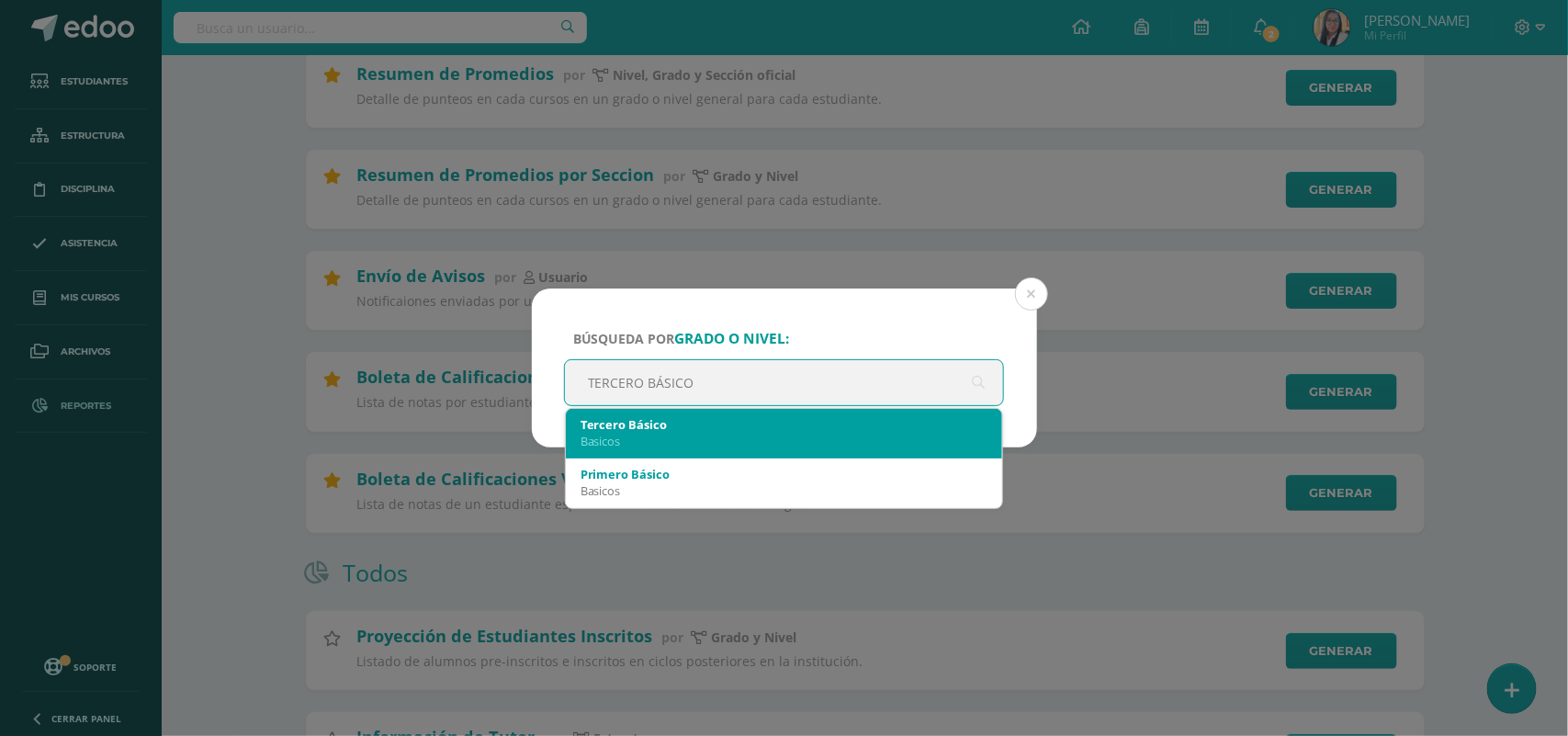
click at [683, 438] on div "Basicos" at bounding box center [784, 440] width 408 height 16
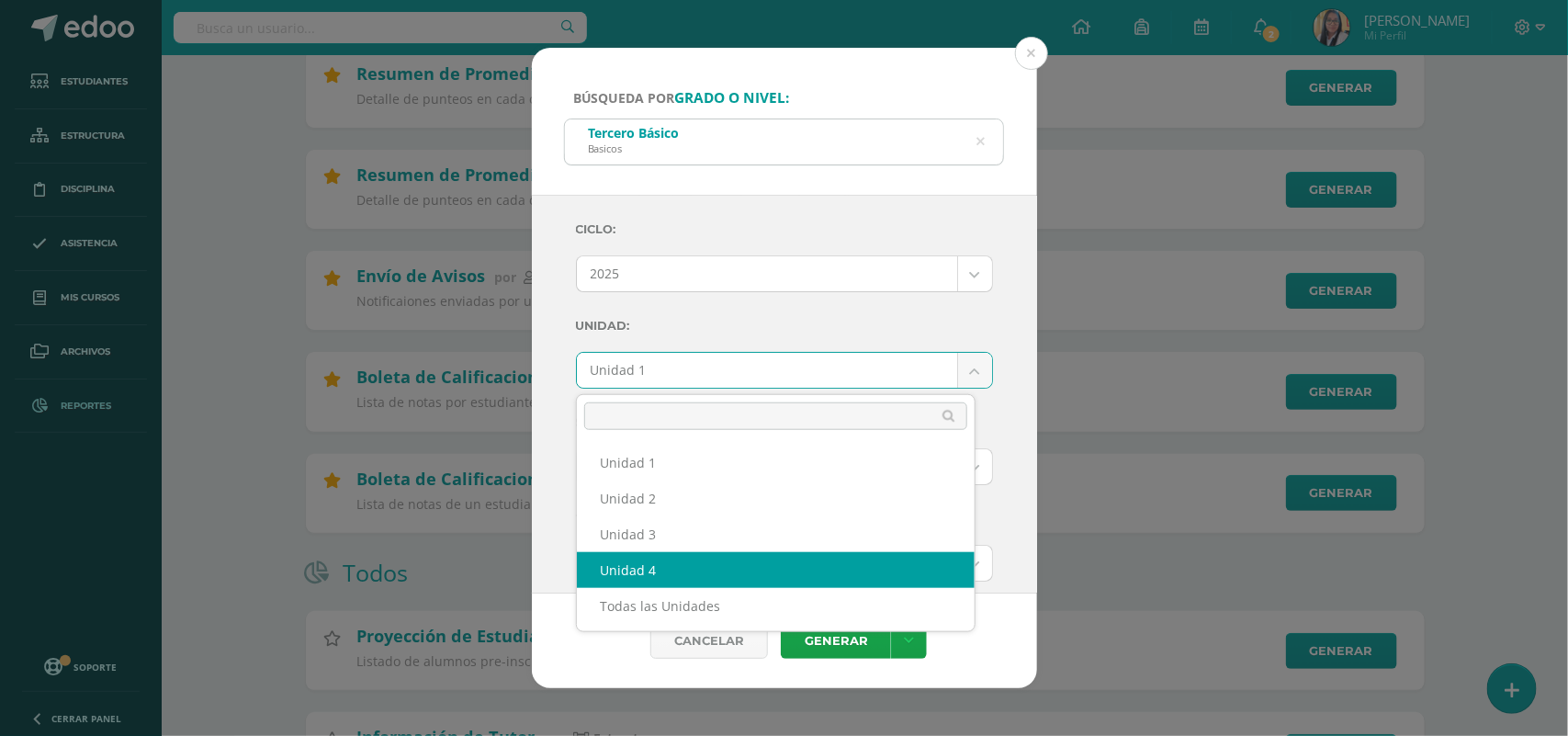
select select "Unidad 4"
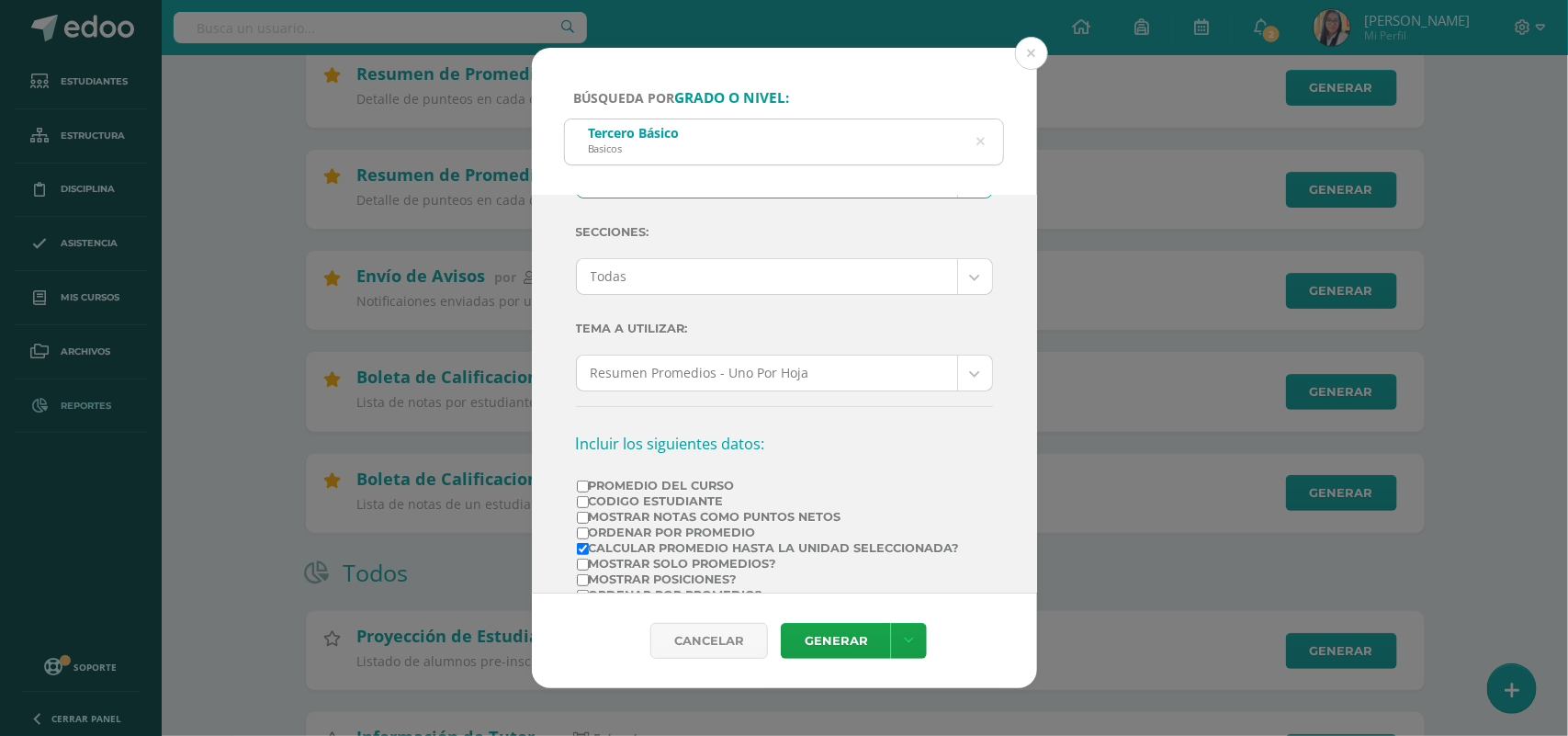
scroll to position [230, 0]
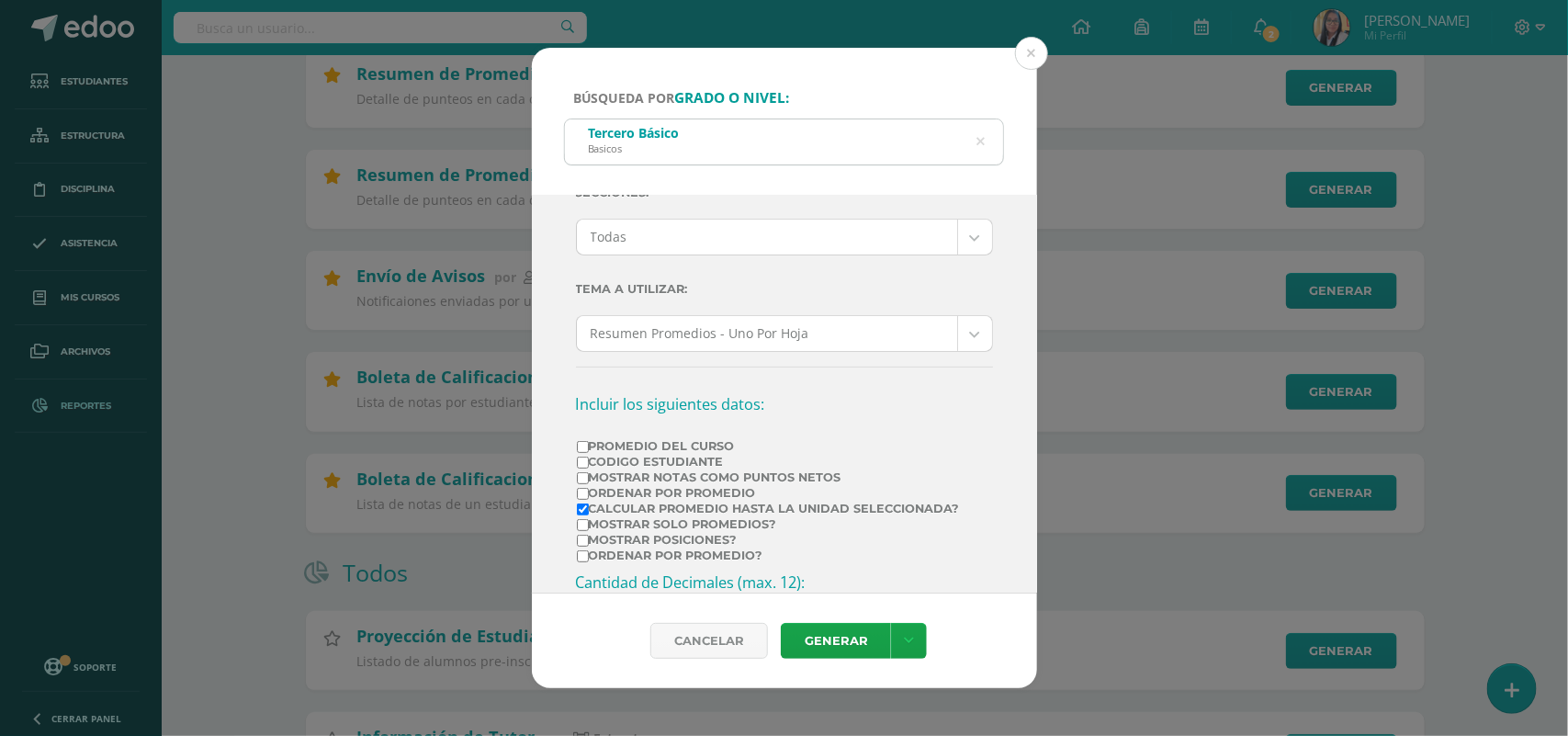
click at [581, 450] on input "Promedio del Curso" at bounding box center [583, 447] width 12 height 12
checkbox input "true"
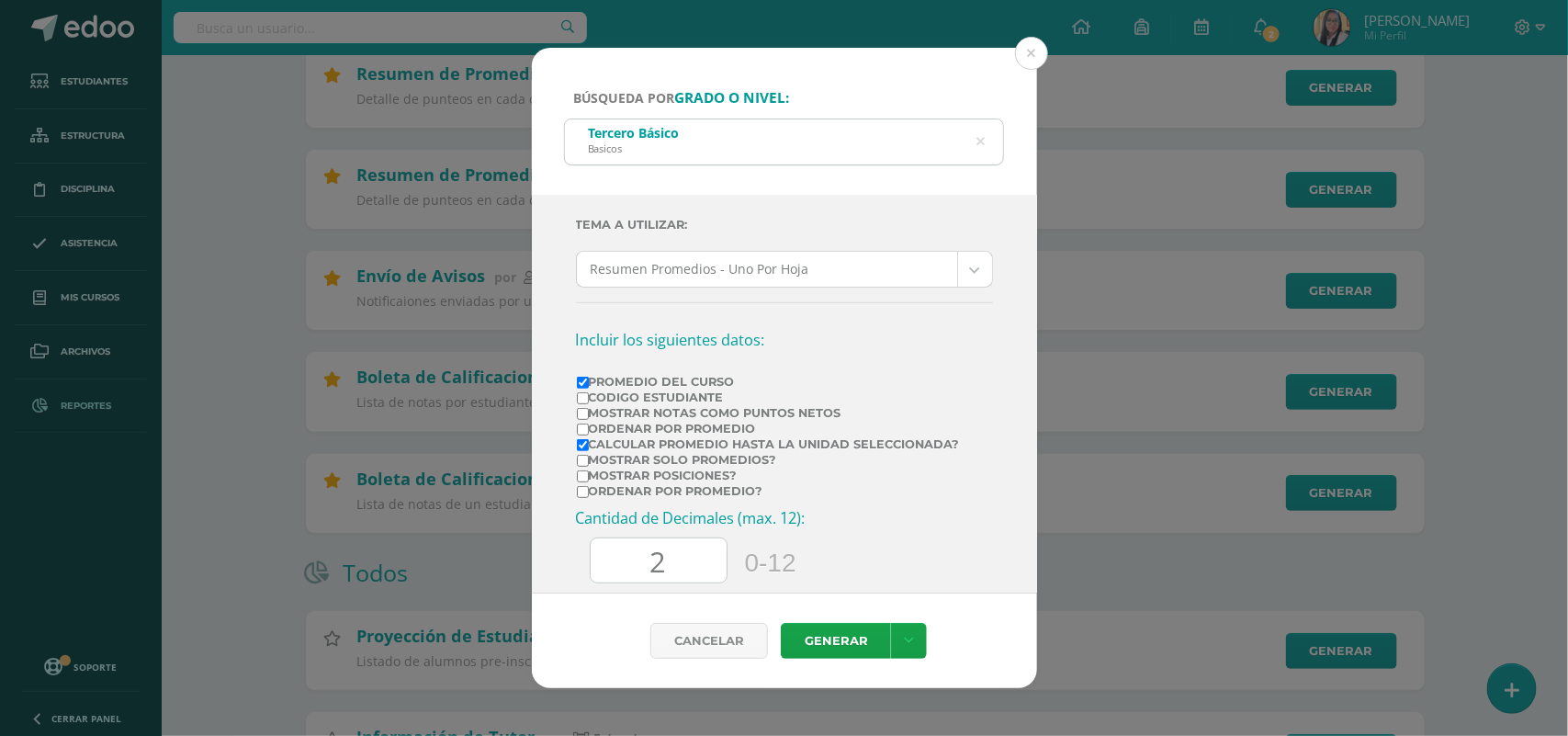
scroll to position [344, 0]
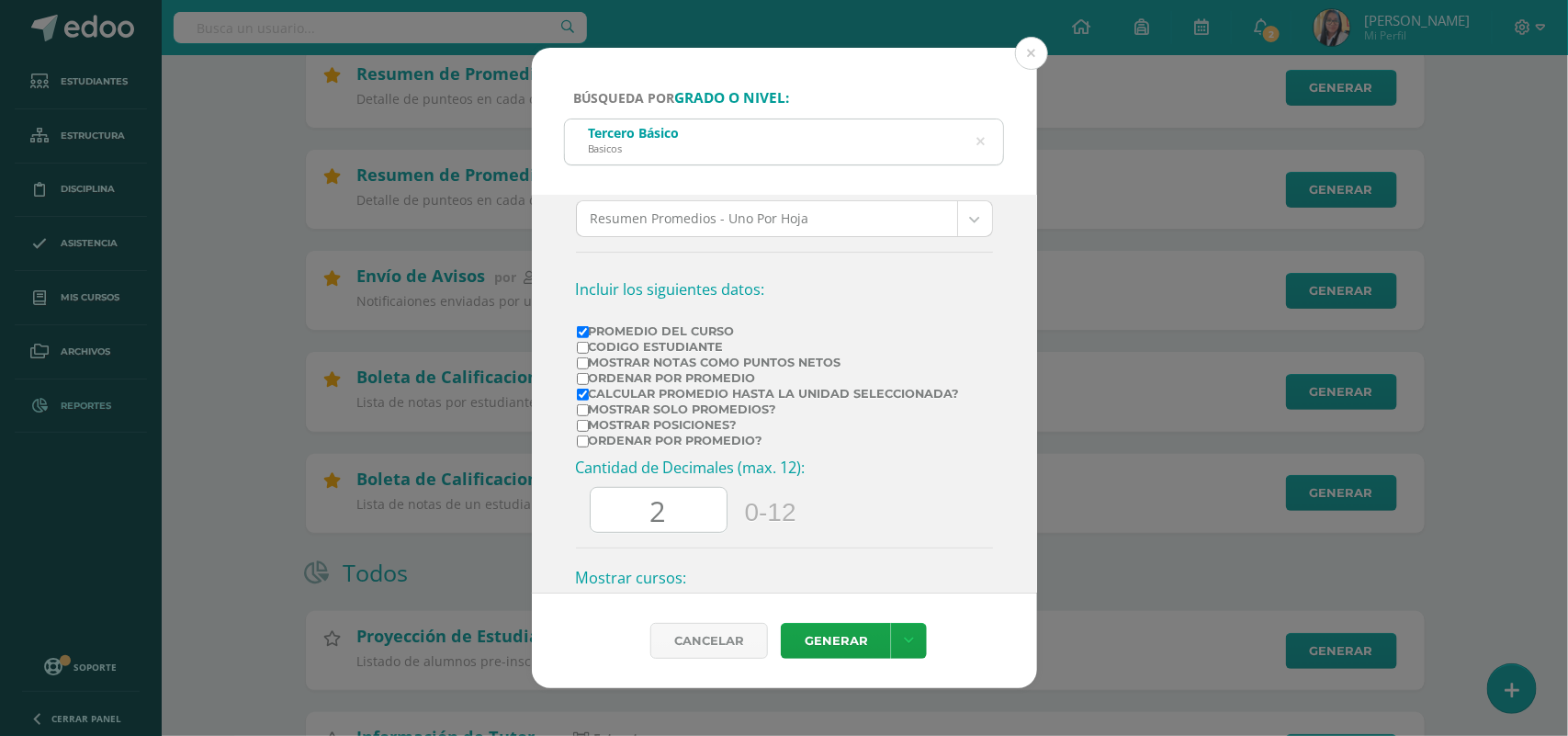
click at [583, 369] on input "Mostrar Notas Como Puntos Netos" at bounding box center [583, 363] width 12 height 12
checkbox input "true"
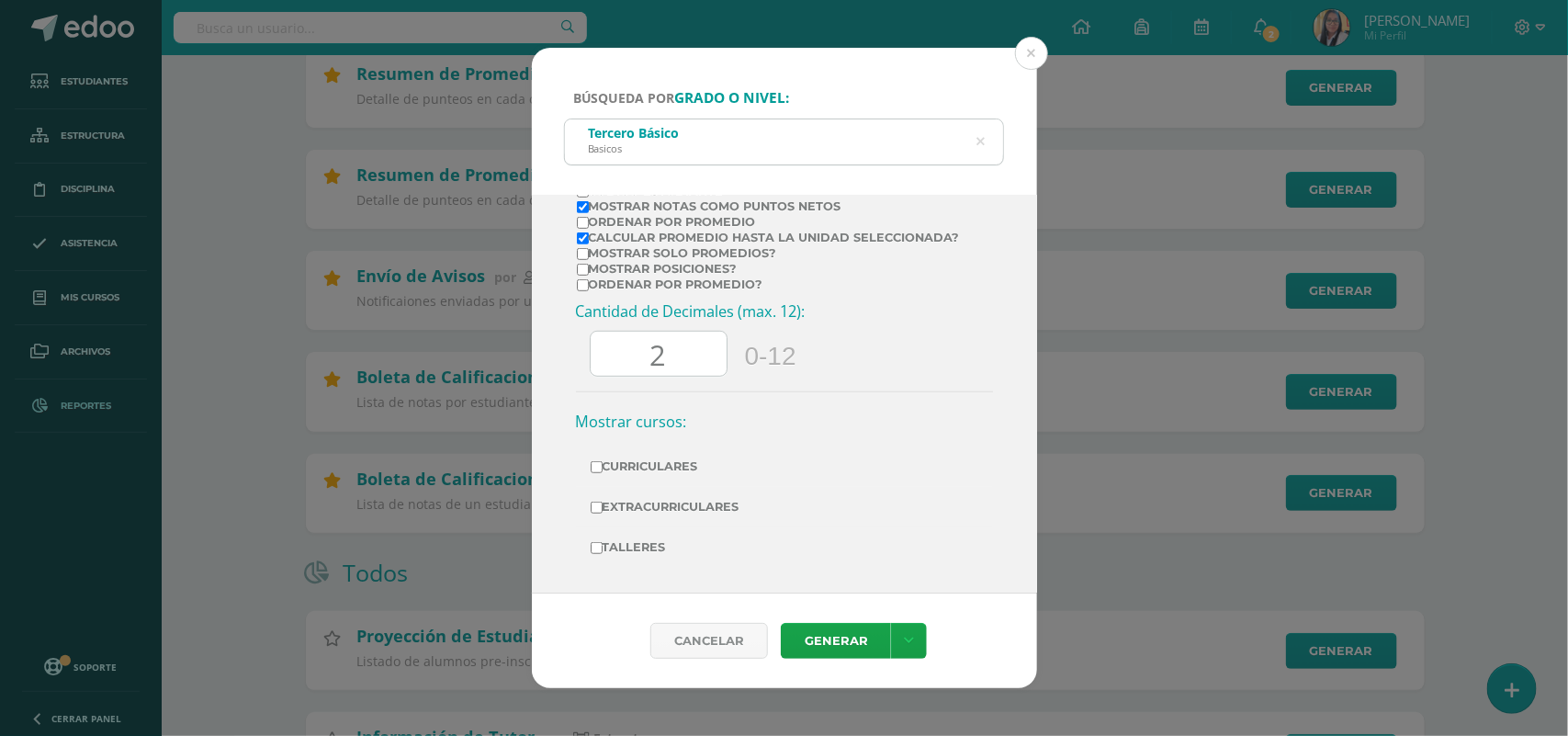
scroll to position [516, 0]
click at [805, 632] on link "Generar" at bounding box center [836, 640] width 111 height 36
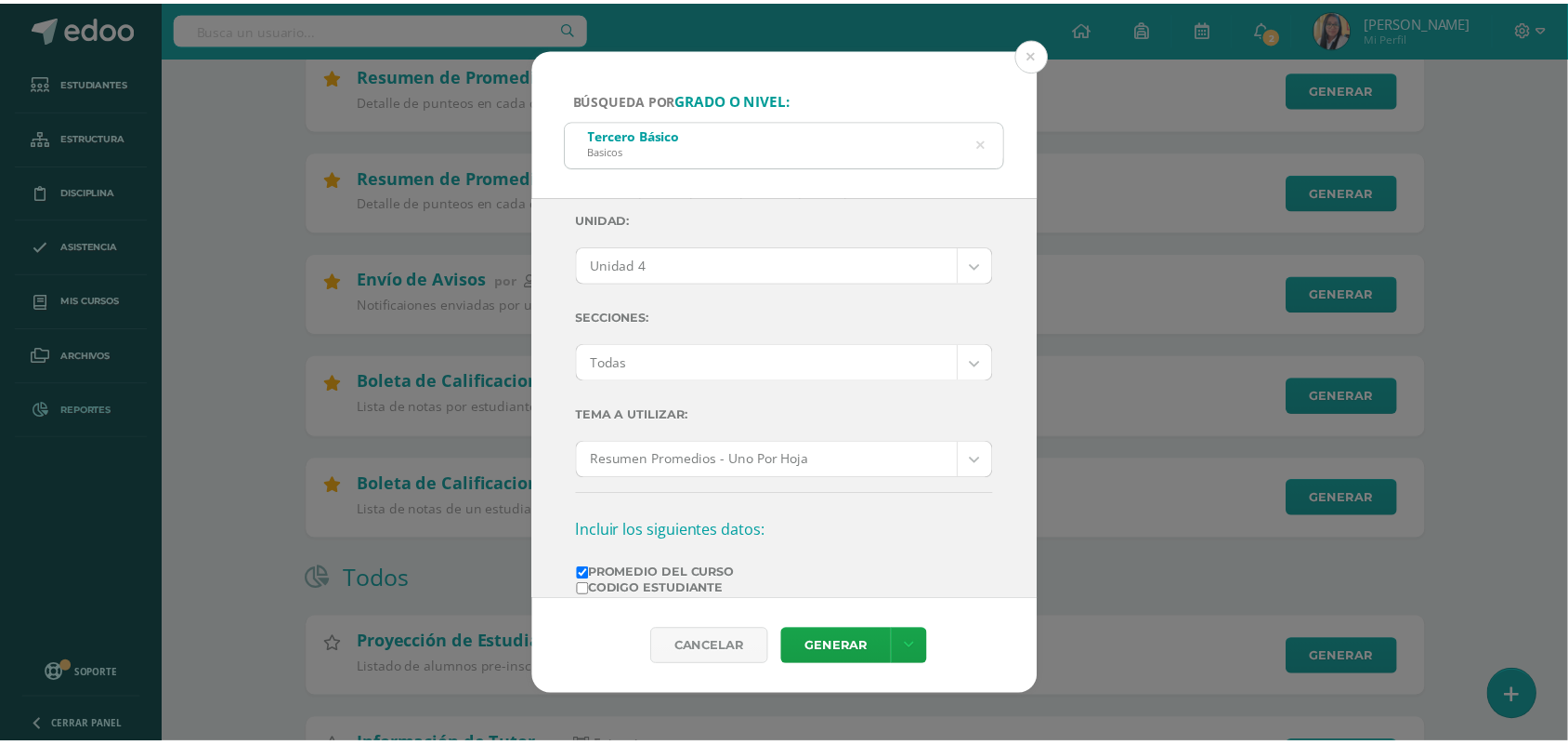
scroll to position [0, 0]
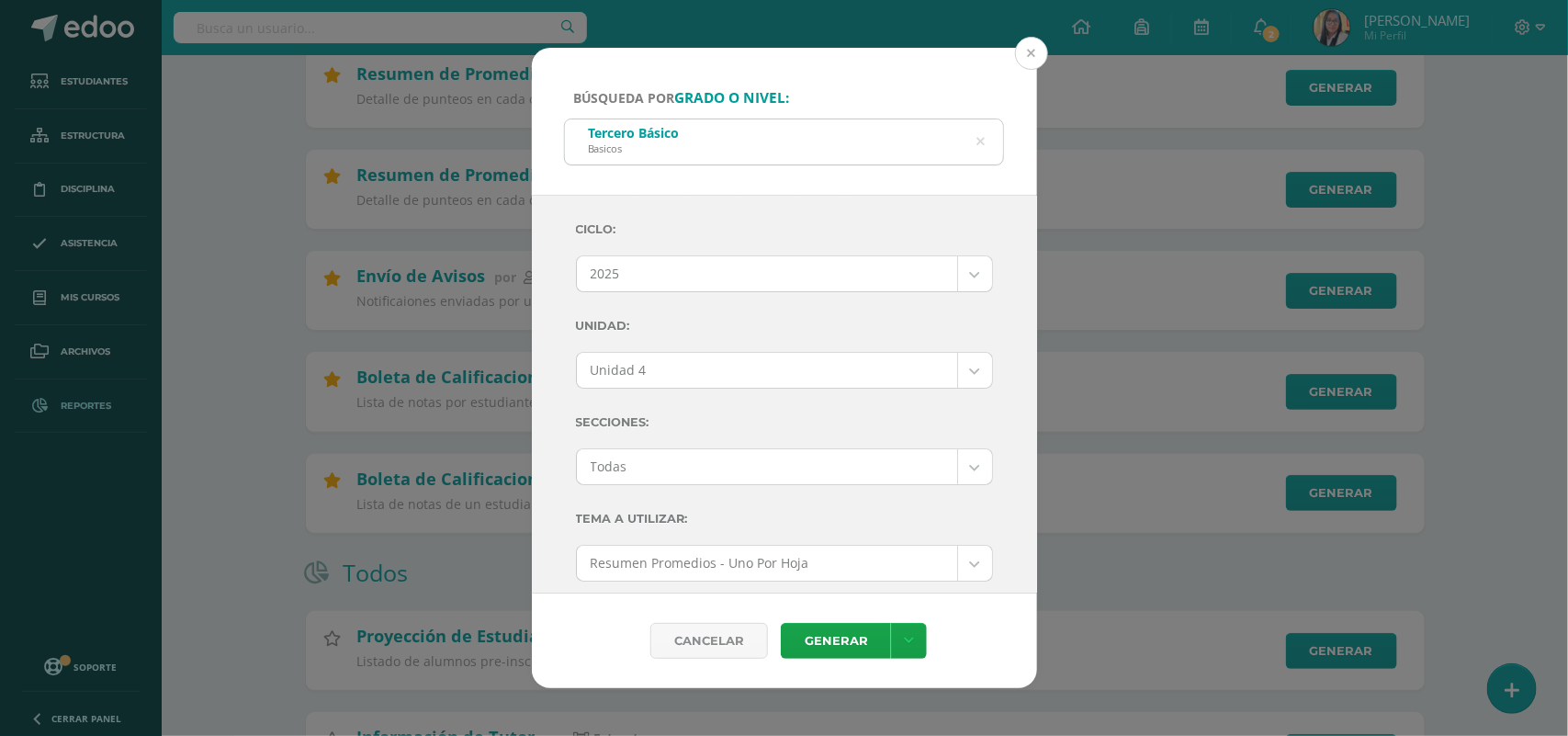
click at [1029, 57] on button at bounding box center [1031, 53] width 33 height 33
